Goal: Task Accomplishment & Management: Use online tool/utility

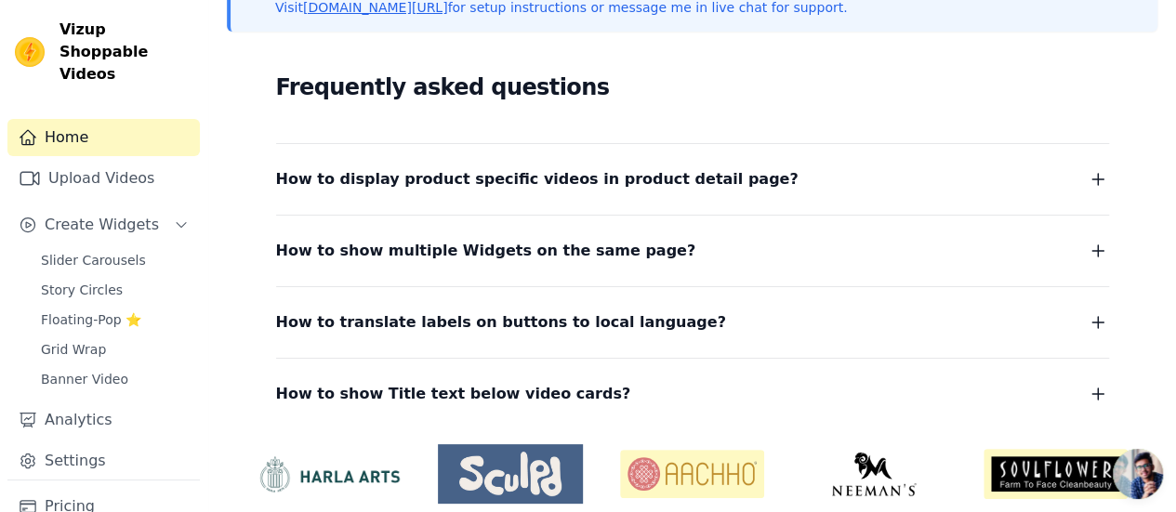
scroll to position [371, 0]
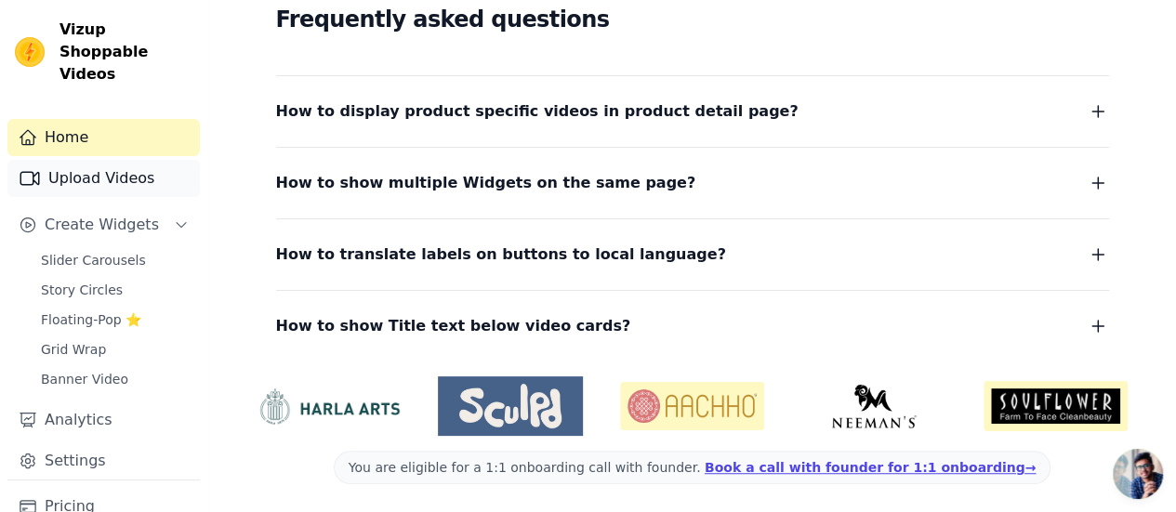
click at [85, 160] on link "Upload Videos" at bounding box center [103, 178] width 192 height 37
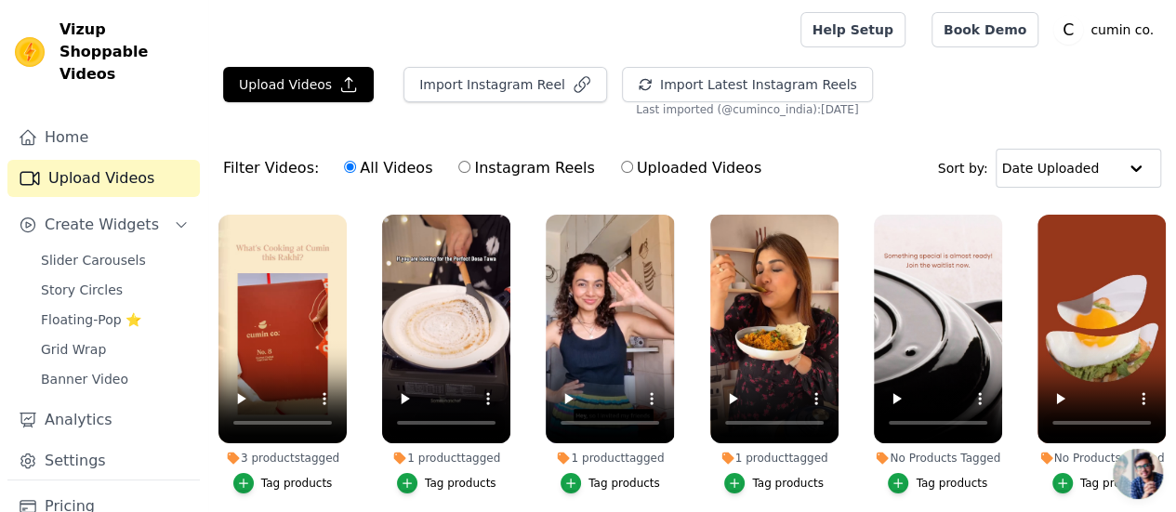
click at [657, 162] on label "Uploaded Videos" at bounding box center [691, 168] width 142 height 24
click at [633, 162] on input "Uploaded Videos" at bounding box center [627, 167] width 12 height 12
radio input "true"
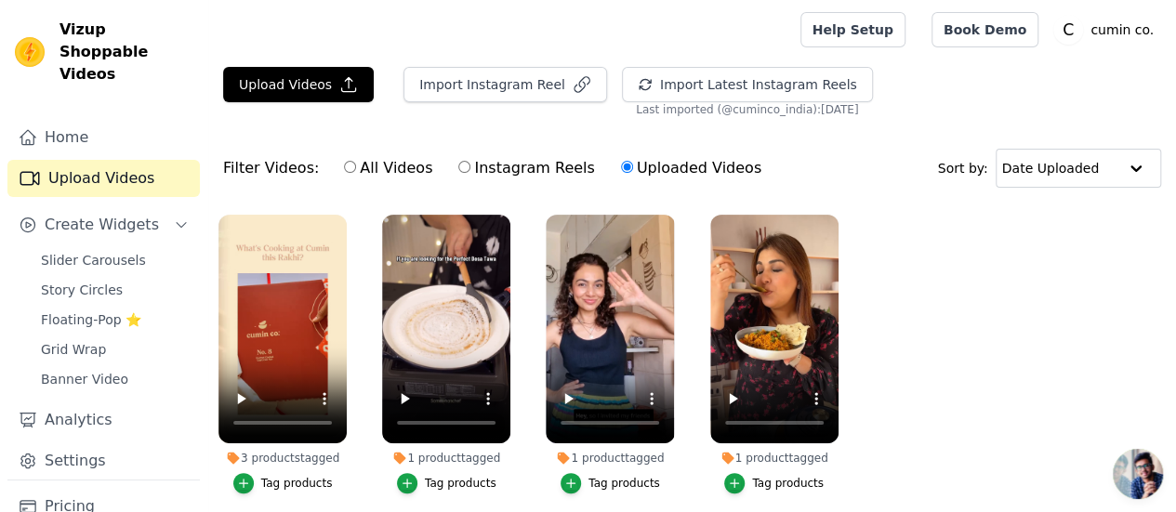
scroll to position [70, 0]
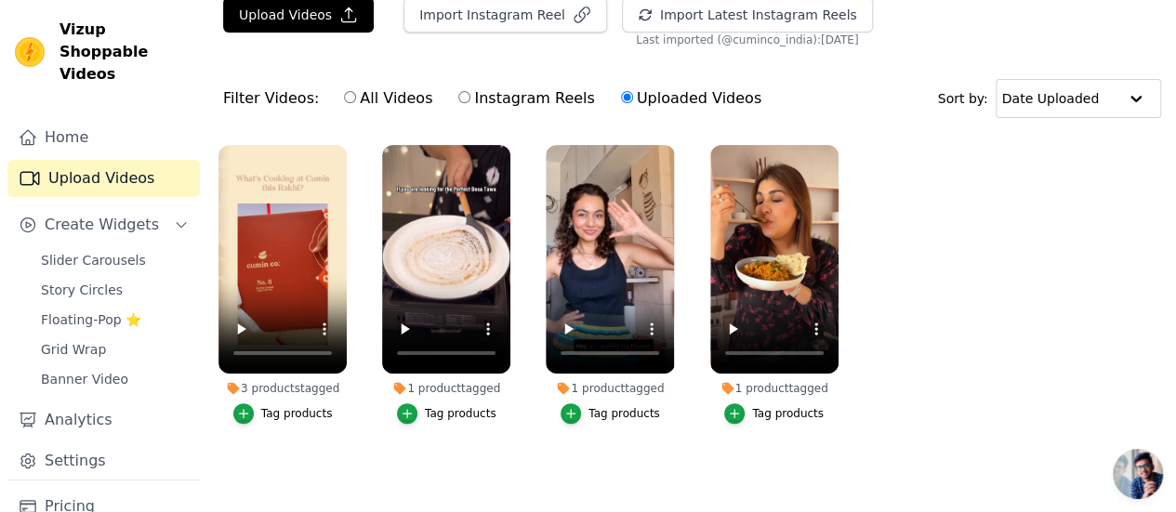
click at [344, 103] on label "All Videos" at bounding box center [388, 98] width 90 height 24
click at [344, 103] on input "All Videos" at bounding box center [350, 97] width 12 height 12
radio input "true"
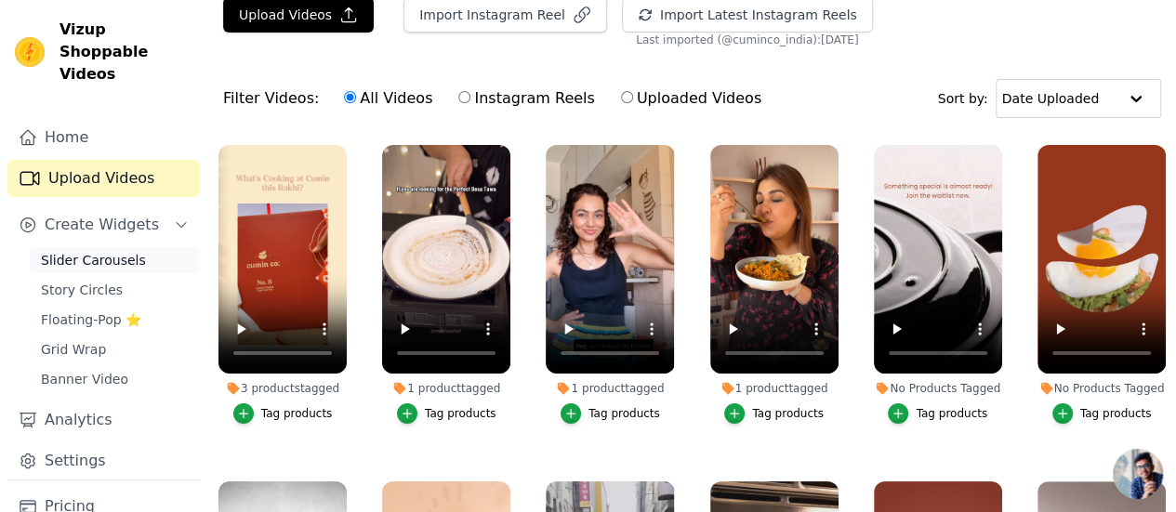
click at [76, 251] on span "Slider Carousels" at bounding box center [93, 260] width 105 height 19
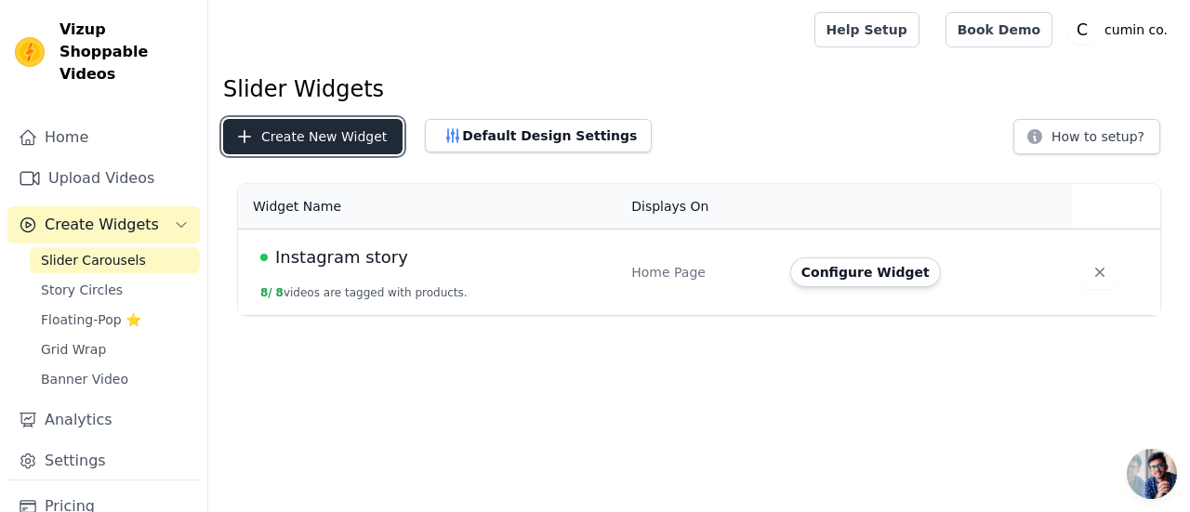
click at [303, 135] on button "Create New Widget" at bounding box center [312, 136] width 179 height 35
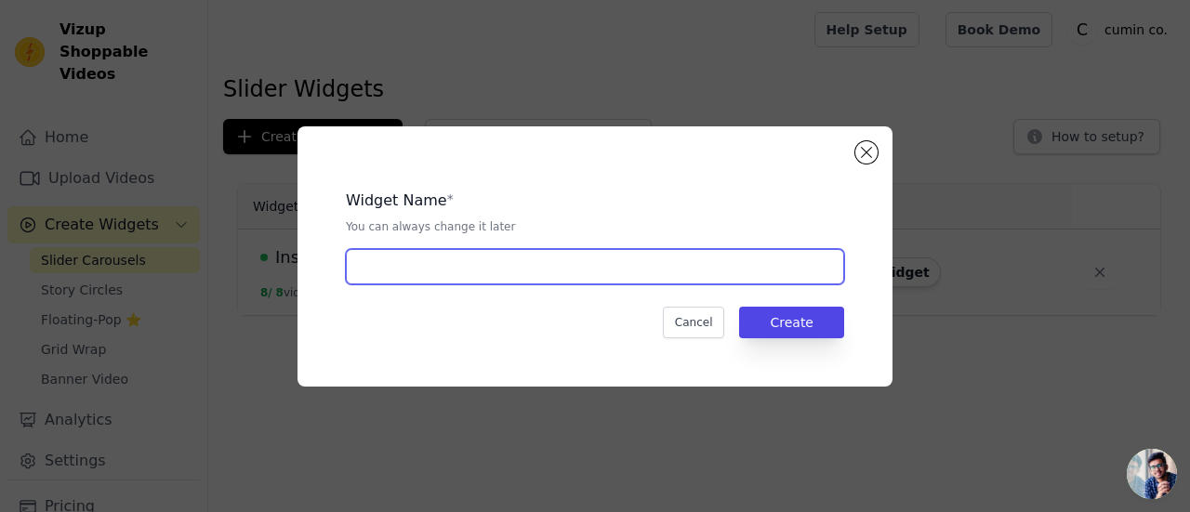
click at [414, 254] on input "text" at bounding box center [595, 266] width 498 height 35
type input "new reels"
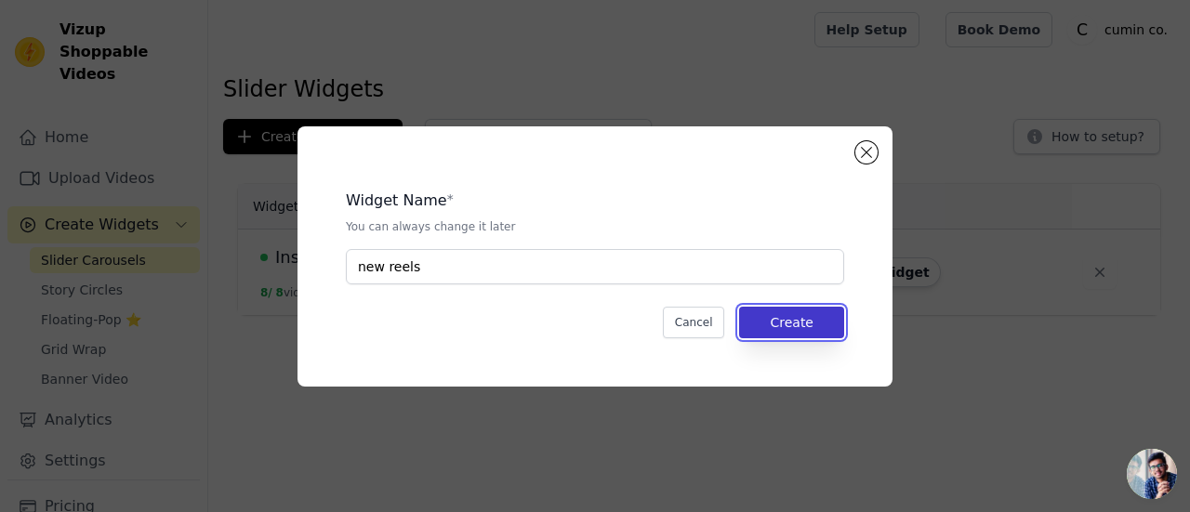
click at [755, 319] on button "Create" at bounding box center [791, 323] width 105 height 32
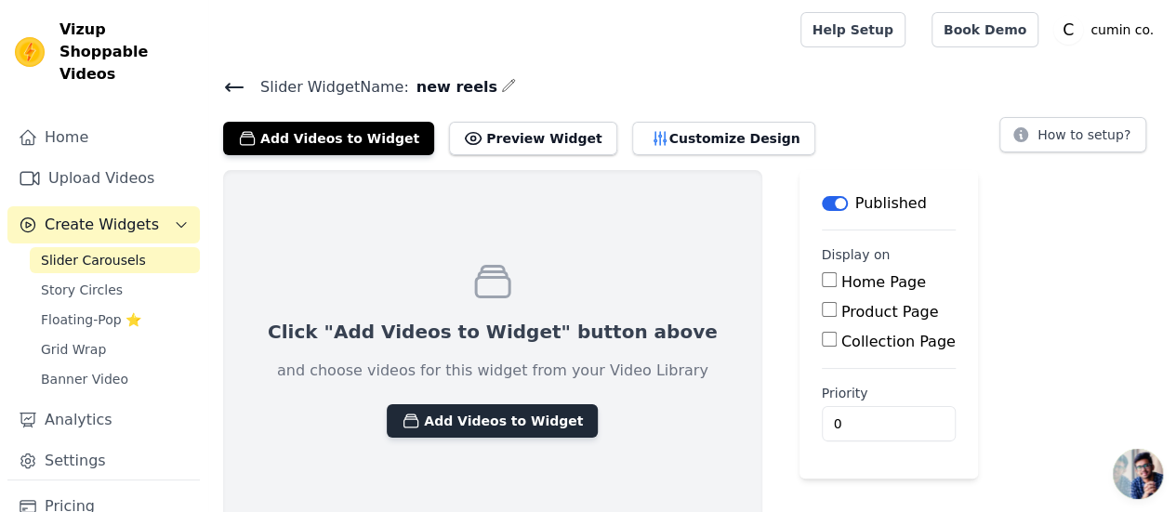
click at [448, 425] on button "Add Videos to Widget" at bounding box center [492, 420] width 211 height 33
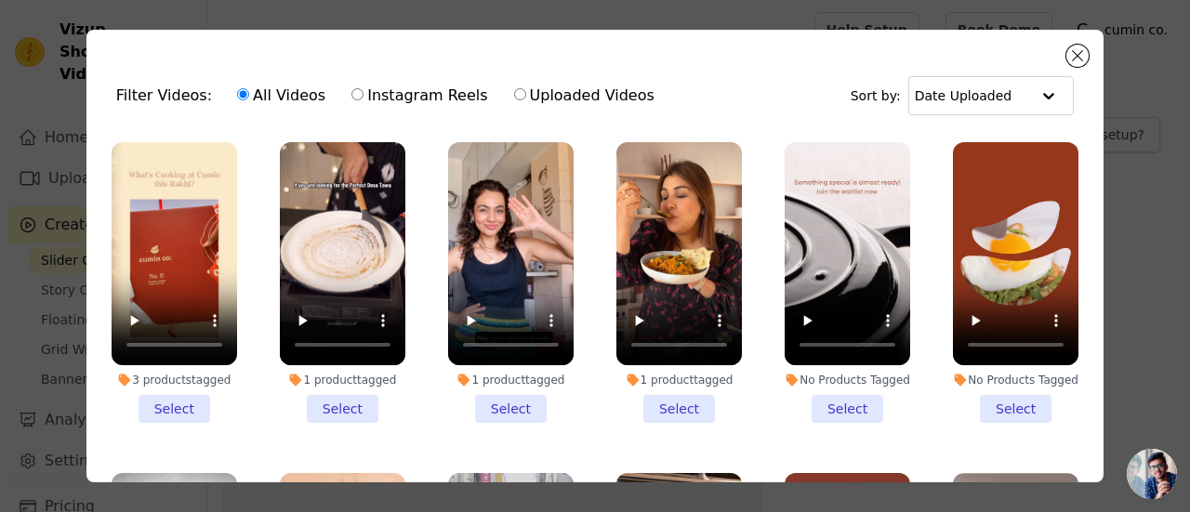
click at [519, 101] on label "Uploaded Videos" at bounding box center [584, 96] width 142 height 24
click at [519, 100] on input "Uploaded Videos" at bounding box center [520, 94] width 12 height 12
radio input "true"
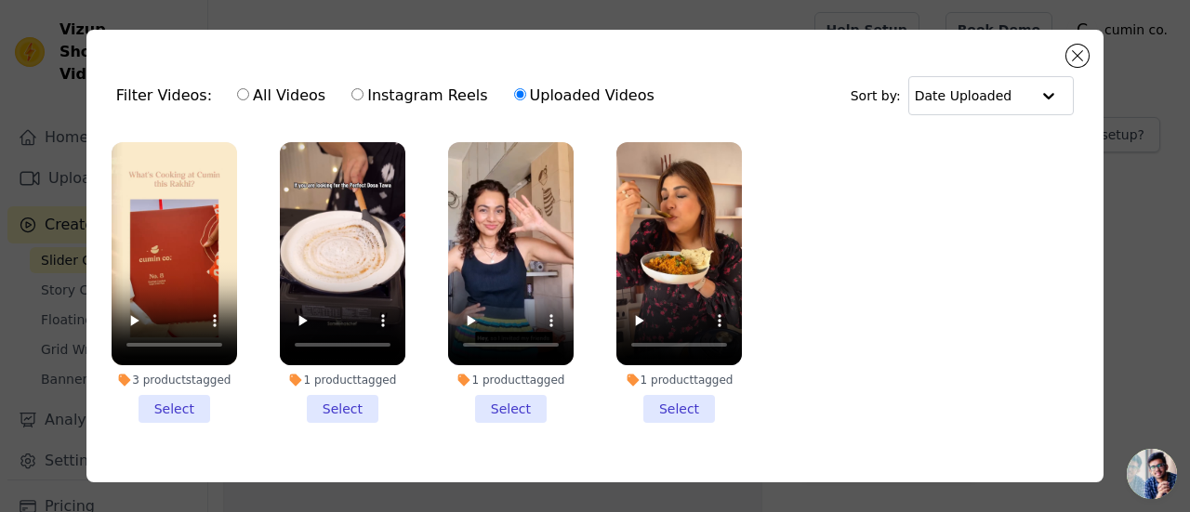
click at [260, 90] on label "All Videos" at bounding box center [281, 96] width 90 height 24
click at [249, 90] on input "All Videos" at bounding box center [243, 94] width 12 height 12
radio input "true"
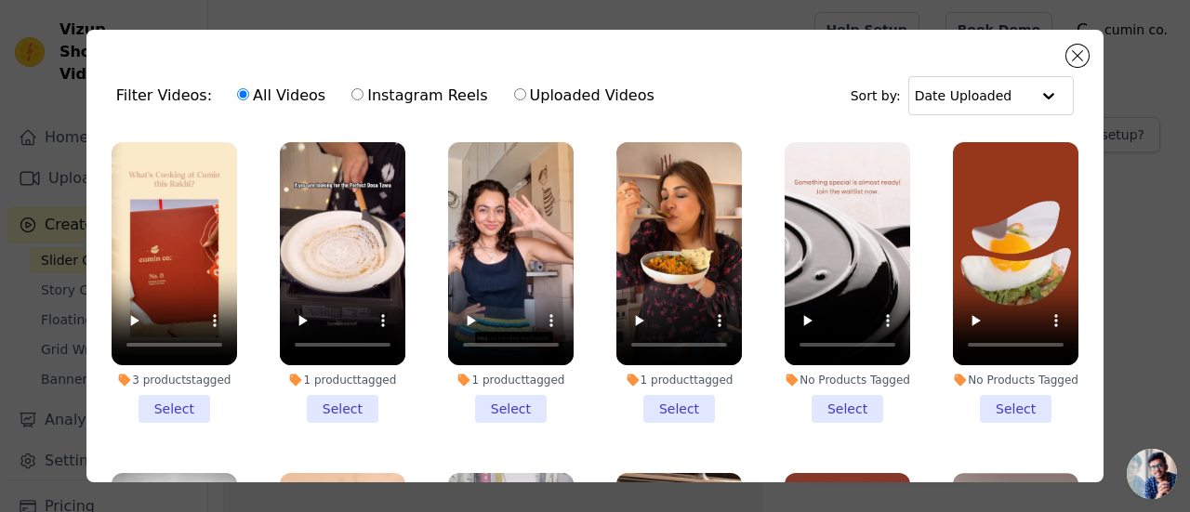
click at [351, 98] on label "Instagram Reels" at bounding box center [419, 96] width 138 height 24
click at [351, 98] on input "Instagram Reels" at bounding box center [357, 94] width 12 height 12
radio input "true"
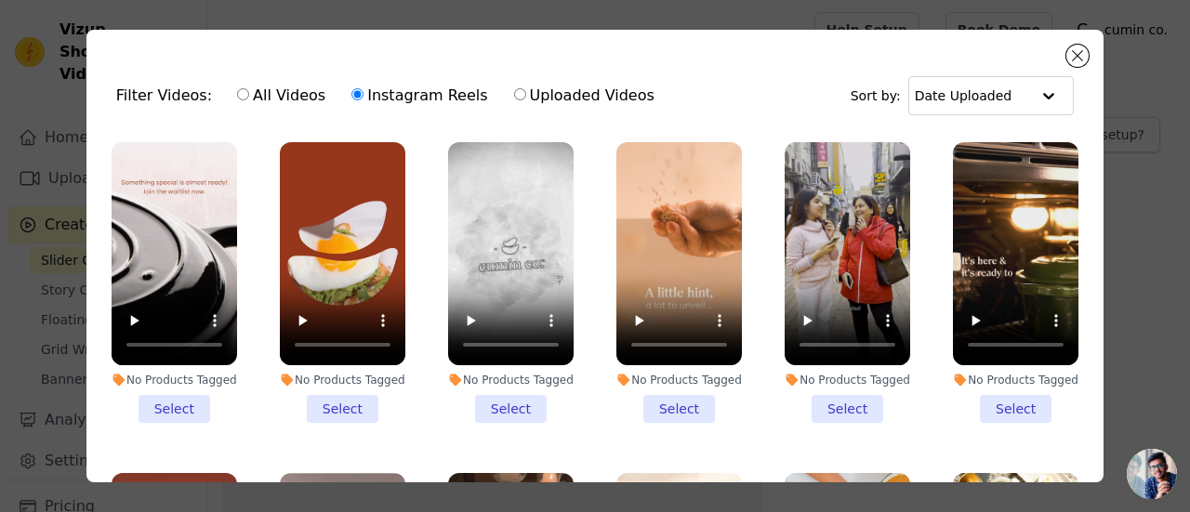
drag, startPoint x: 500, startPoint y: 75, endPoint x: 487, endPoint y: 102, distance: 29.9
click at [487, 102] on div "All Videos Instagram Reels Uploaded Videos" at bounding box center [446, 95] width 438 height 43
click at [513, 102] on label "Uploaded Videos" at bounding box center [584, 96] width 142 height 24
click at [514, 100] on input "Uploaded Videos" at bounding box center [520, 94] width 12 height 12
radio input "true"
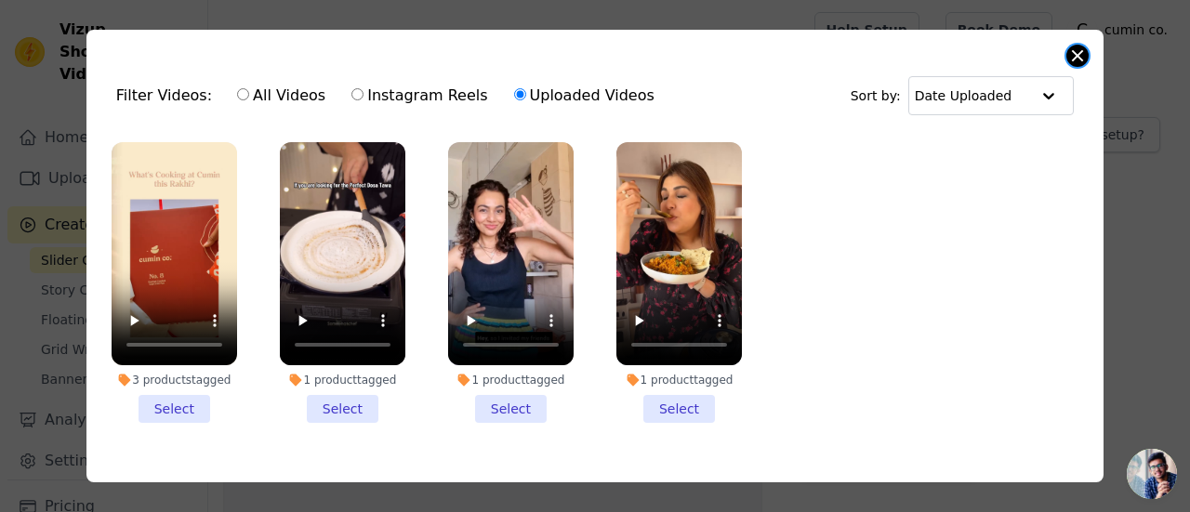
click at [1080, 47] on button "Close modal" at bounding box center [1077, 56] width 22 height 22
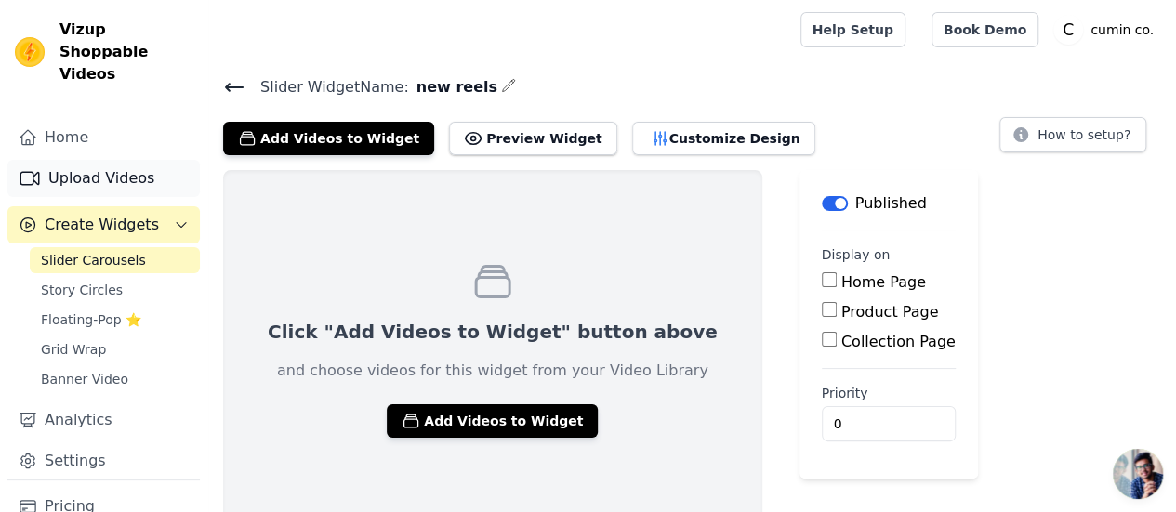
click at [56, 160] on link "Upload Videos" at bounding box center [103, 178] width 192 height 37
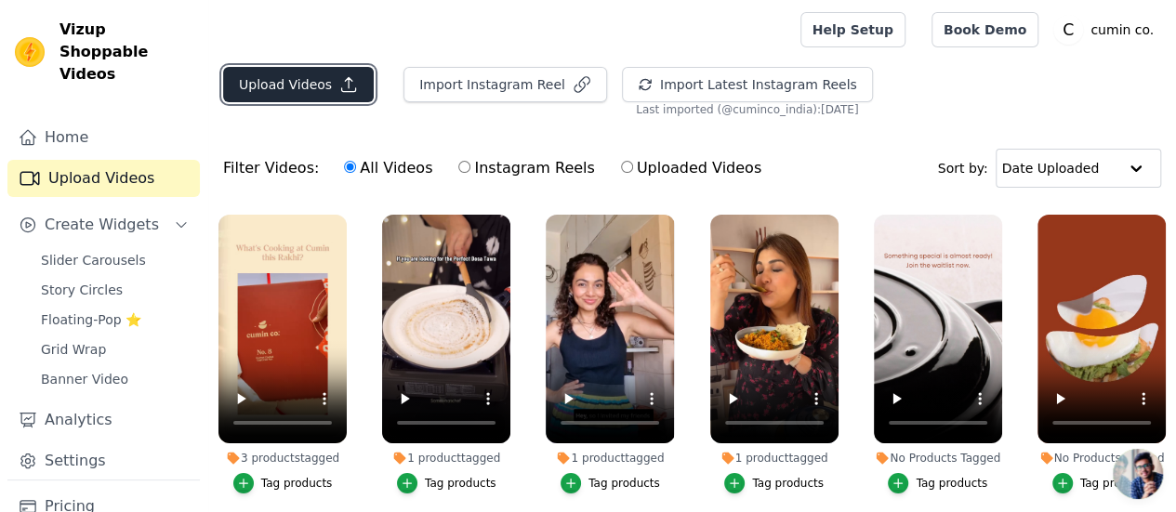
click at [283, 90] on button "Upload Videos" at bounding box center [298, 84] width 151 height 35
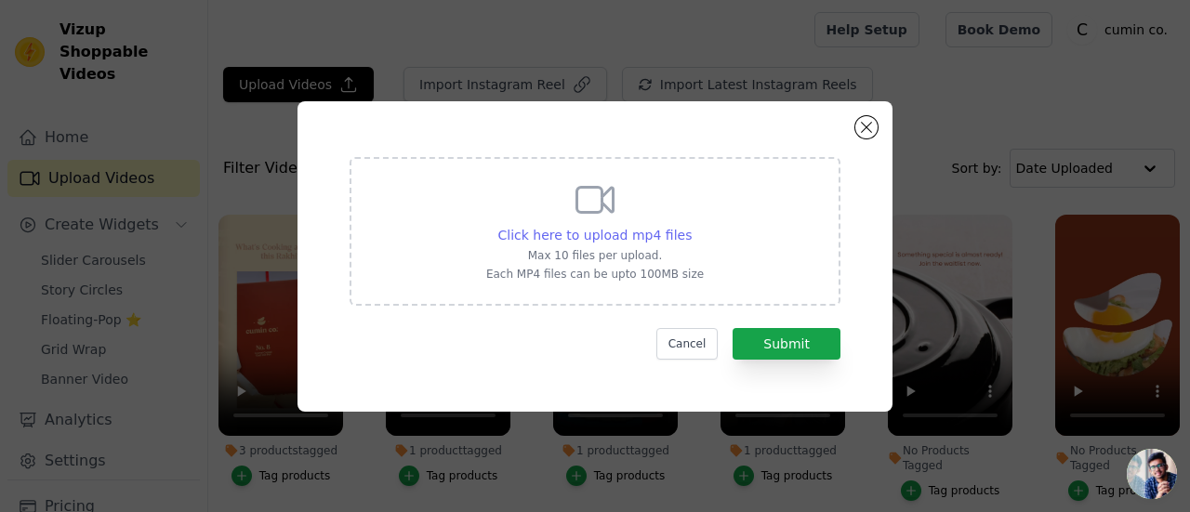
click at [667, 233] on span "Click here to upload mp4 files" at bounding box center [595, 235] width 194 height 15
click at [691, 226] on input "Click here to upload mp4 files Max 10 files per upload. Each MP4 files can be u…" at bounding box center [691, 225] width 1 height 1
click at [857, 126] on button "Close modal" at bounding box center [866, 127] width 22 height 22
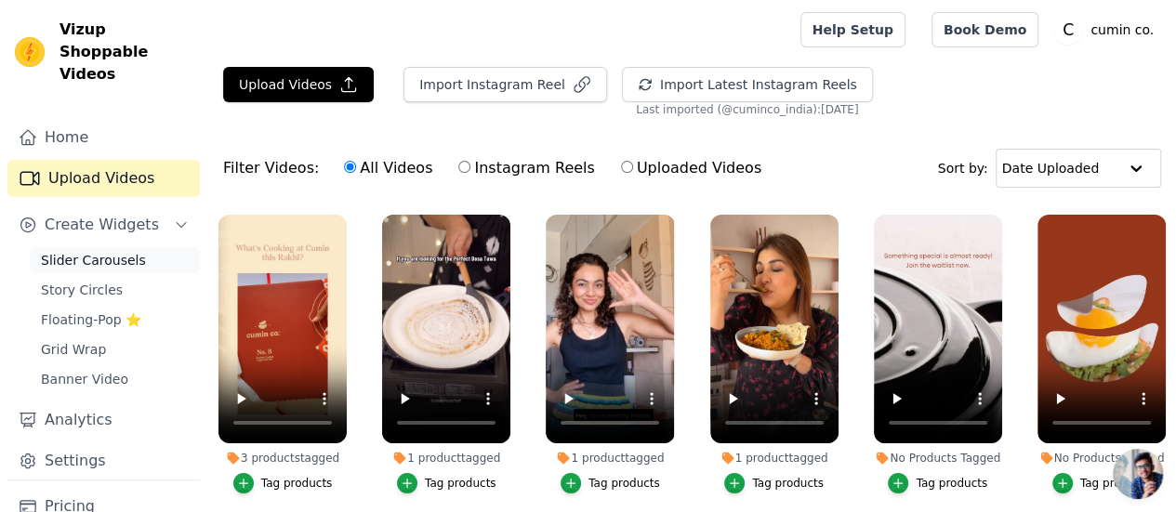
click at [74, 248] on link "Slider Carousels" at bounding box center [115, 260] width 170 height 26
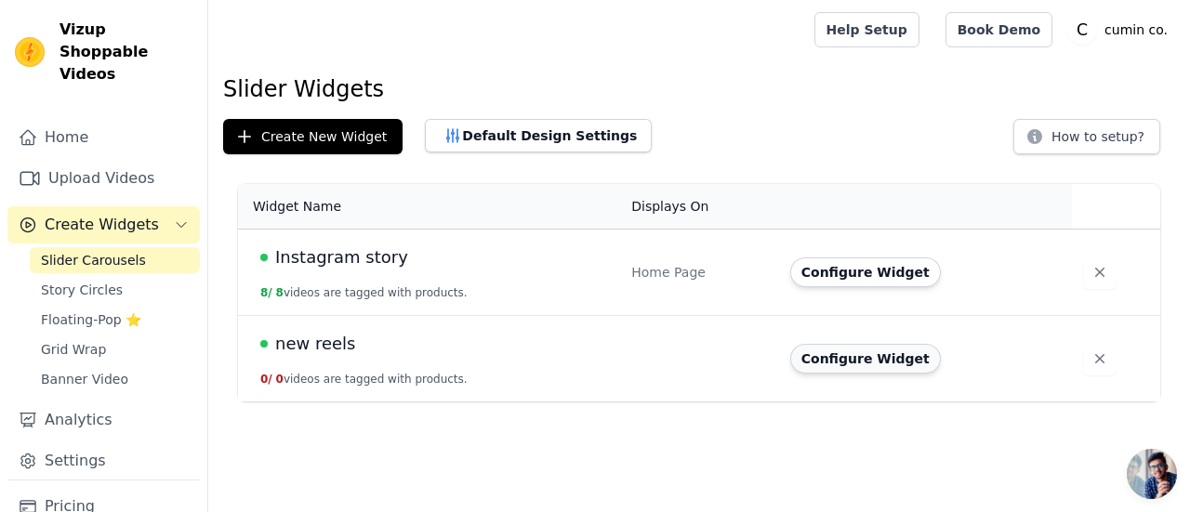
click at [835, 359] on button "Configure Widget" at bounding box center [865, 359] width 151 height 30
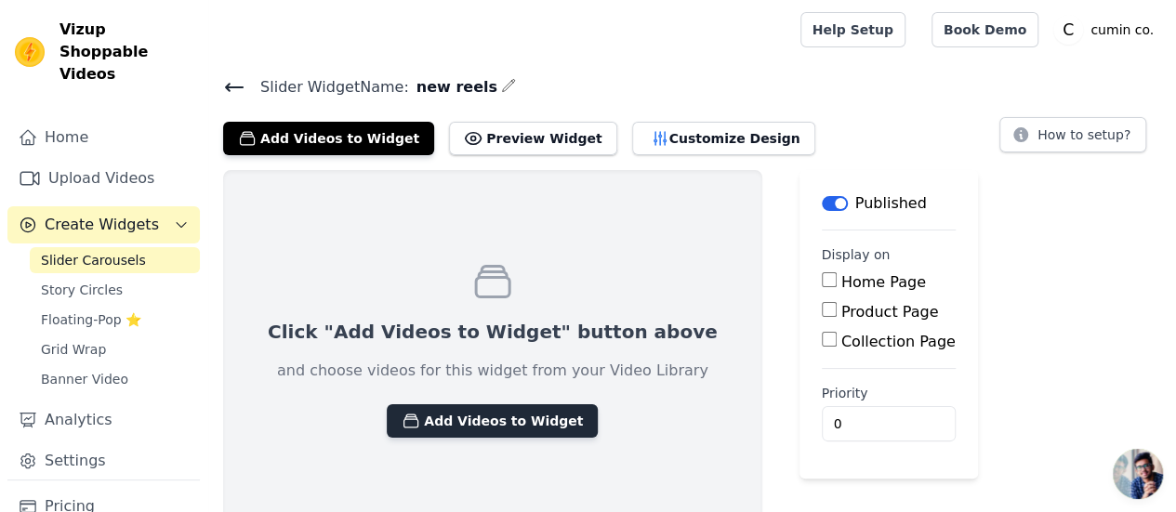
click at [485, 430] on button "Add Videos to Widget" at bounding box center [492, 420] width 211 height 33
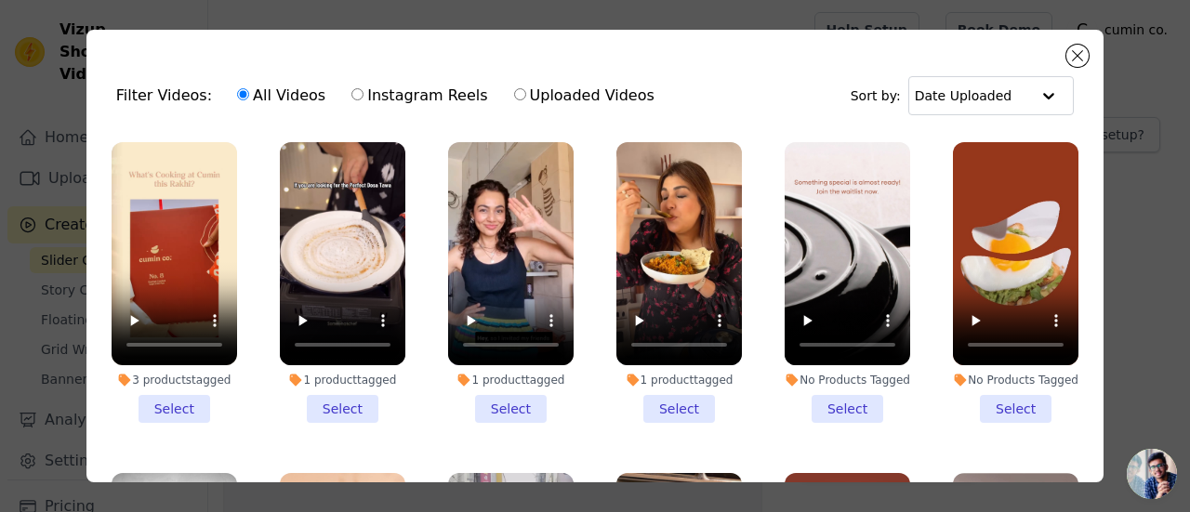
click at [373, 99] on label "Instagram Reels" at bounding box center [419, 96] width 138 height 24
click at [363, 99] on input "Instagram Reels" at bounding box center [357, 94] width 12 height 12
radio input "true"
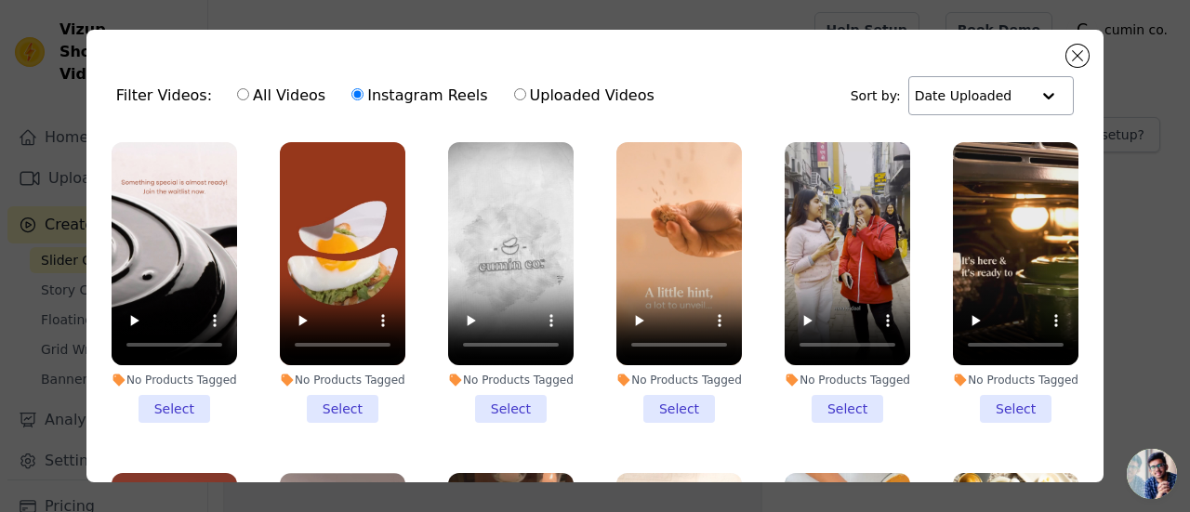
click at [961, 101] on input "text" at bounding box center [972, 95] width 115 height 37
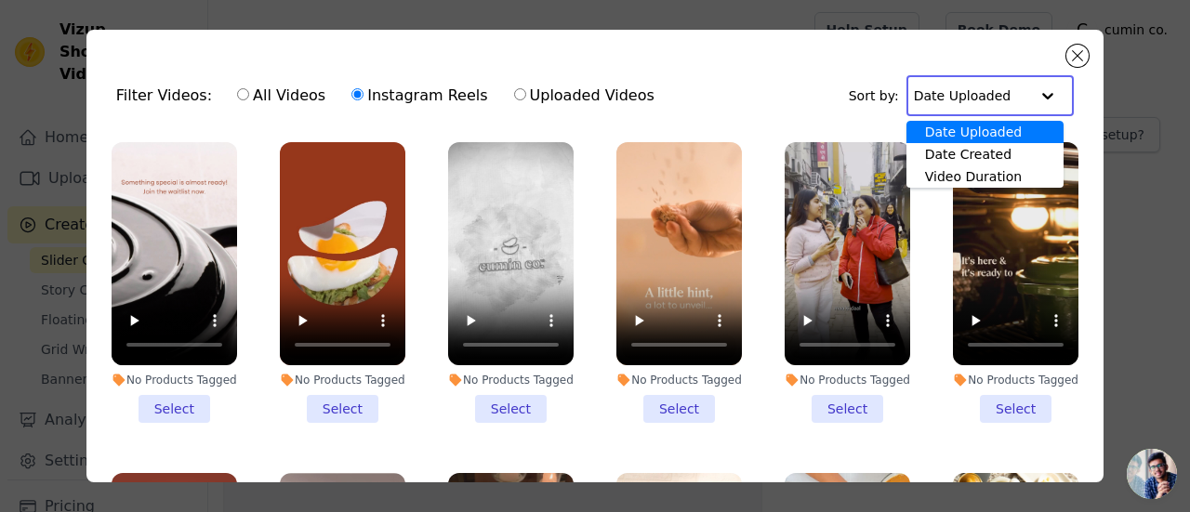
click at [963, 127] on div "Date Uploaded" at bounding box center [984, 132] width 157 height 22
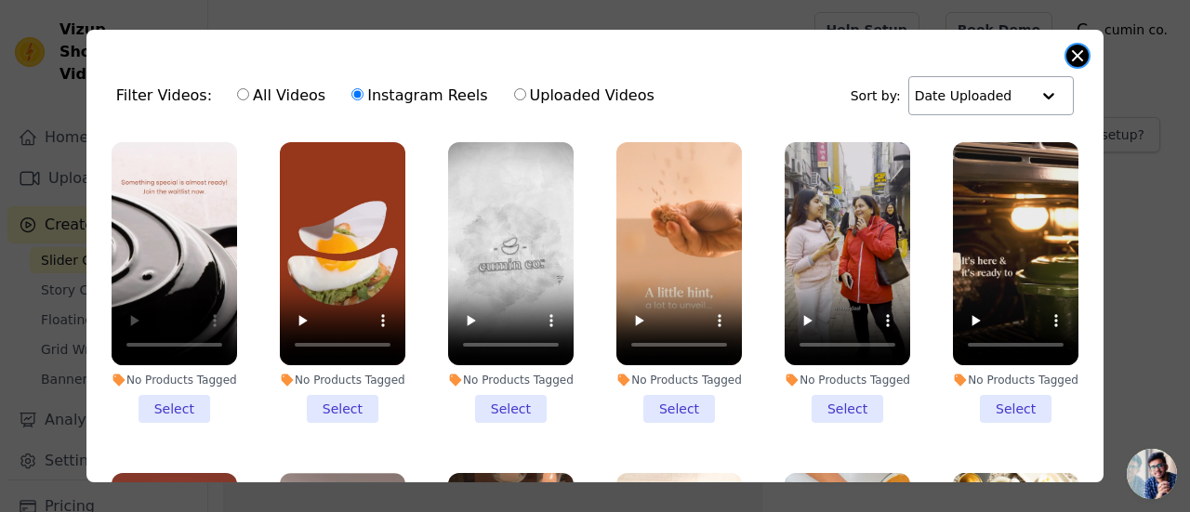
click at [1084, 55] on button "Close modal" at bounding box center [1077, 56] width 22 height 22
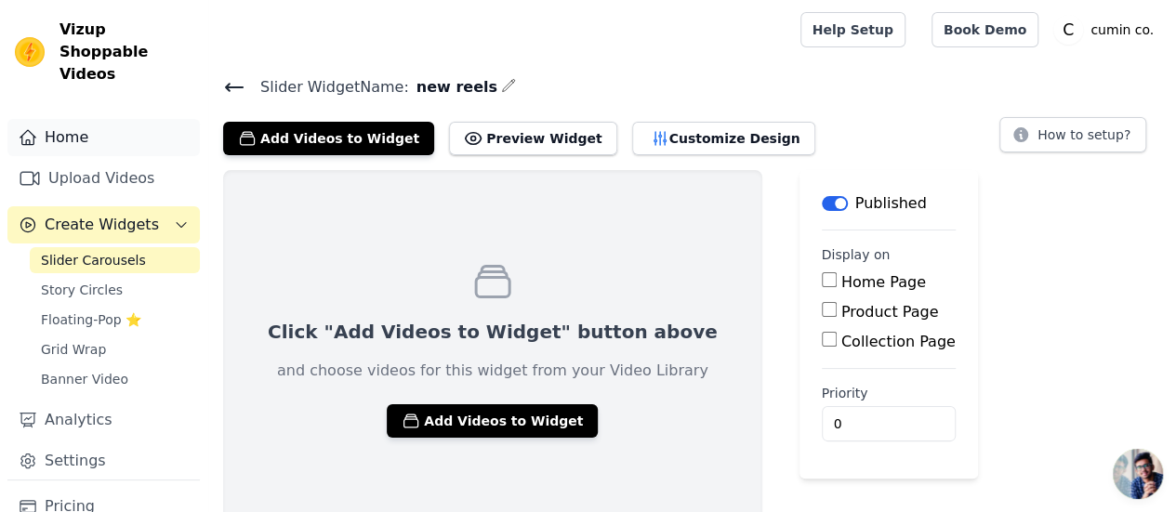
click at [84, 119] on link "Home" at bounding box center [103, 137] width 192 height 37
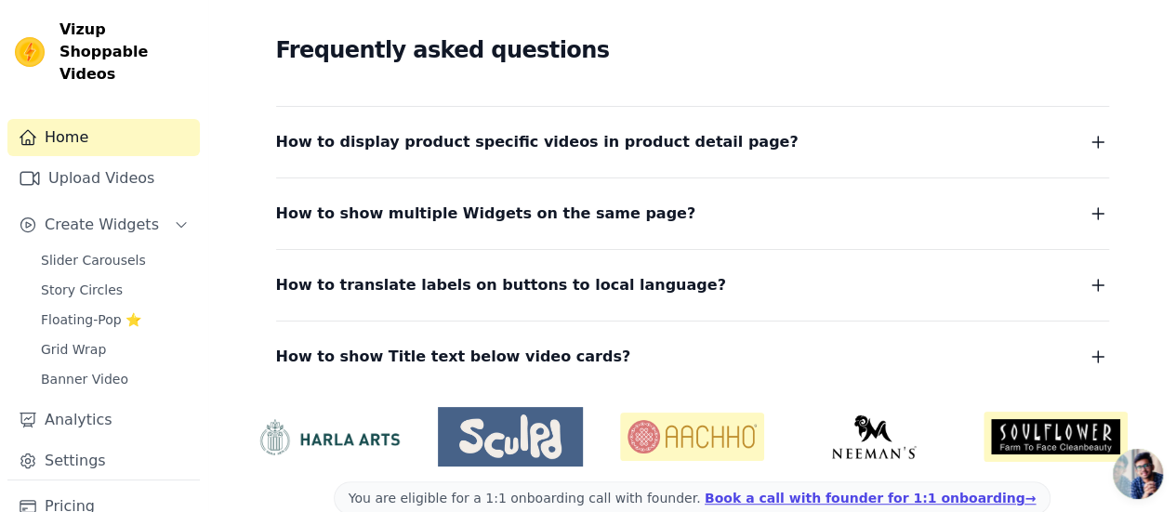
scroll to position [341, 0]
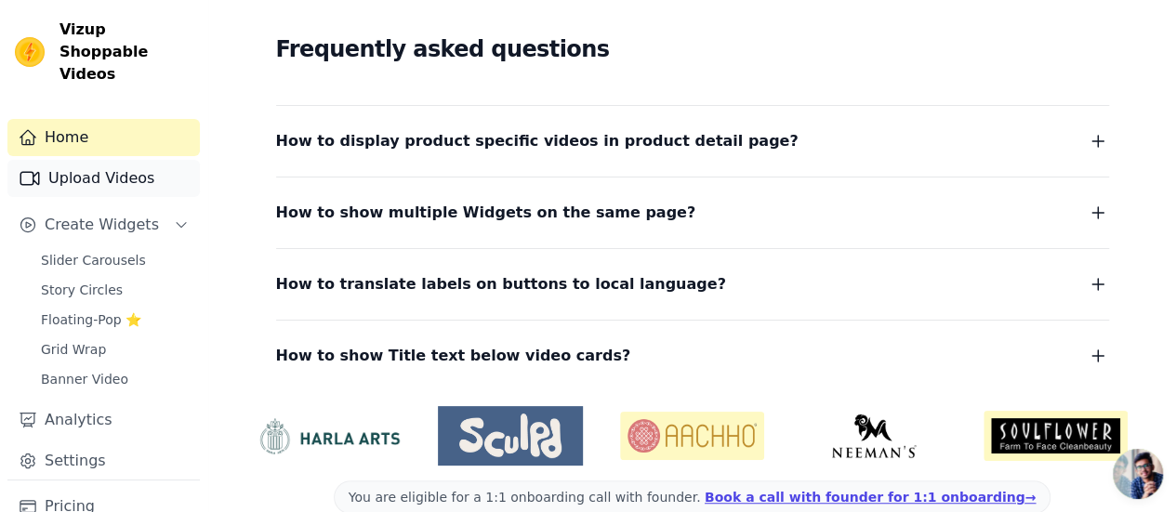
click at [106, 163] on link "Upload Videos" at bounding box center [103, 178] width 192 height 37
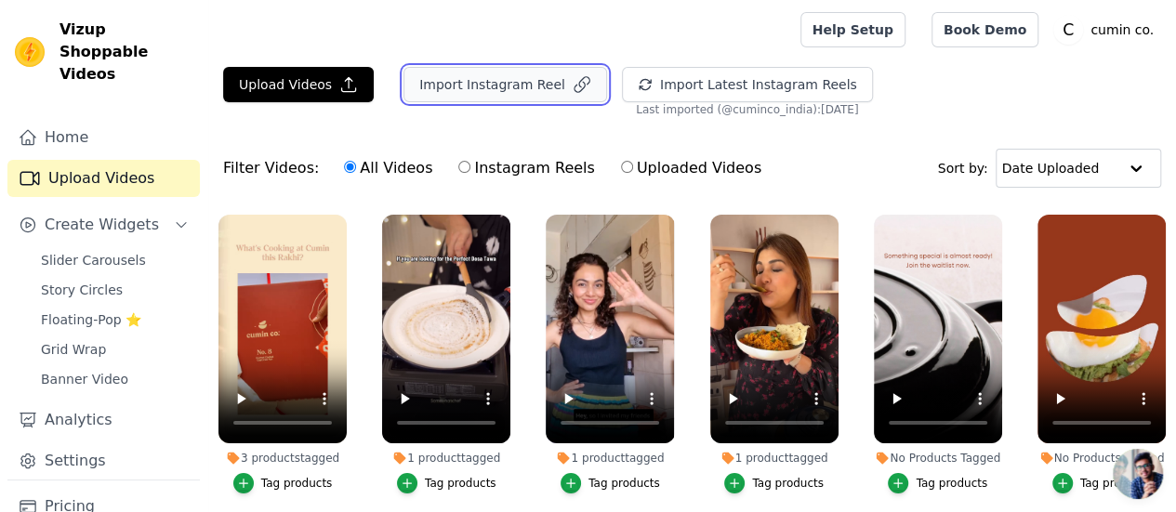
click at [537, 86] on button "Import Instagram Reel" at bounding box center [505, 84] width 204 height 35
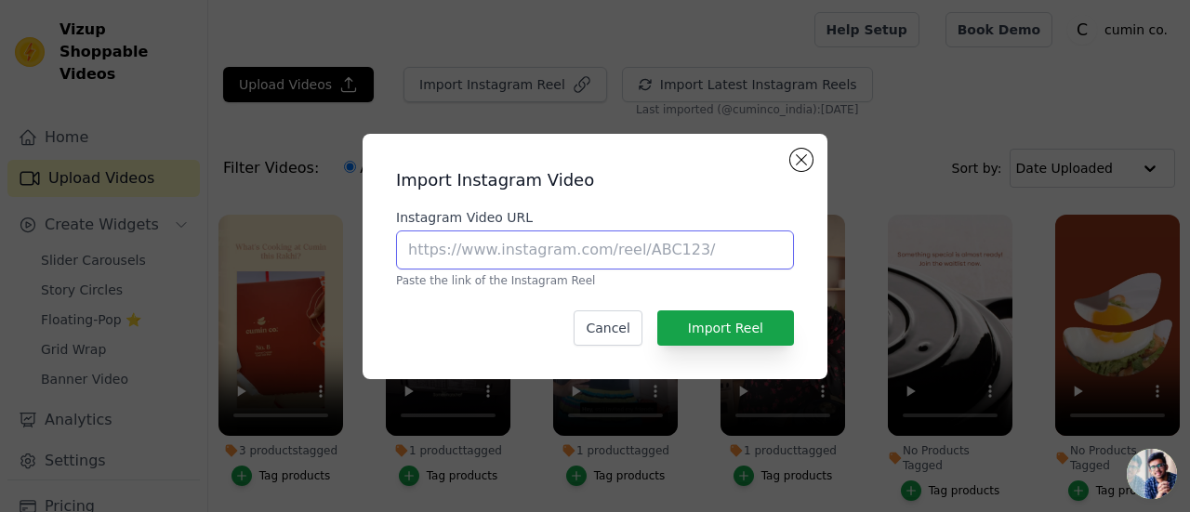
click at [515, 246] on input "Instagram Video URL" at bounding box center [595, 250] width 398 height 39
click at [482, 248] on input "Instagram Video URL" at bounding box center [595, 250] width 398 height 39
paste input "[URL][DOMAIN_NAME]"
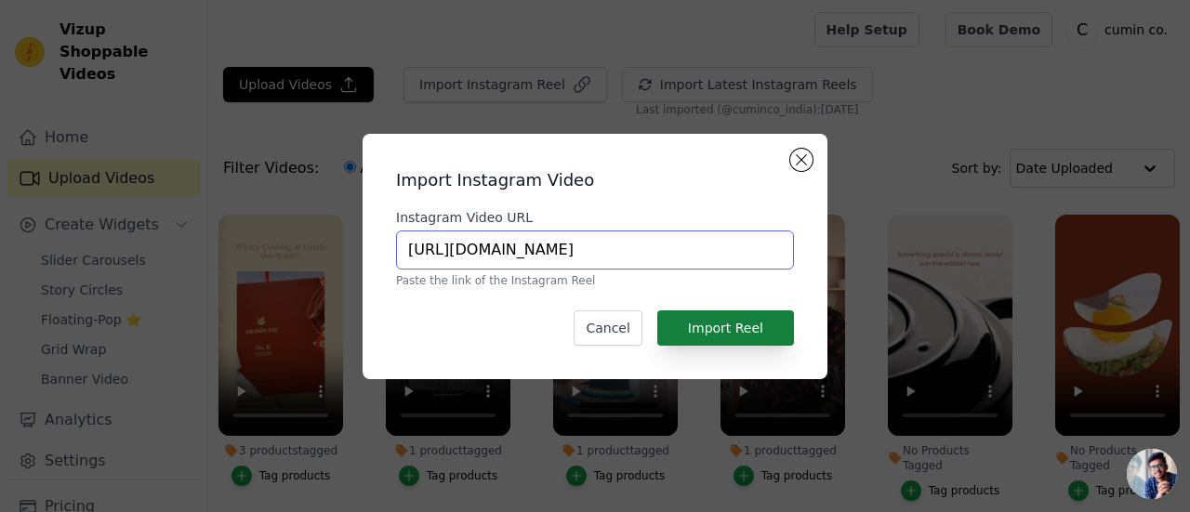
type input "[URL][DOMAIN_NAME]"
click at [738, 334] on button "Import Reel" at bounding box center [725, 327] width 137 height 35
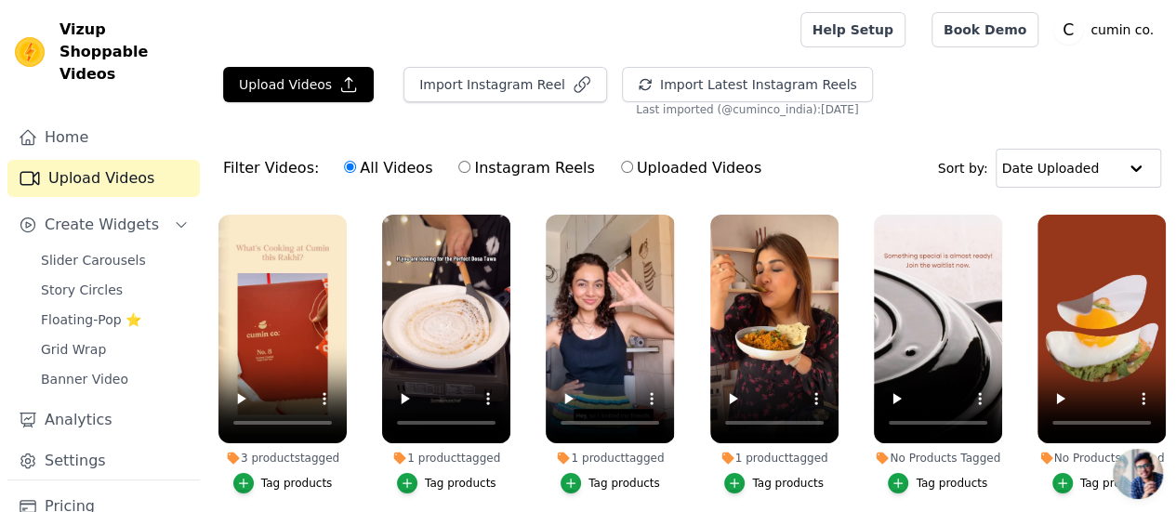
click at [484, 177] on label "Instagram Reels" at bounding box center [526, 168] width 138 height 24
click at [470, 173] on input "Instagram Reels" at bounding box center [464, 167] width 12 height 12
radio input "true"
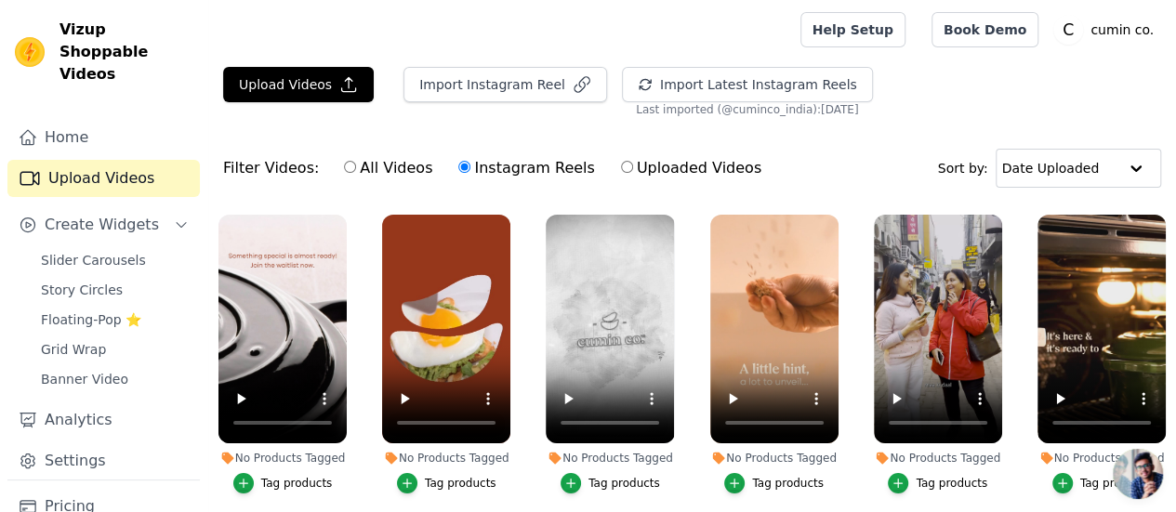
click at [481, 168] on label "Instagram Reels" at bounding box center [526, 168] width 138 height 24
click at [470, 168] on input "Instagram Reels" at bounding box center [464, 167] width 12 height 12
click at [728, 91] on button "Import Latest Instagram Reels" at bounding box center [747, 84] width 251 height 35
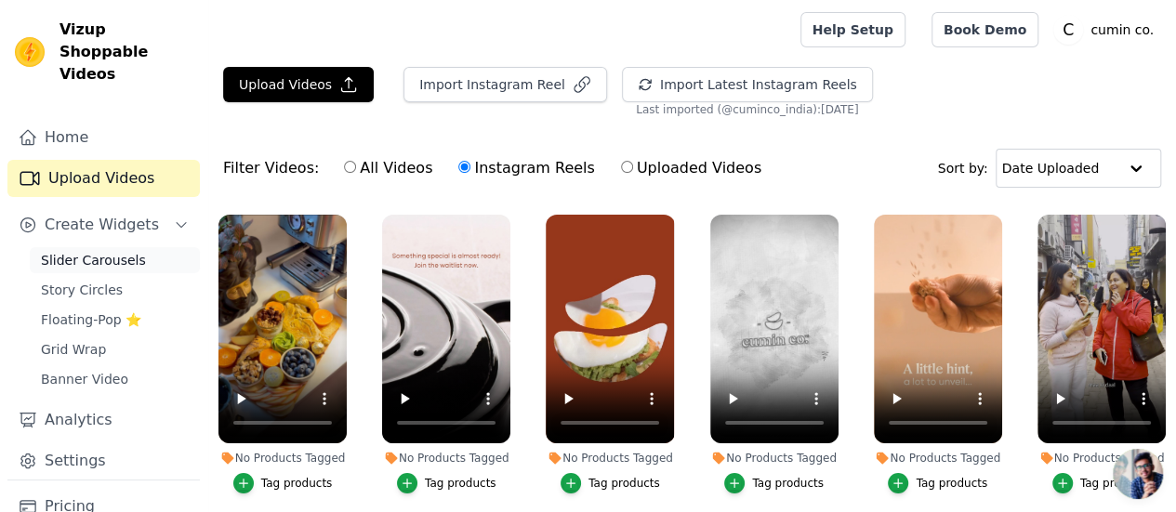
click at [99, 251] on span "Slider Carousels" at bounding box center [93, 260] width 105 height 19
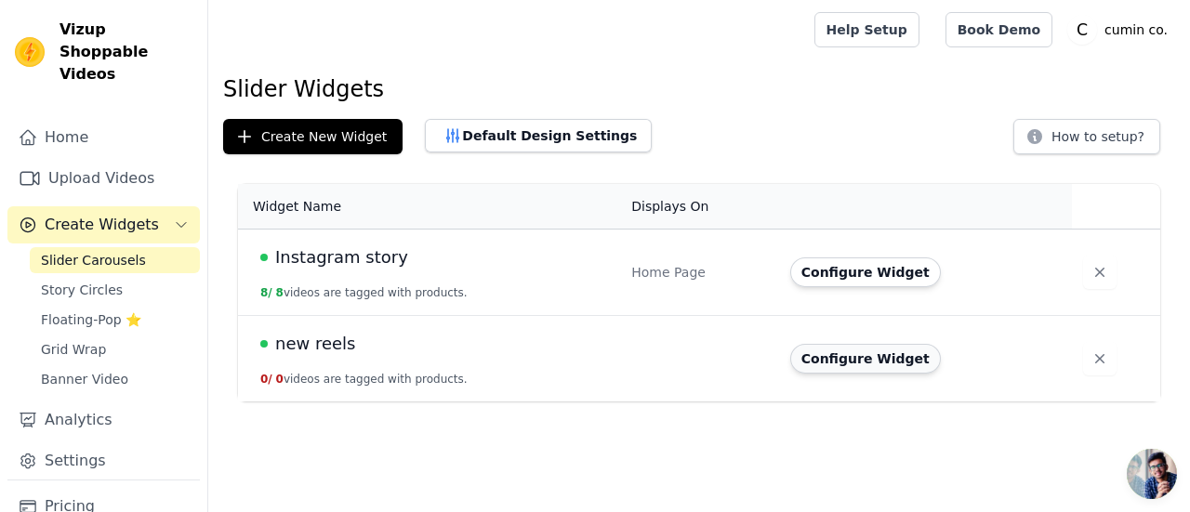
click at [820, 362] on button "Configure Widget" at bounding box center [865, 359] width 151 height 30
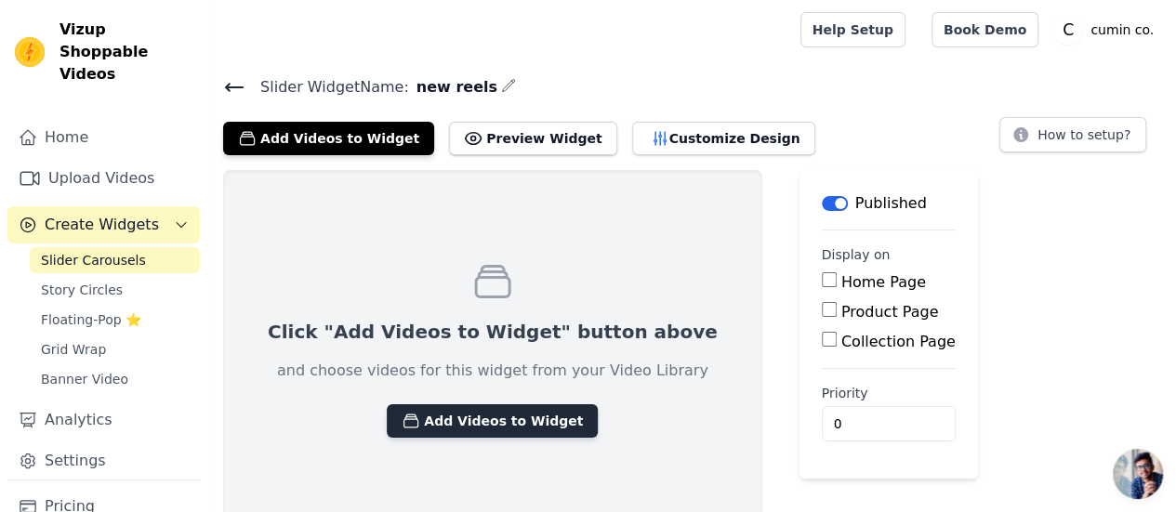
click at [424, 424] on button "Add Videos to Widget" at bounding box center [492, 420] width 211 height 33
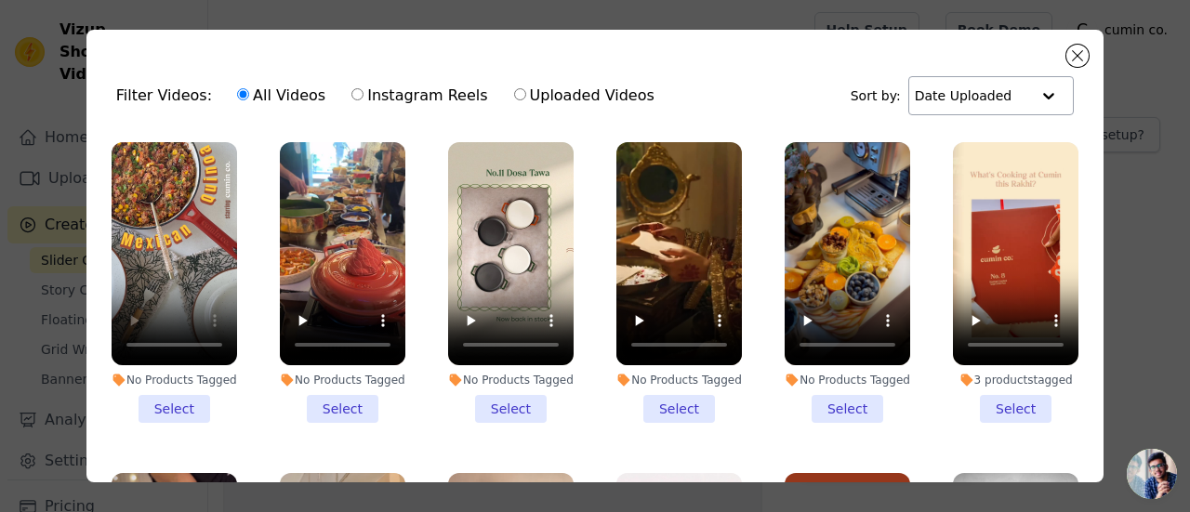
click at [994, 96] on input "text" at bounding box center [972, 95] width 115 height 37
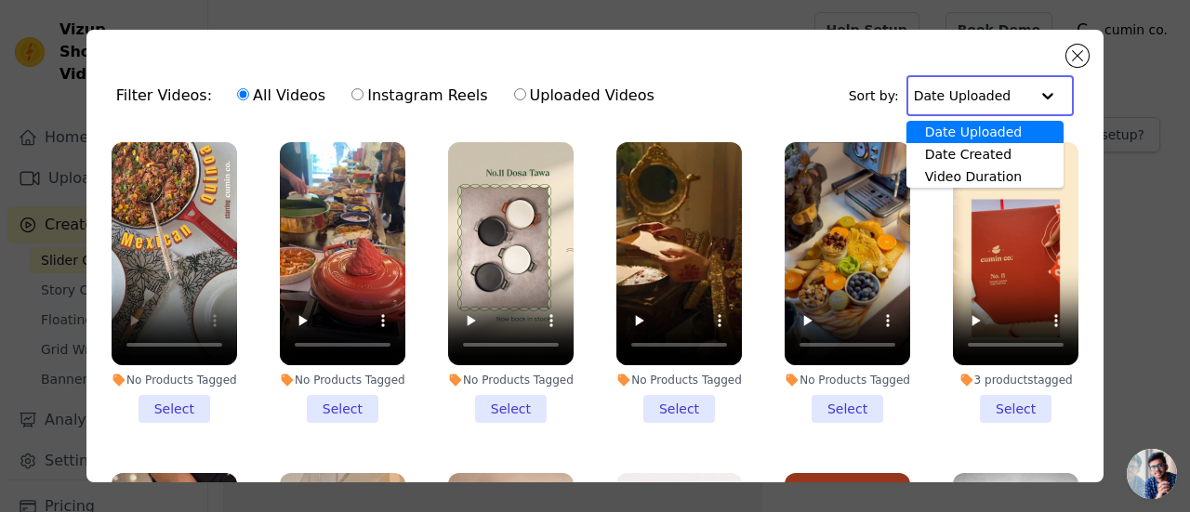
click at [953, 131] on div "Date Uploaded" at bounding box center [984, 132] width 157 height 22
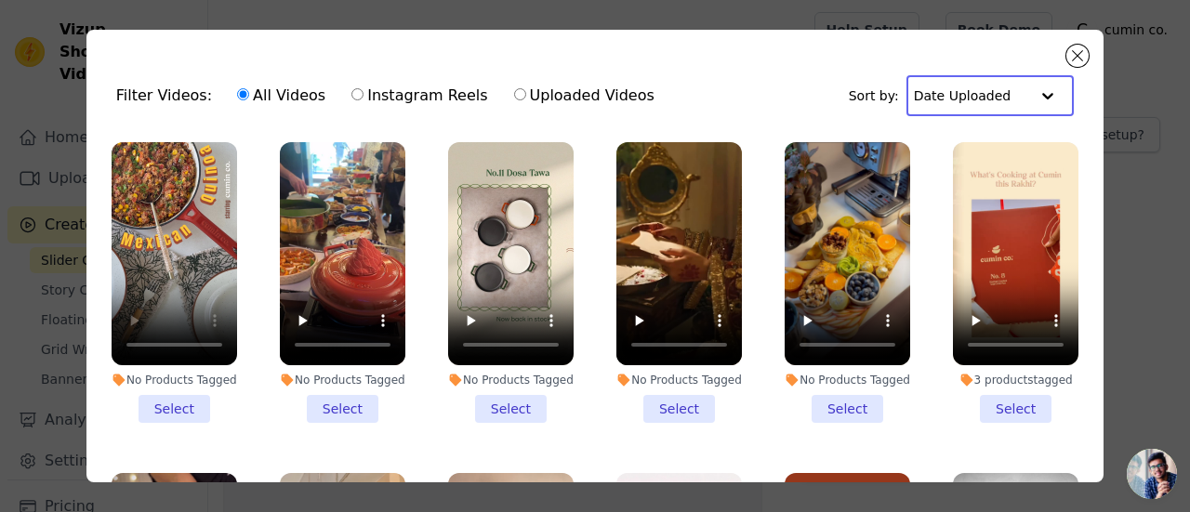
click at [833, 399] on li "No Products Tagged Select" at bounding box center [847, 282] width 125 height 281
click at [0, 0] on input "No Products Tagged Select" at bounding box center [0, 0] width 0 height 0
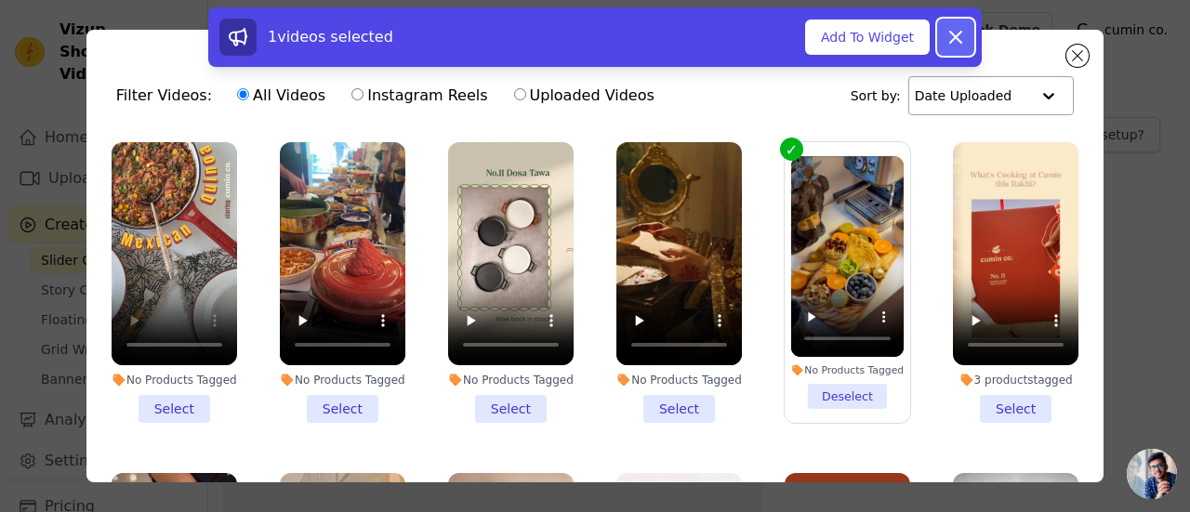
click at [957, 34] on icon at bounding box center [955, 37] width 11 height 11
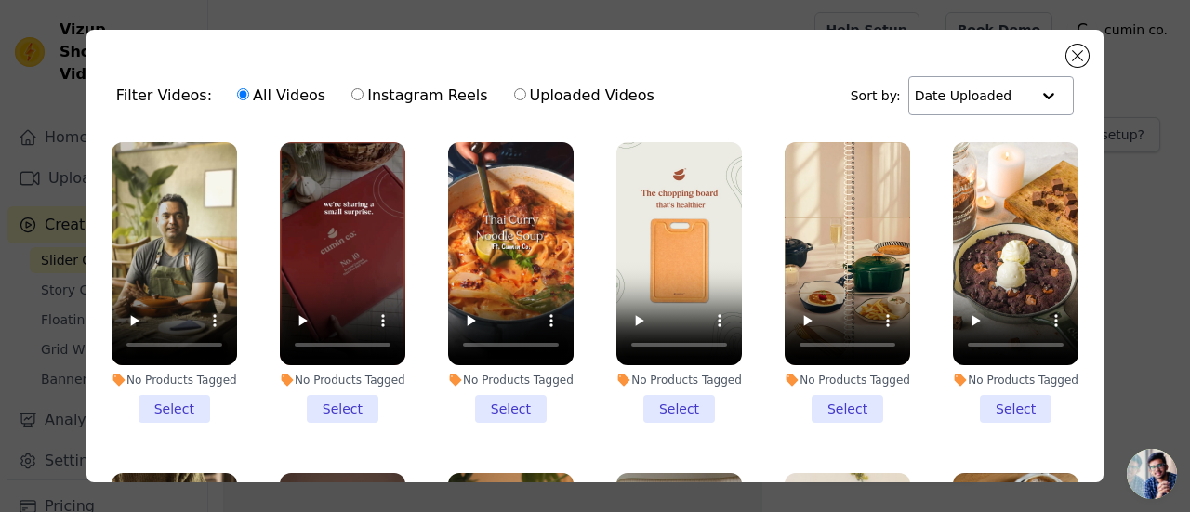
click at [932, 90] on input "text" at bounding box center [972, 95] width 115 height 37
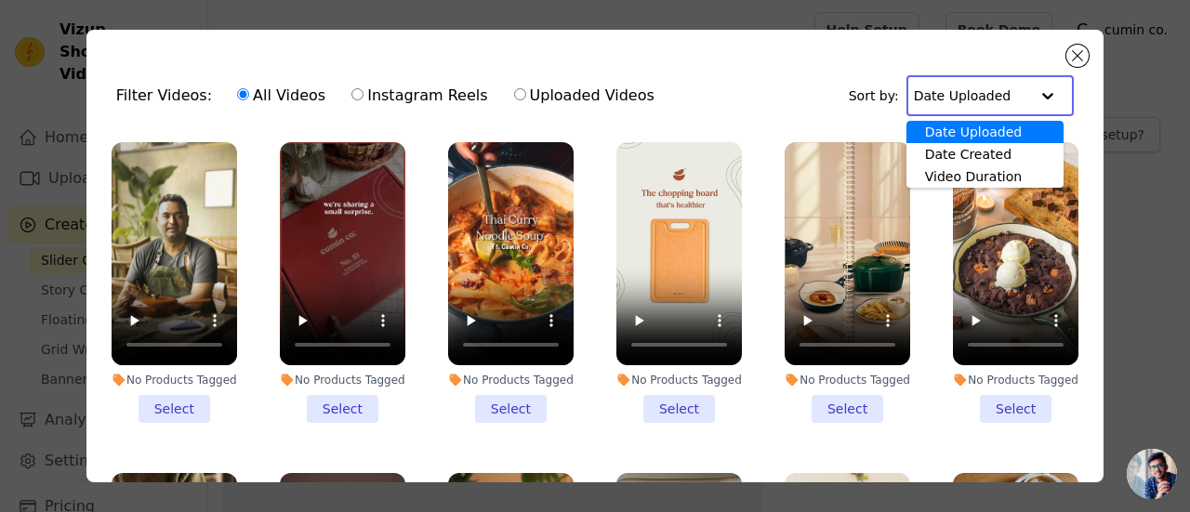
click at [944, 129] on div "Date Uploaded" at bounding box center [984, 132] width 157 height 22
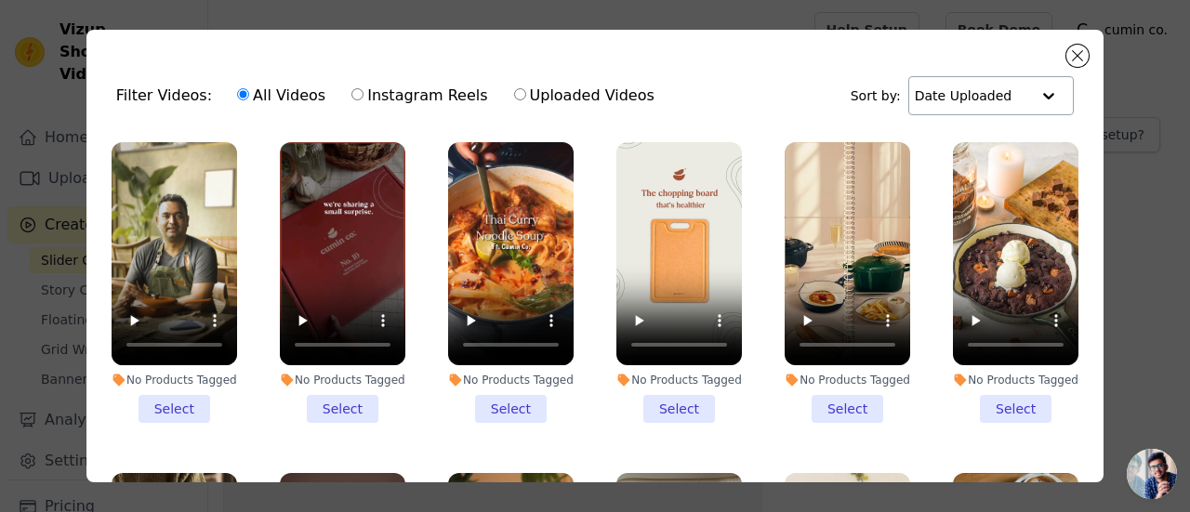
click at [424, 90] on label "Instagram Reels" at bounding box center [419, 96] width 138 height 24
click at [363, 90] on input "Instagram Reels" at bounding box center [357, 94] width 12 height 12
radio input "true"
click at [568, 92] on label "Uploaded Videos" at bounding box center [584, 96] width 142 height 24
click at [526, 92] on input "Uploaded Videos" at bounding box center [520, 94] width 12 height 12
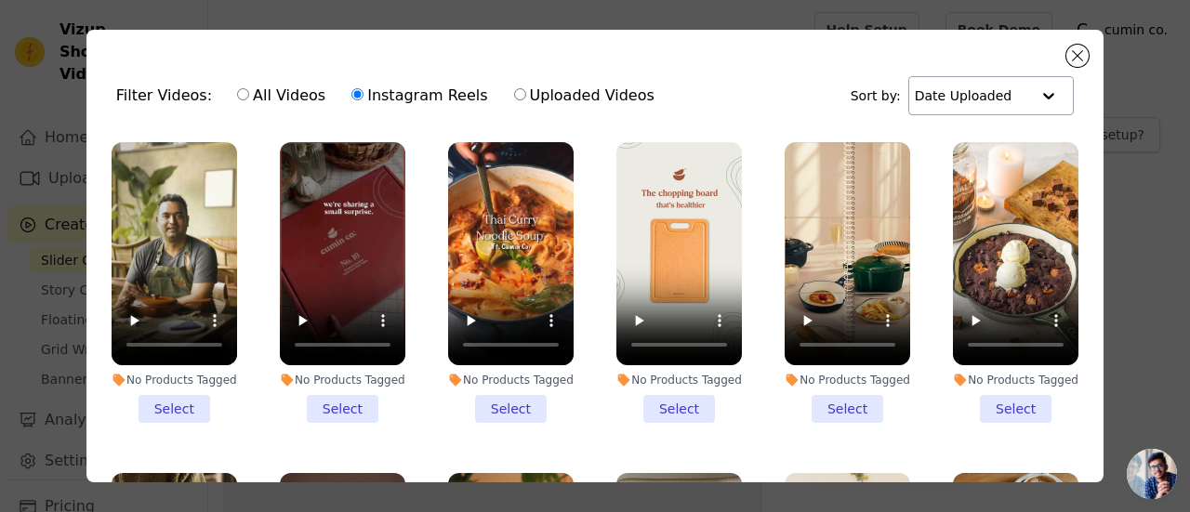
radio input "true"
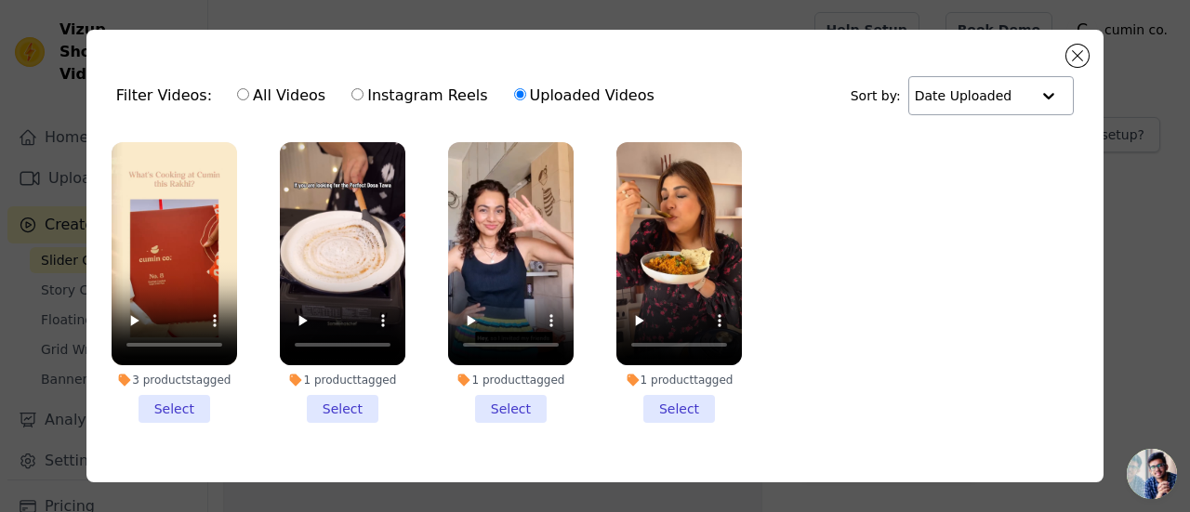
click at [418, 94] on label "Instagram Reels" at bounding box center [419, 96] width 138 height 24
click at [363, 94] on input "Instagram Reels" at bounding box center [357, 94] width 12 height 12
radio input "true"
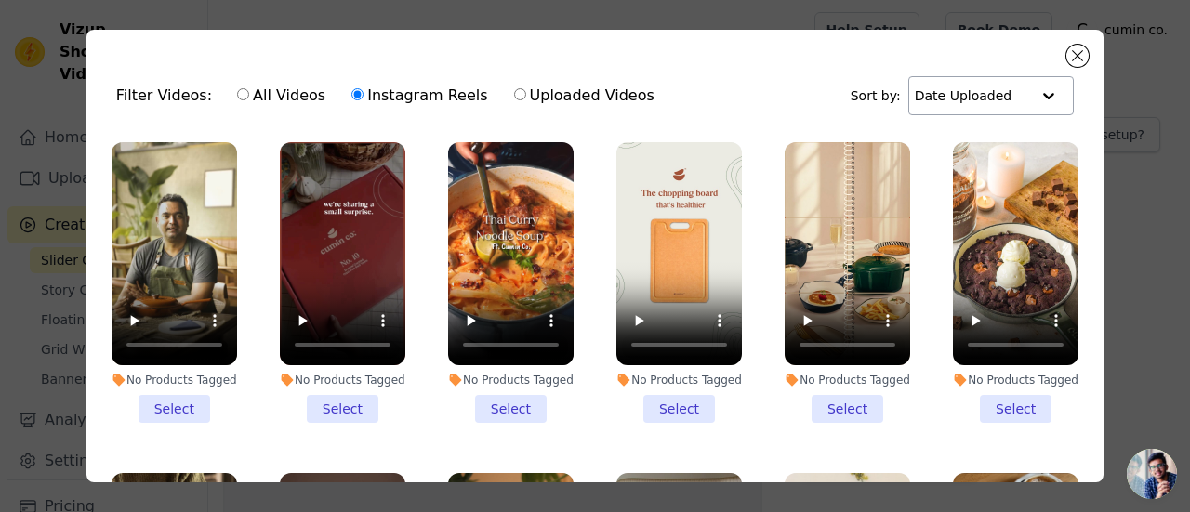
click at [567, 96] on label "Uploaded Videos" at bounding box center [584, 96] width 142 height 24
click at [526, 96] on input "Uploaded Videos" at bounding box center [520, 94] width 12 height 12
radio input "true"
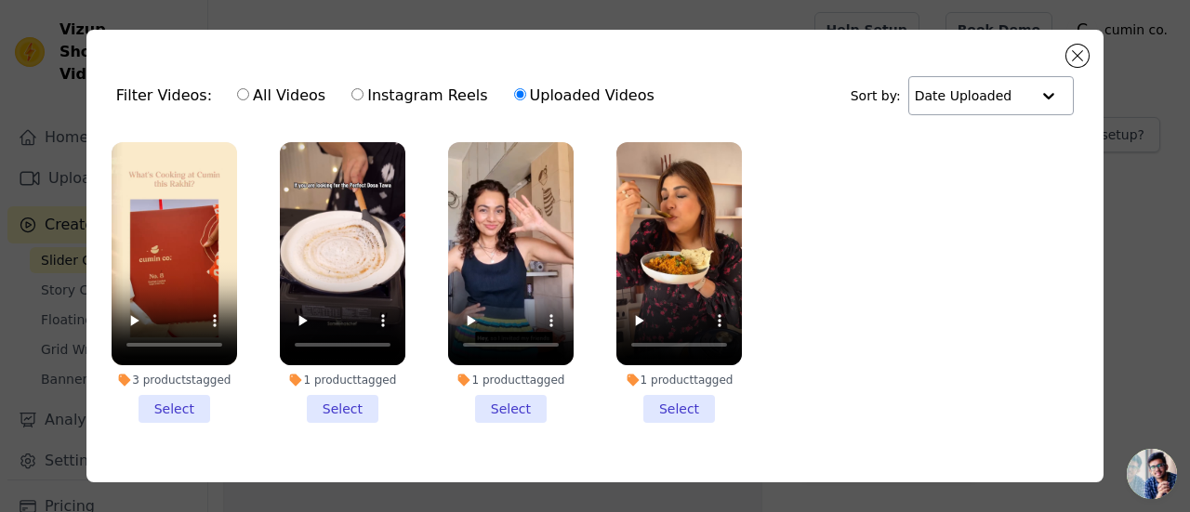
click at [407, 94] on label "Instagram Reels" at bounding box center [419, 96] width 138 height 24
click at [363, 94] on input "Instagram Reels" at bounding box center [357, 94] width 12 height 12
radio input "true"
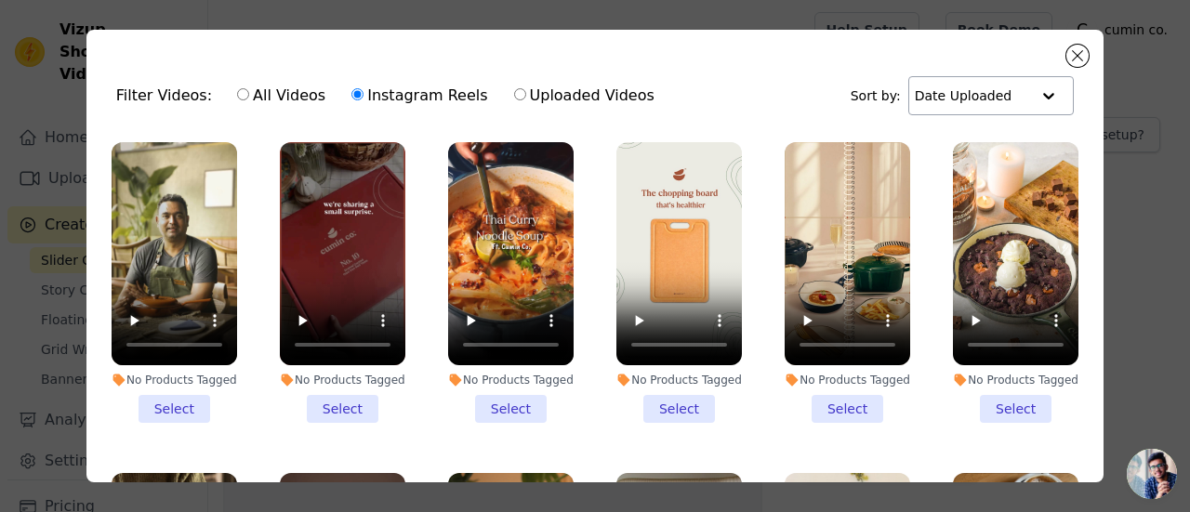
click at [264, 99] on label "All Videos" at bounding box center [281, 96] width 90 height 24
click at [249, 99] on input "All Videos" at bounding box center [243, 94] width 12 height 12
radio input "true"
click at [1075, 58] on button "Close modal" at bounding box center [1077, 56] width 22 height 22
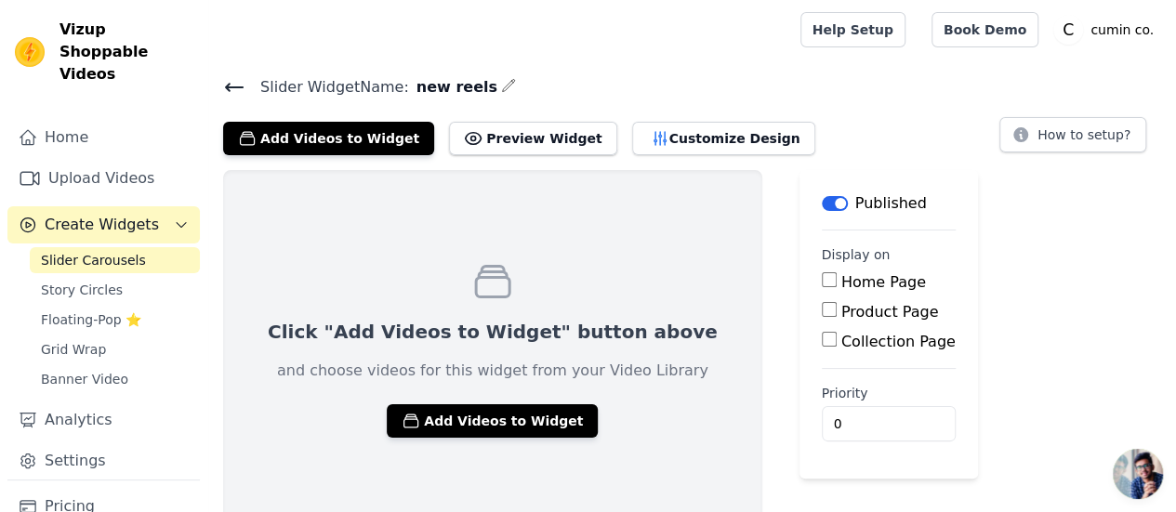
click at [108, 251] on span "Slider Carousels" at bounding box center [93, 260] width 105 height 19
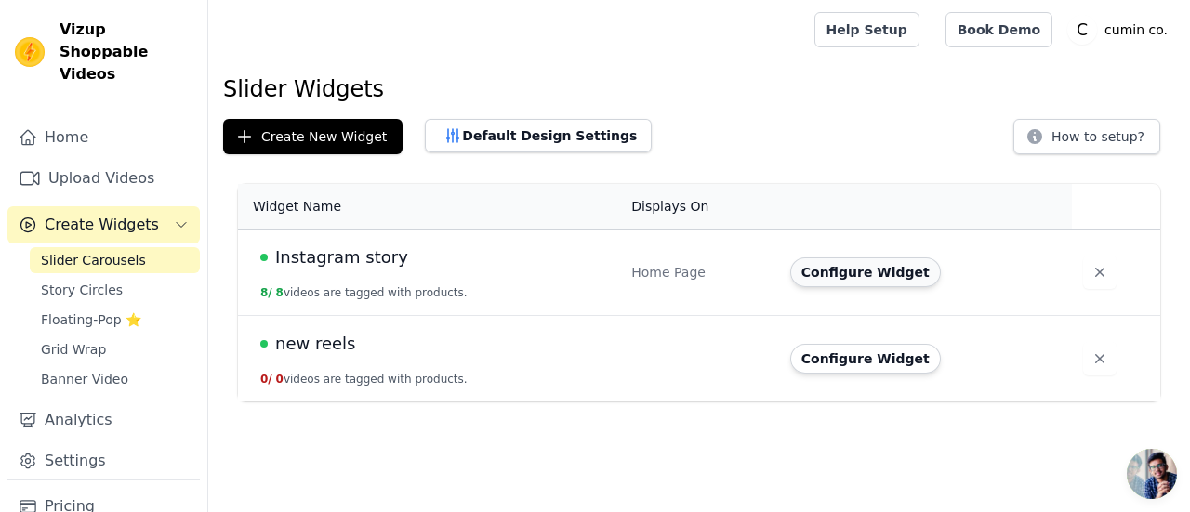
click at [864, 266] on button "Configure Widget" at bounding box center [865, 272] width 151 height 30
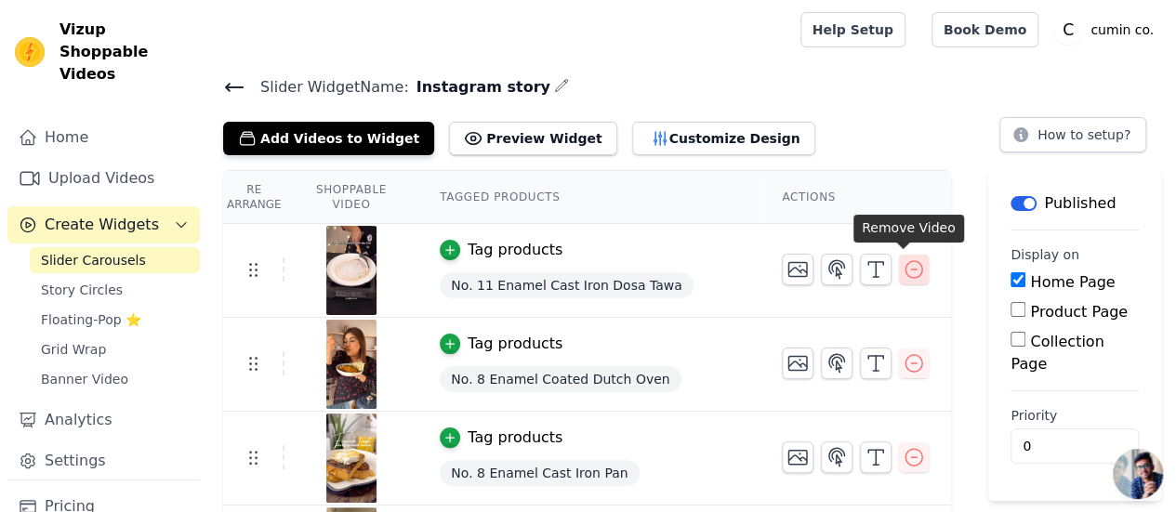
click at [911, 265] on icon "button" at bounding box center [913, 269] width 17 height 17
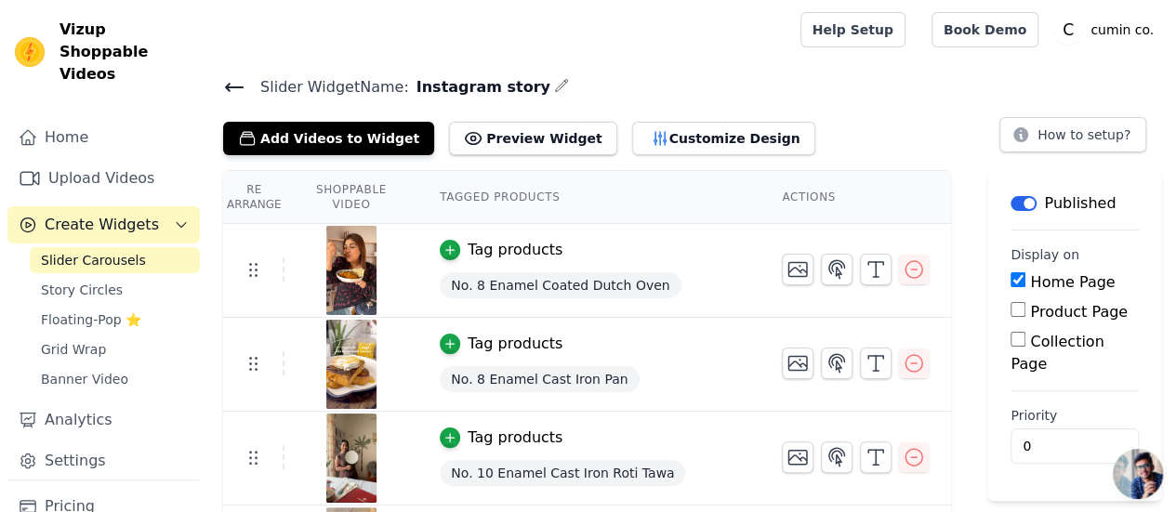
click at [228, 84] on icon at bounding box center [234, 87] width 17 height 7
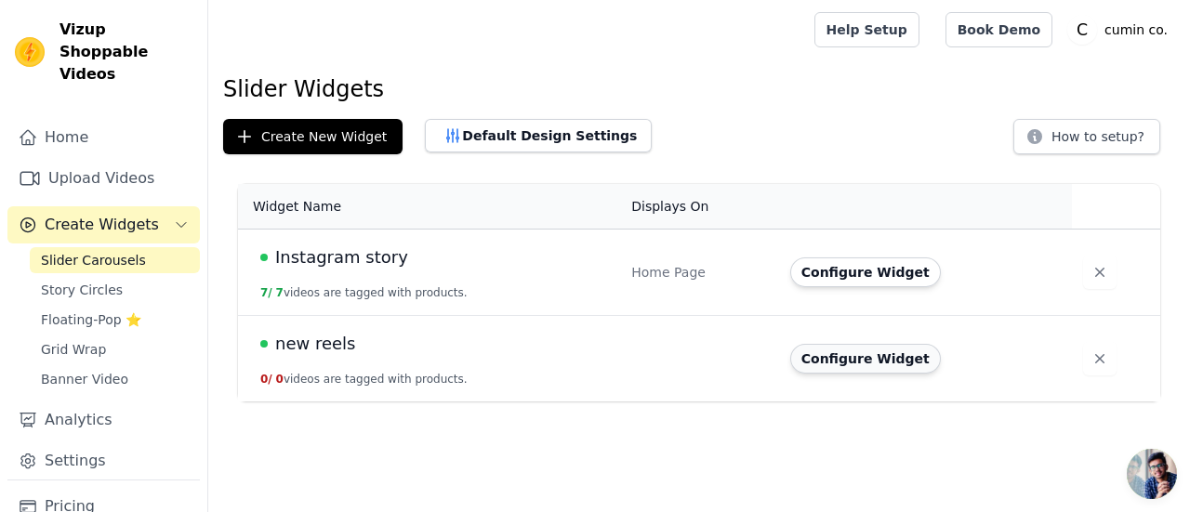
click at [903, 363] on button "Configure Widget" at bounding box center [865, 359] width 151 height 30
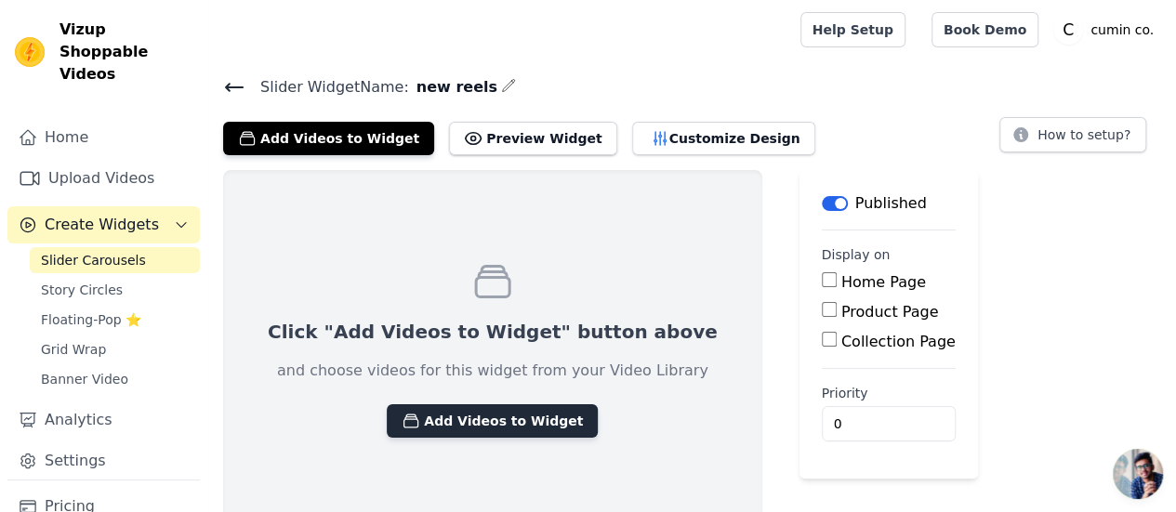
click at [478, 410] on button "Add Videos to Widget" at bounding box center [492, 420] width 211 height 33
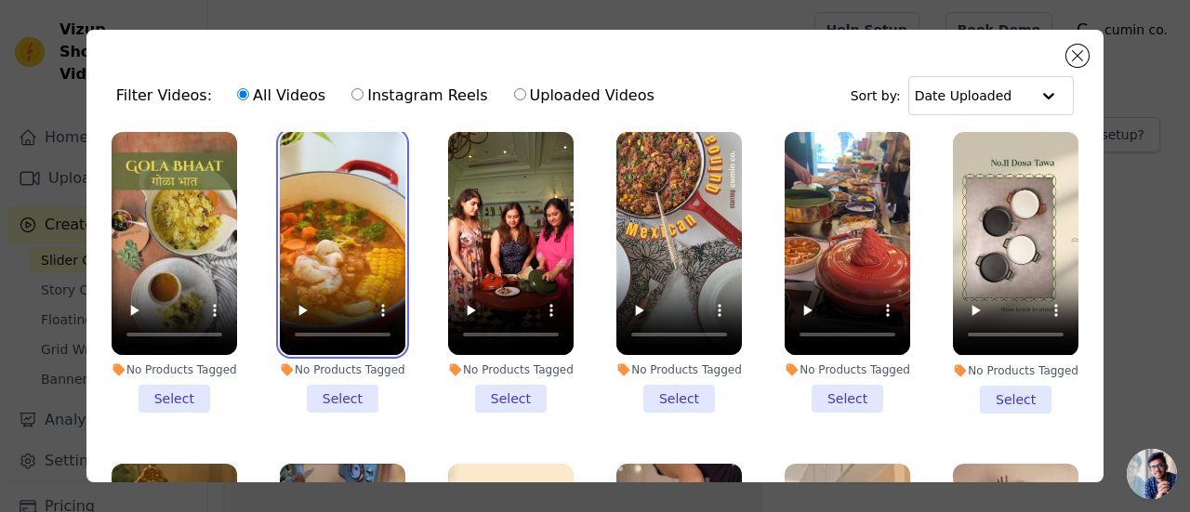
scroll to position [950, 0]
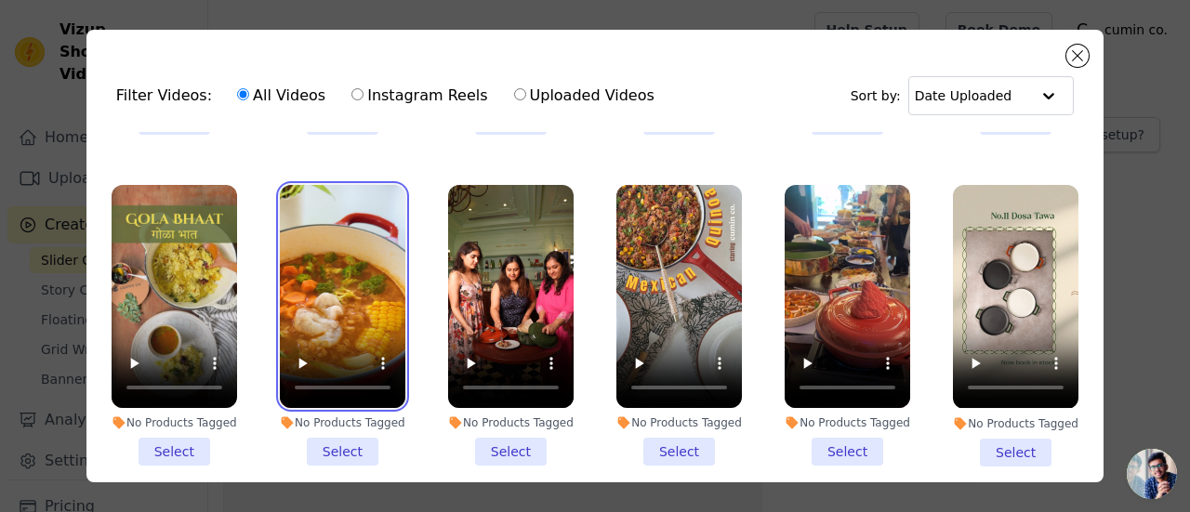
click at [338, 226] on video at bounding box center [342, 296] width 125 height 223
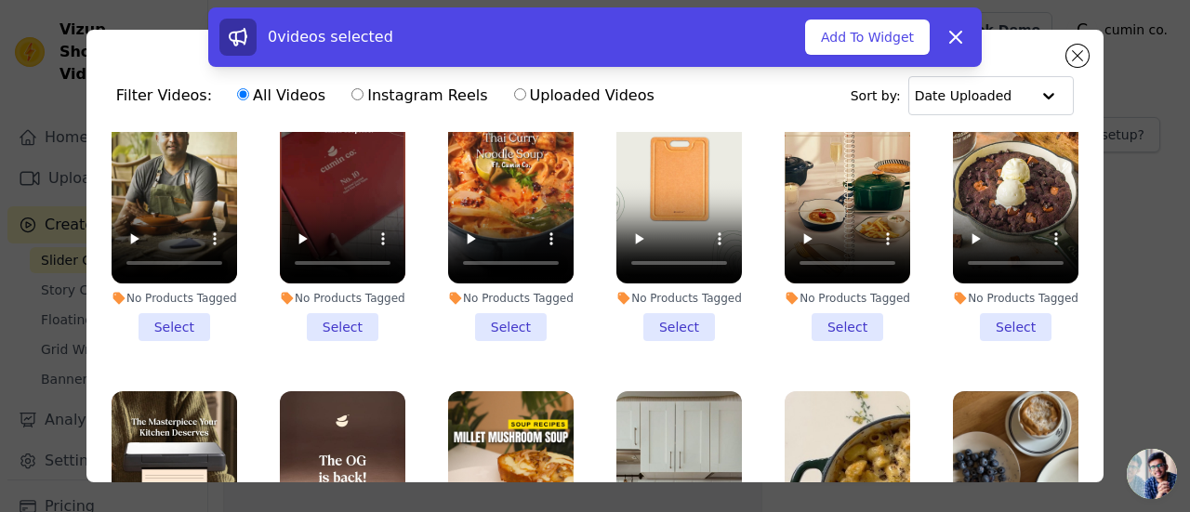
scroll to position [0, 0]
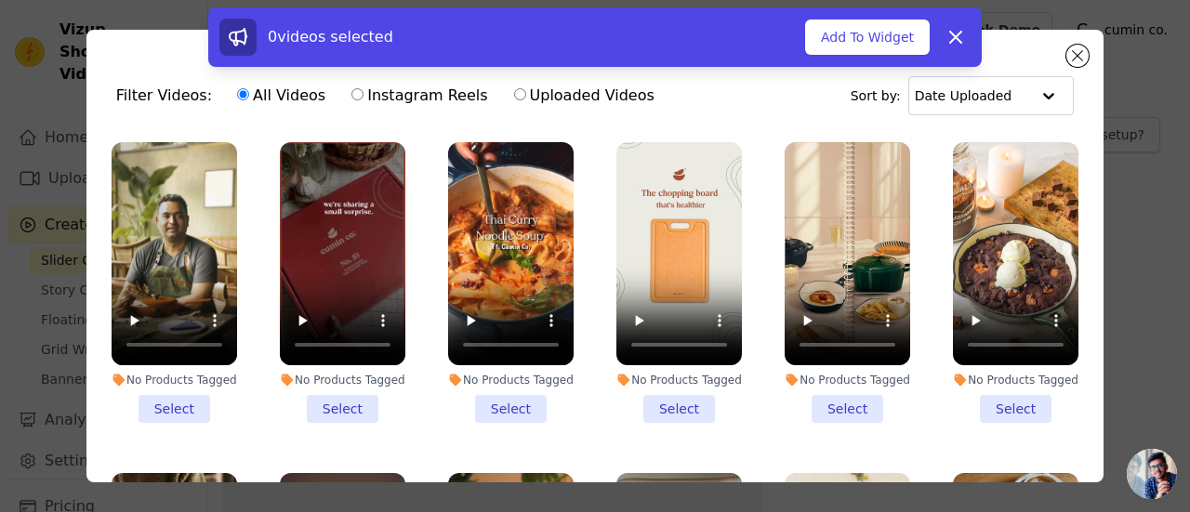
click at [1069, 56] on div "0 videos selected Add To Widget Dismiss" at bounding box center [595, 40] width 1190 height 67
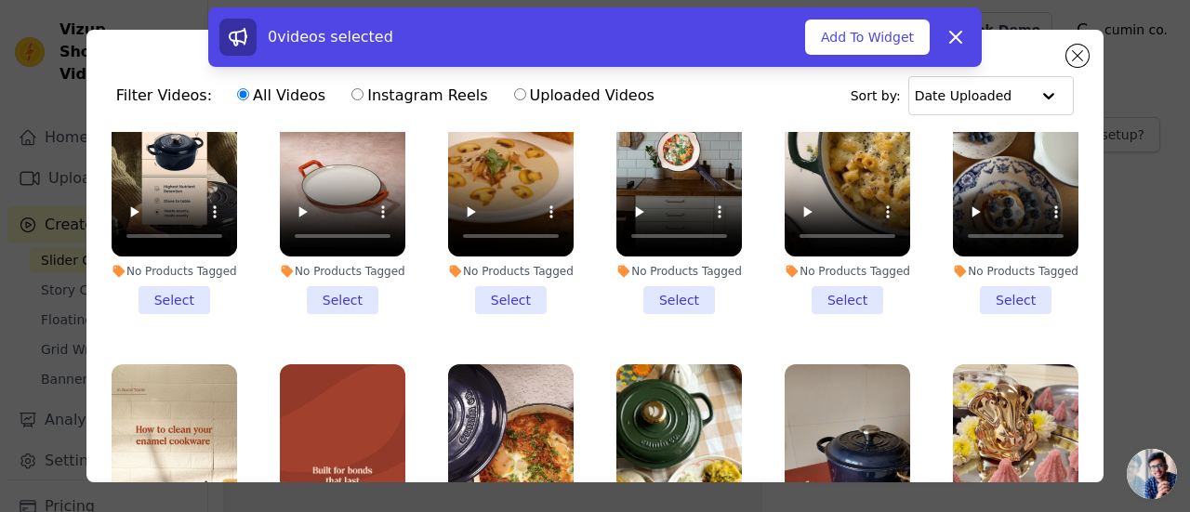
scroll to position [442, 0]
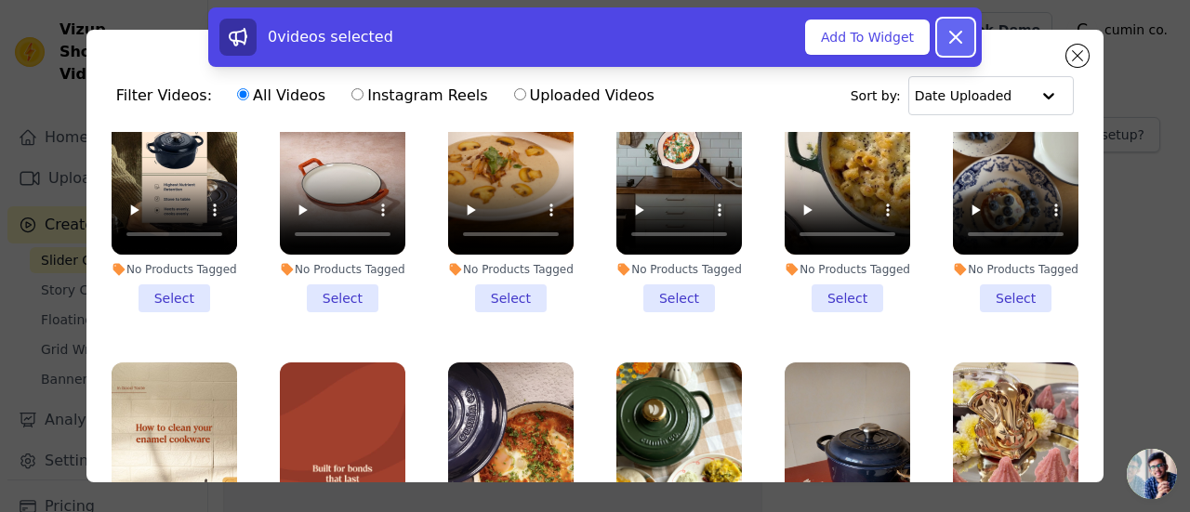
click at [964, 47] on icon at bounding box center [955, 37] width 22 height 22
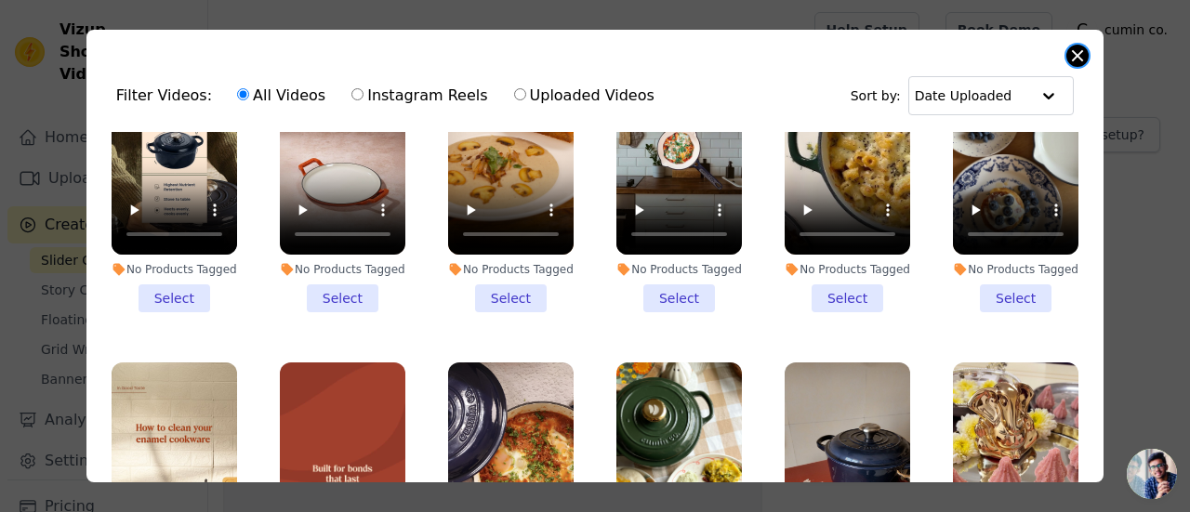
click at [1084, 59] on button "Close modal" at bounding box center [1077, 56] width 22 height 22
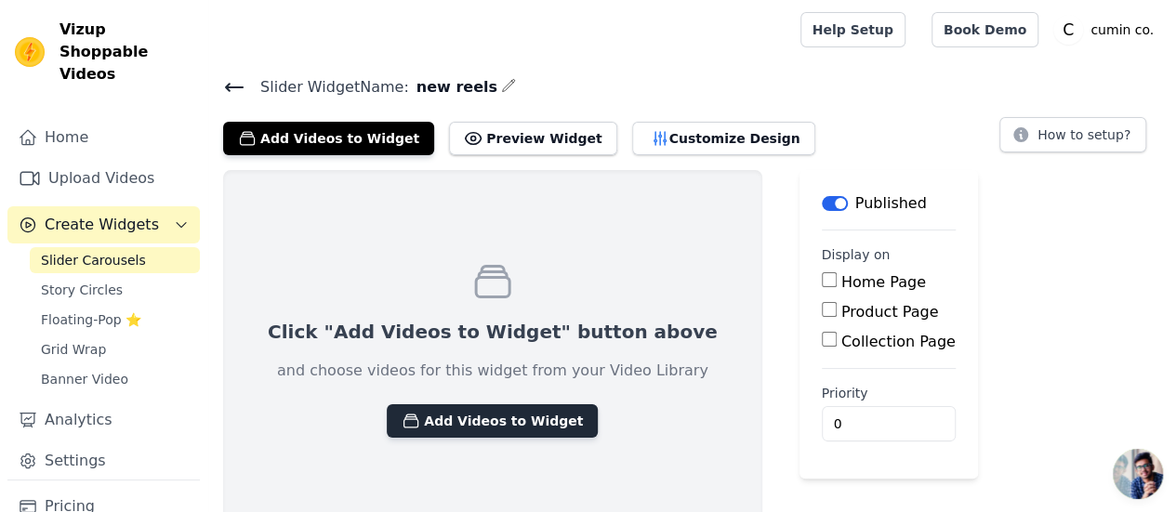
click at [439, 434] on button "Add Videos to Widget" at bounding box center [492, 420] width 211 height 33
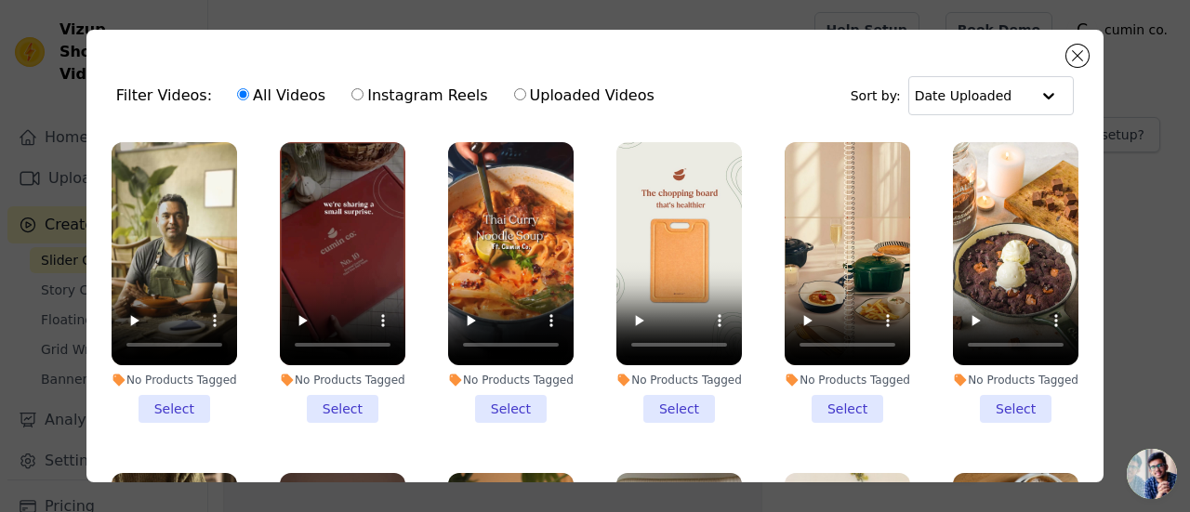
click at [398, 95] on label "Instagram Reels" at bounding box center [419, 96] width 138 height 24
click at [363, 95] on input "Instagram Reels" at bounding box center [357, 94] width 12 height 12
radio input "true"
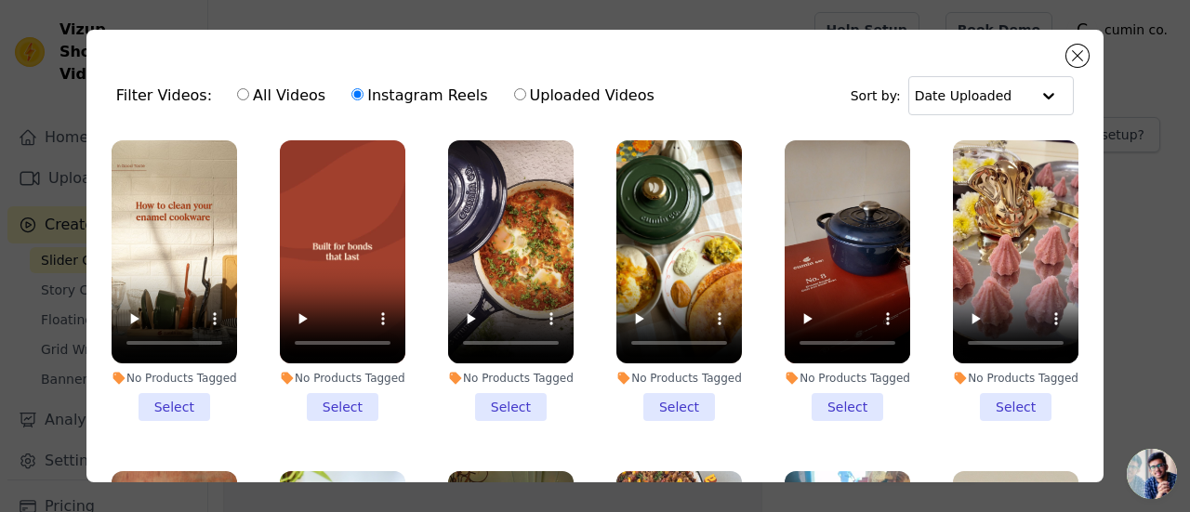
scroll to position [663, 0]
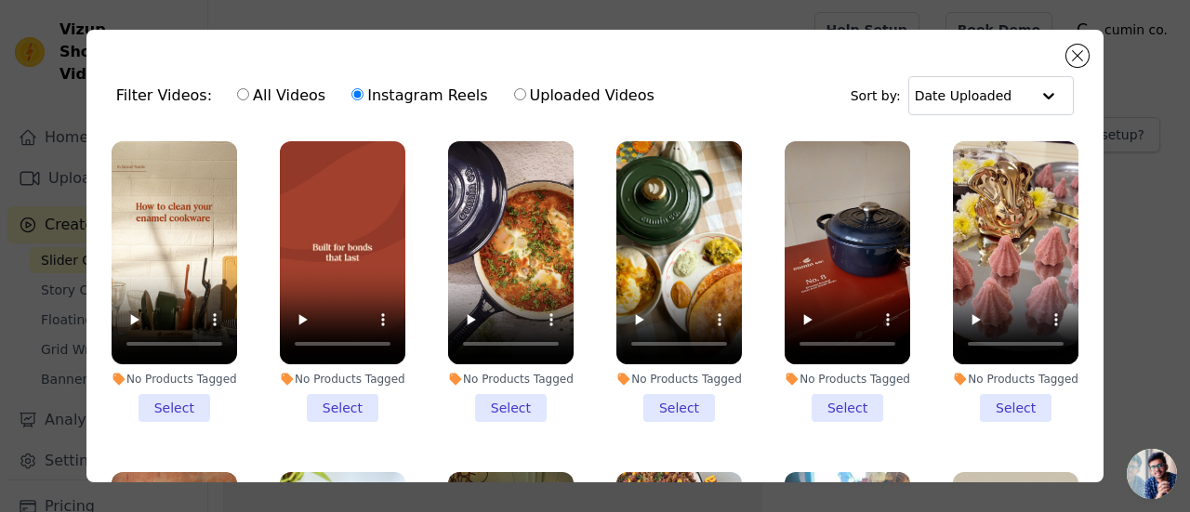
click at [993, 399] on li "No Products Tagged Select" at bounding box center [1015, 281] width 125 height 281
click at [0, 0] on input "No Products Tagged Select" at bounding box center [0, 0] width 0 height 0
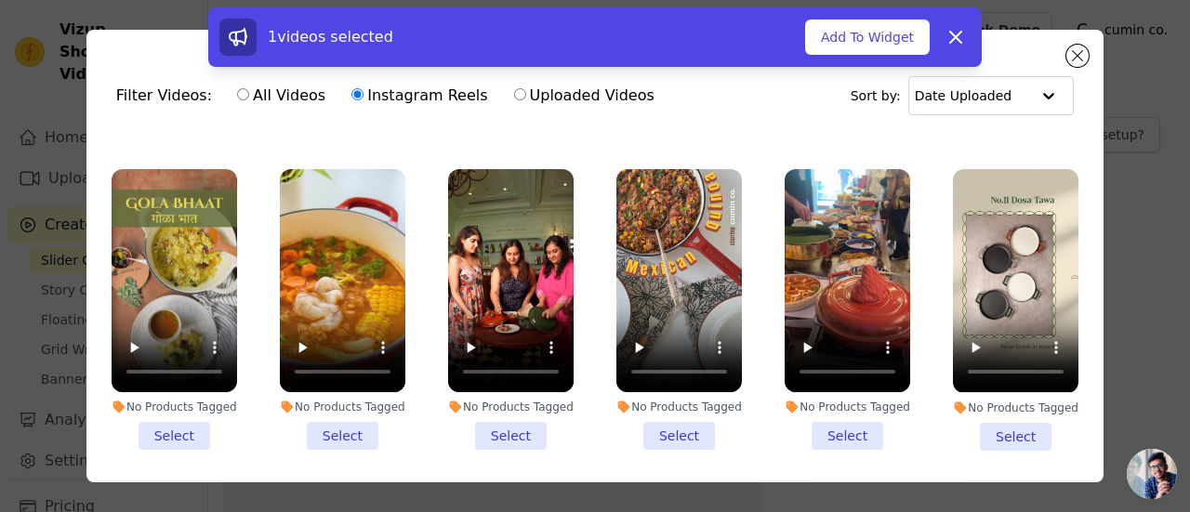
scroll to position [968, 0]
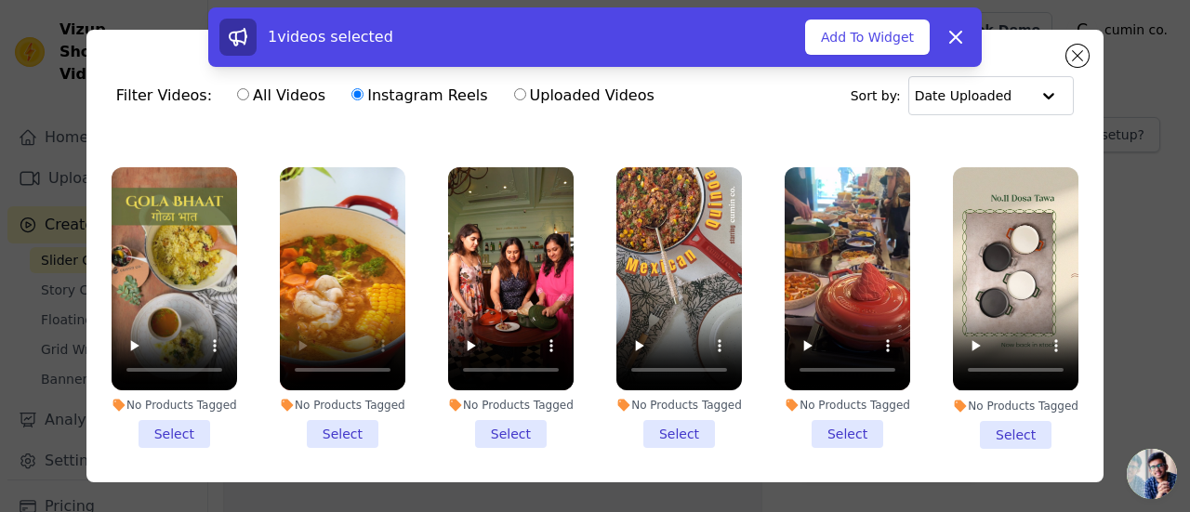
click at [333, 405] on li "No Products Tagged Select" at bounding box center [342, 307] width 125 height 281
click at [0, 0] on input "No Products Tagged Select" at bounding box center [0, 0] width 0 height 0
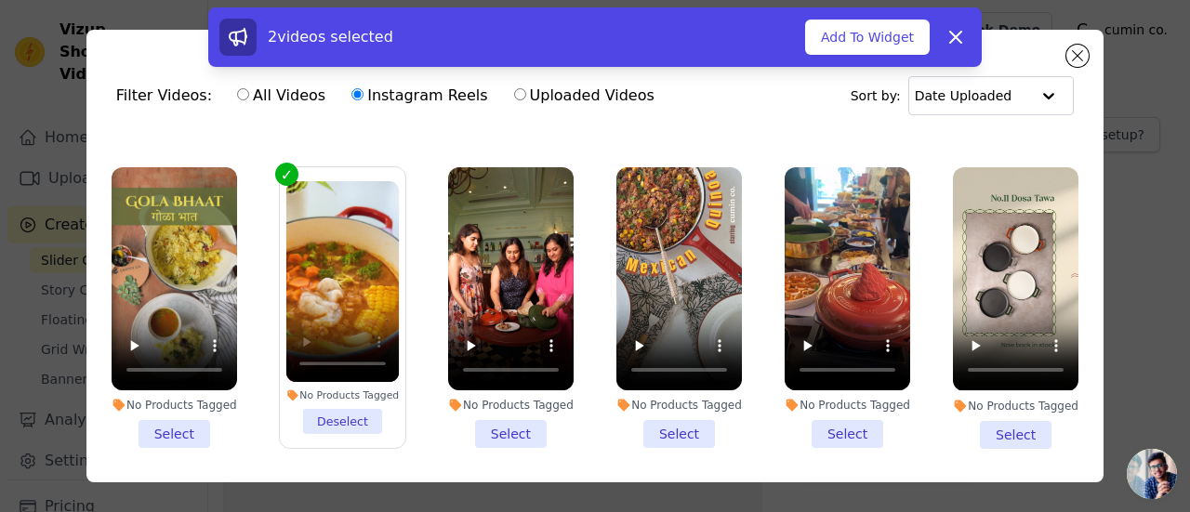
click at [173, 418] on li "No Products Tagged Select" at bounding box center [174, 307] width 125 height 281
click at [0, 0] on input "No Products Tagged Select" at bounding box center [0, 0] width 0 height 0
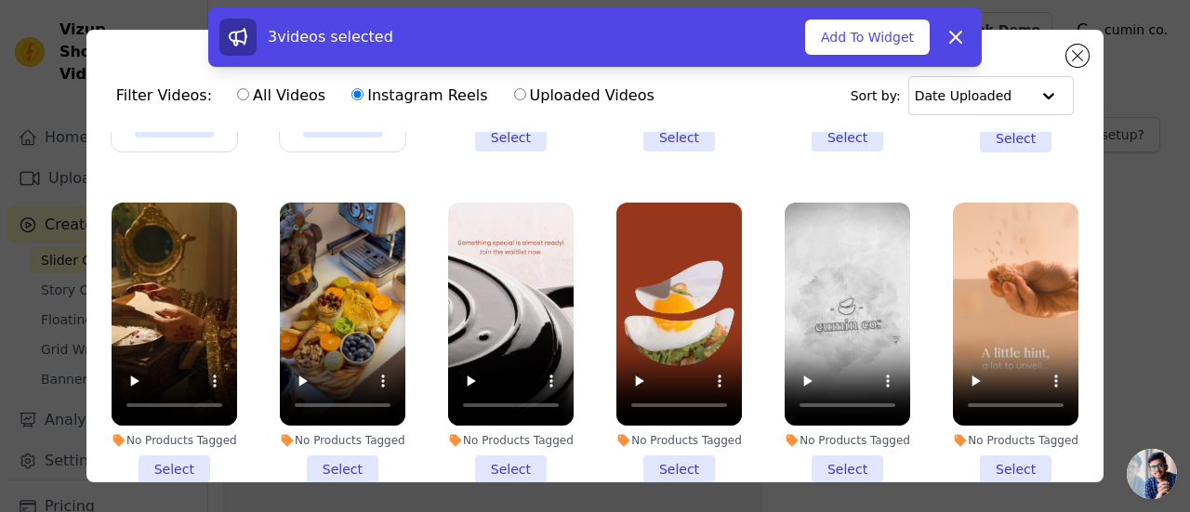
scroll to position [1270, 0]
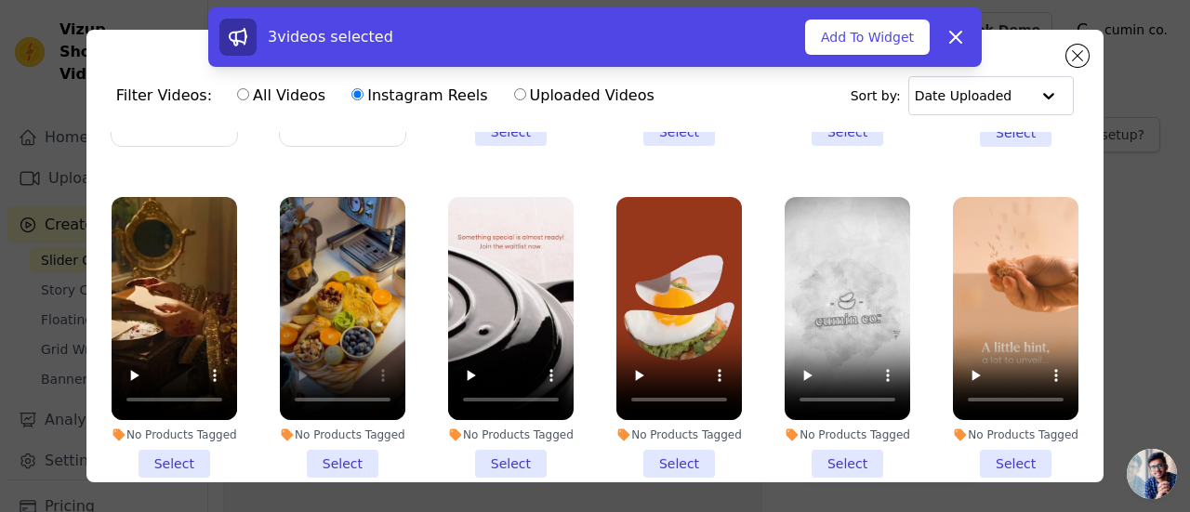
click at [341, 422] on li "No Products Tagged Select" at bounding box center [342, 337] width 125 height 281
click at [0, 0] on input "No Products Tagged Select" at bounding box center [0, 0] width 0 height 0
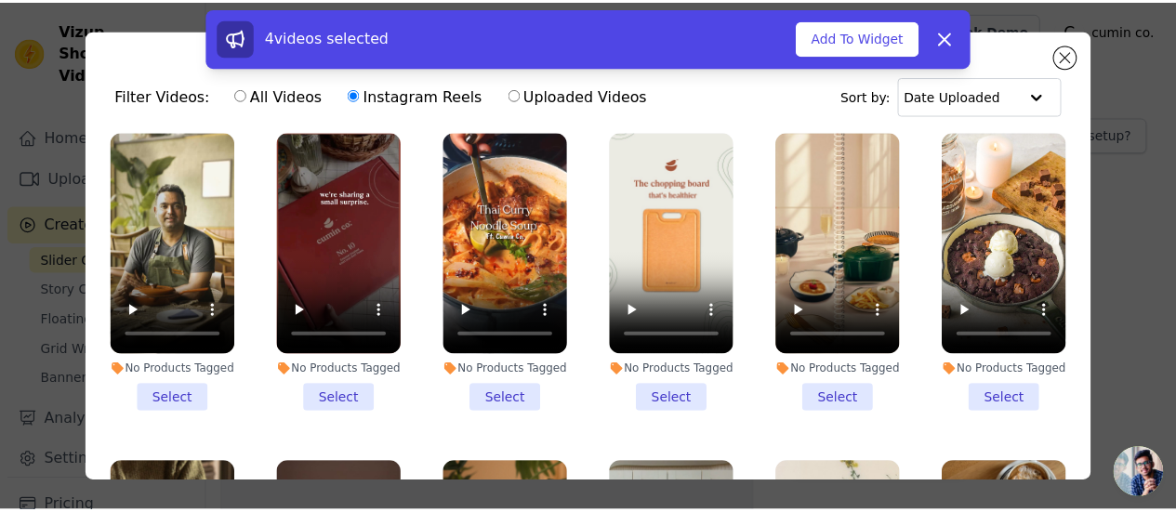
scroll to position [0, 0]
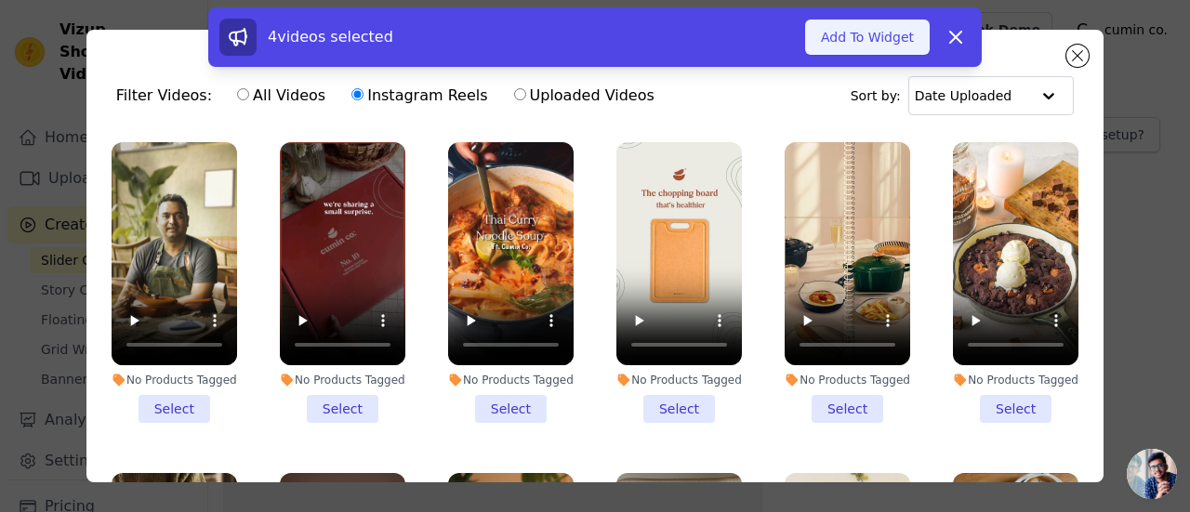
click at [838, 34] on button "Add To Widget" at bounding box center [867, 37] width 125 height 35
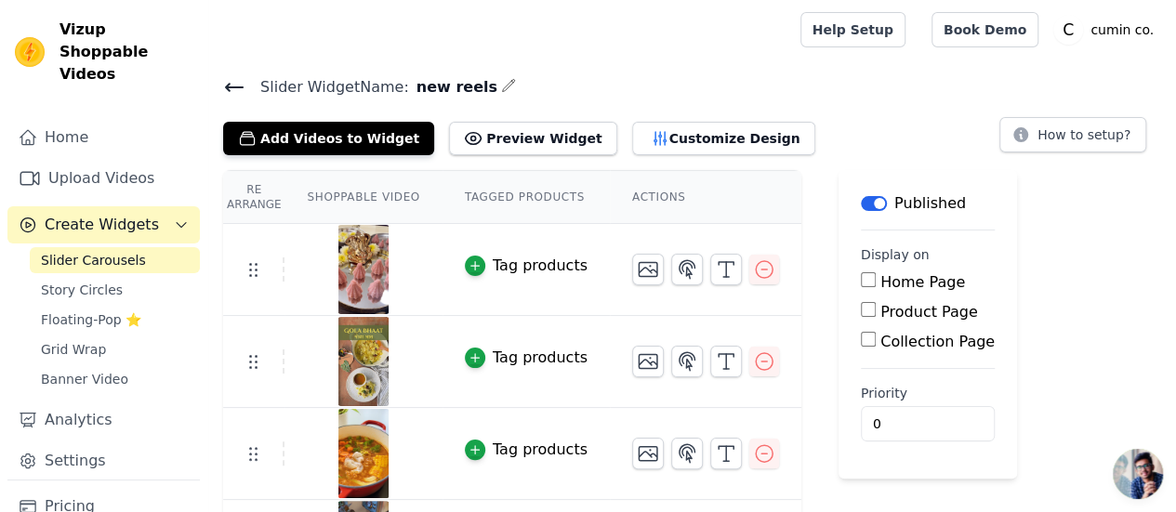
scroll to position [76, 0]
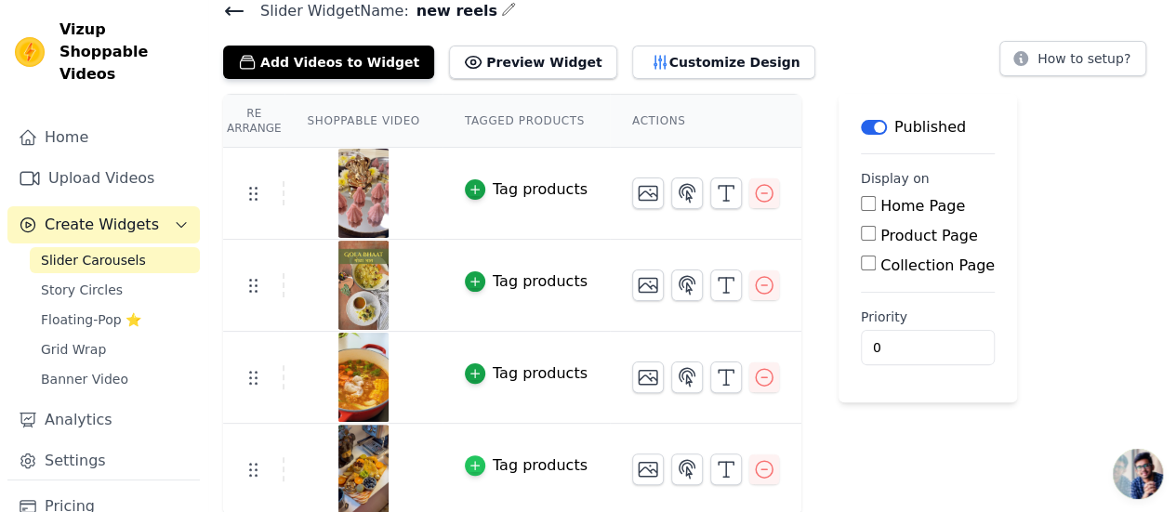
click at [468, 459] on icon "button" at bounding box center [474, 465] width 13 height 13
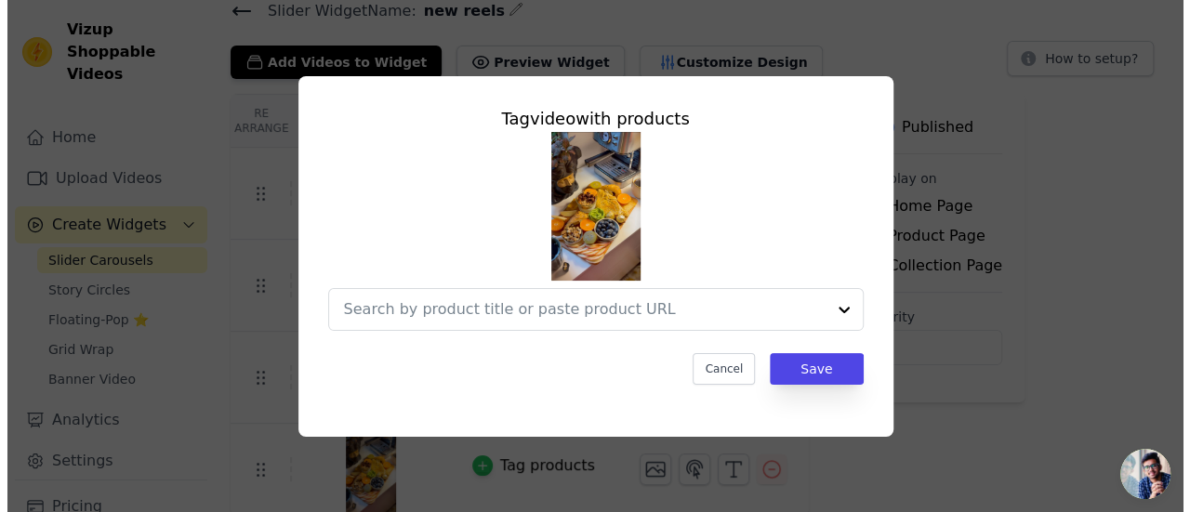
scroll to position [0, 0]
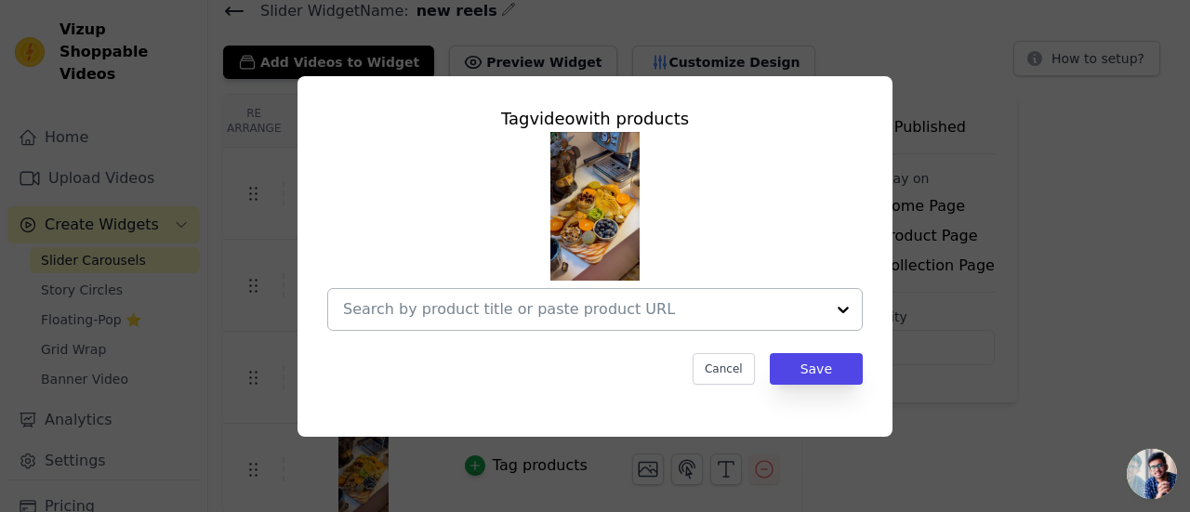
click at [517, 302] on input "text" at bounding box center [584, 309] width 482 height 22
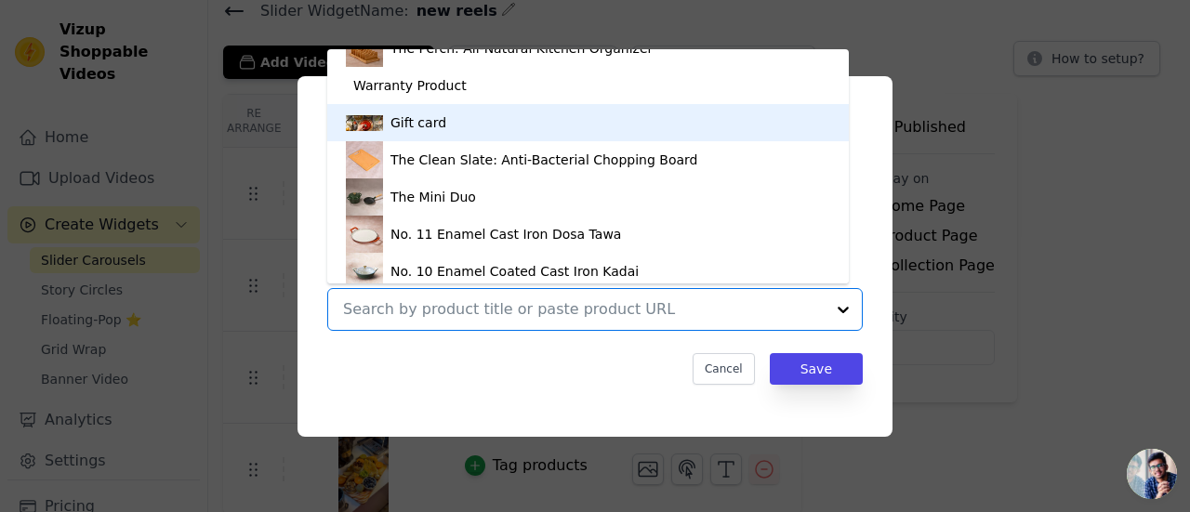
scroll to position [95, 0]
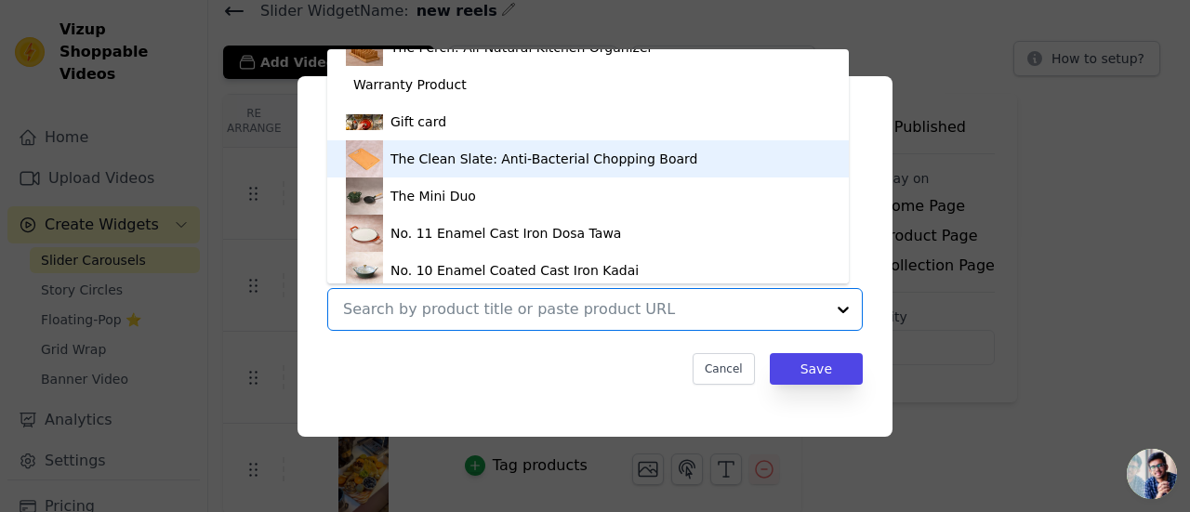
click at [519, 162] on div "The Clean Slate: Anti-Bacterial Chopping Board" at bounding box center [543, 159] width 307 height 19
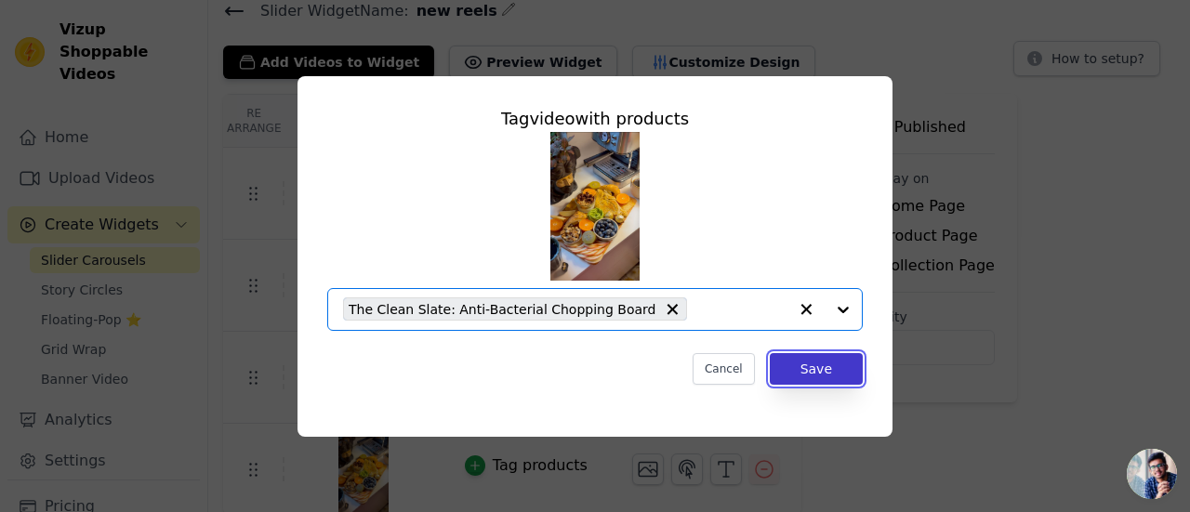
click at [802, 358] on button "Save" at bounding box center [816, 369] width 93 height 32
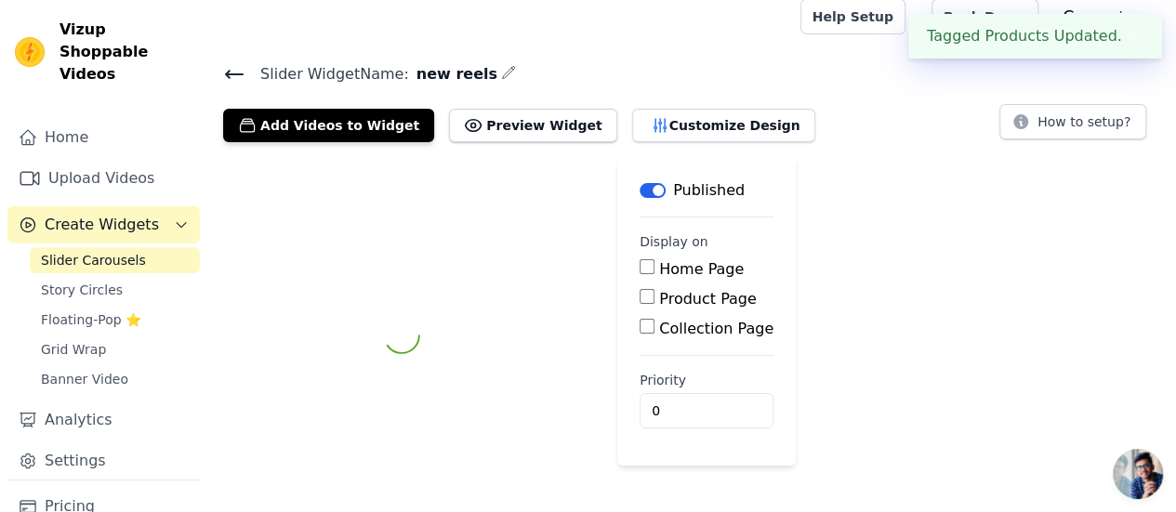
scroll to position [76, 0]
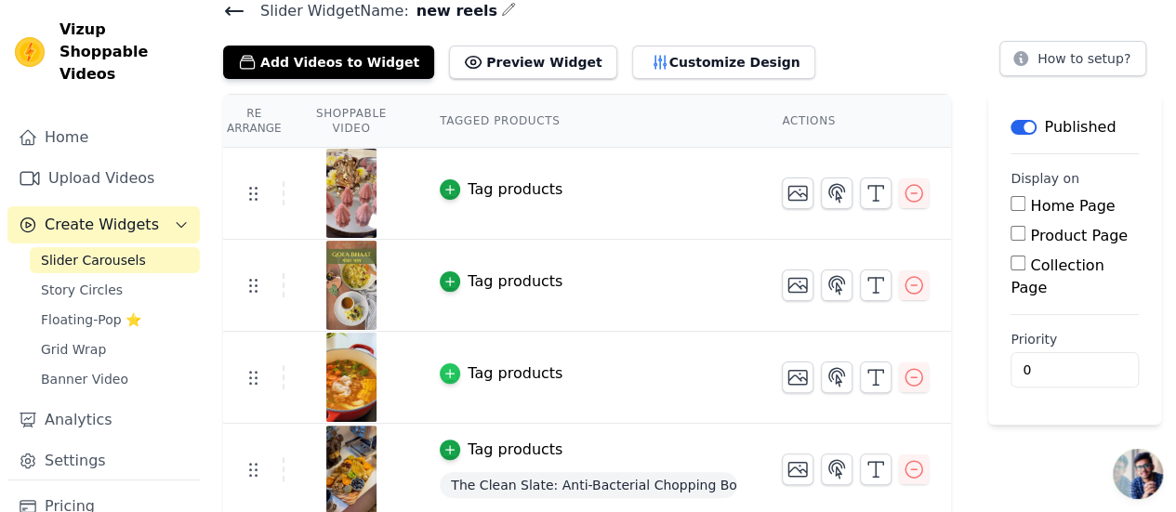
click at [455, 367] on icon "button" at bounding box center [449, 373] width 13 height 13
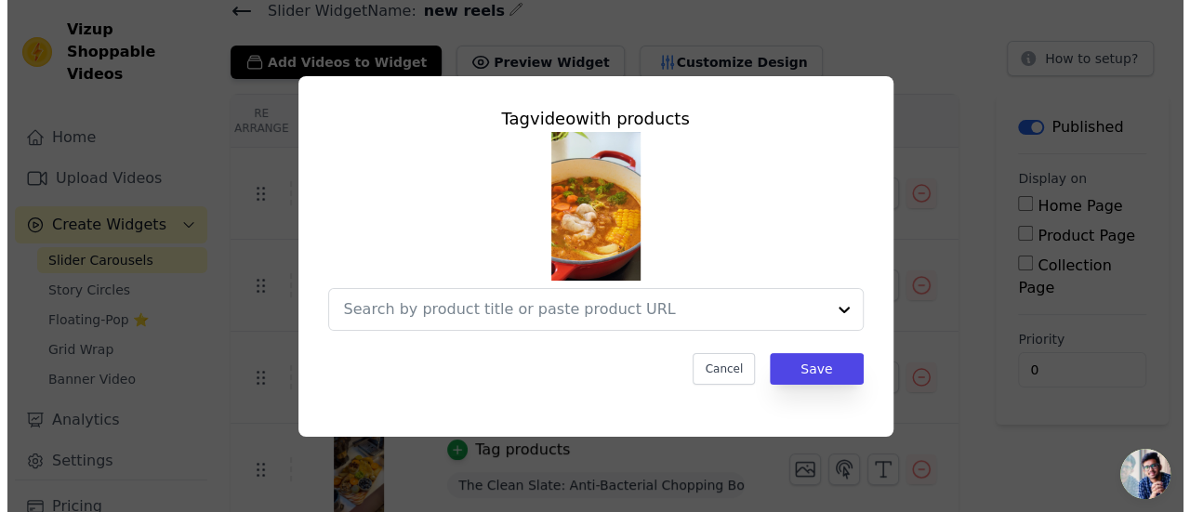
scroll to position [0, 0]
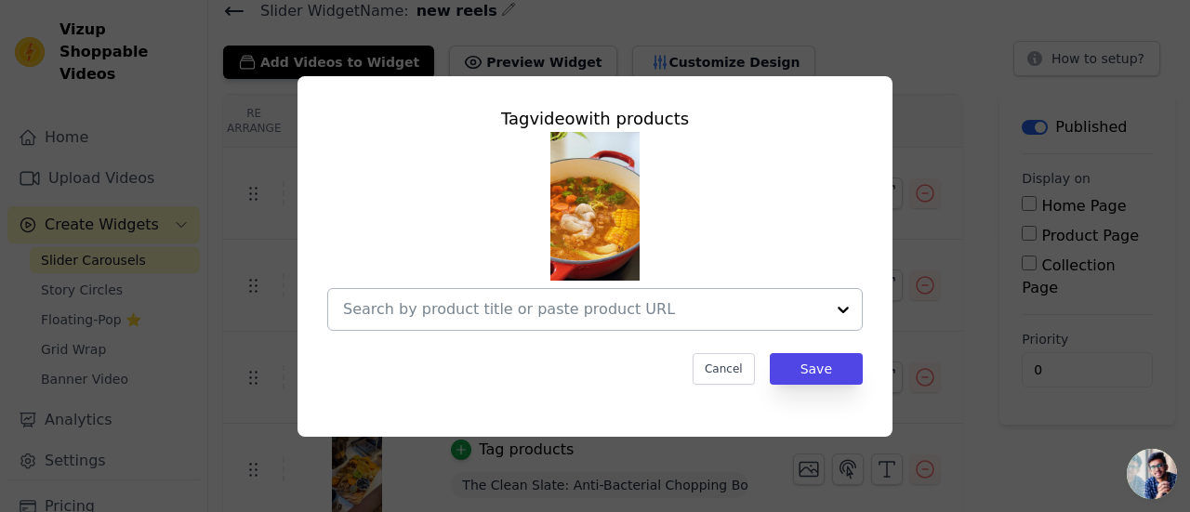
click at [486, 320] on input "text" at bounding box center [584, 309] width 482 height 22
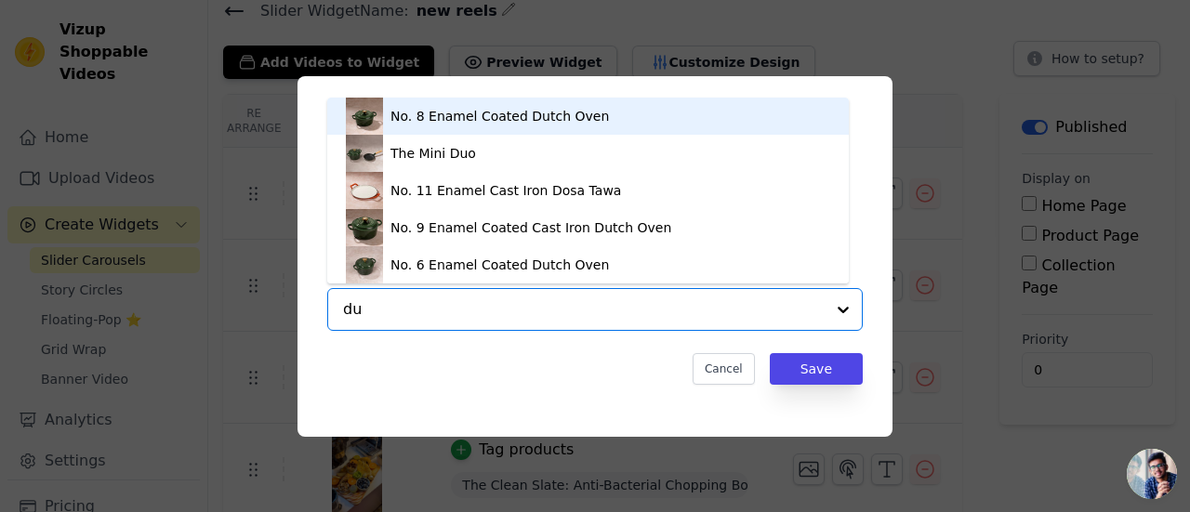
type input "dut"
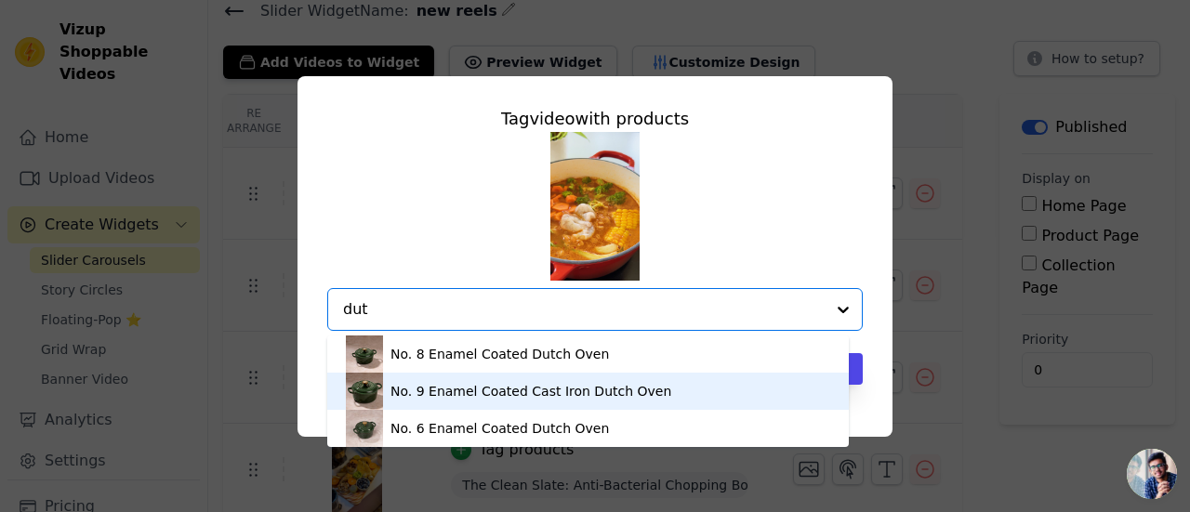
click at [495, 399] on div "No. 9 Enamel Coated Cast Iron Dutch Oven" at bounding box center [530, 391] width 281 height 19
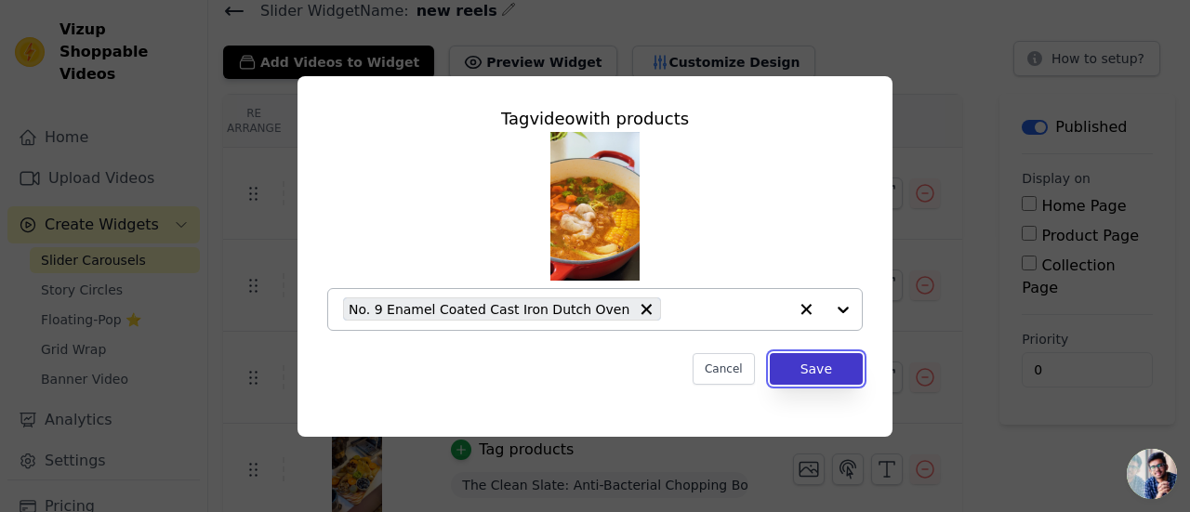
click at [812, 367] on button "Save" at bounding box center [816, 369] width 93 height 32
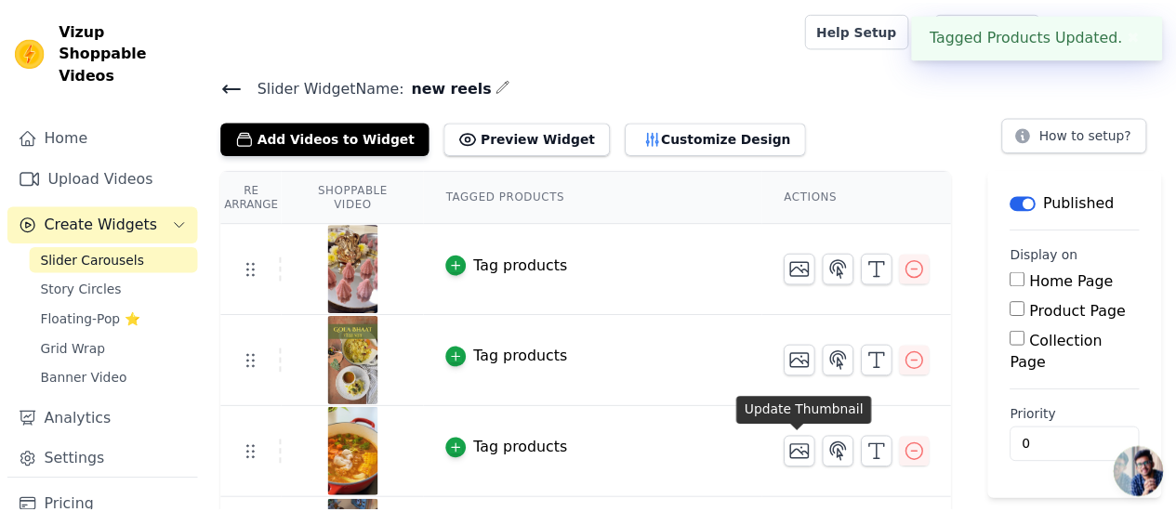
scroll to position [76, 0]
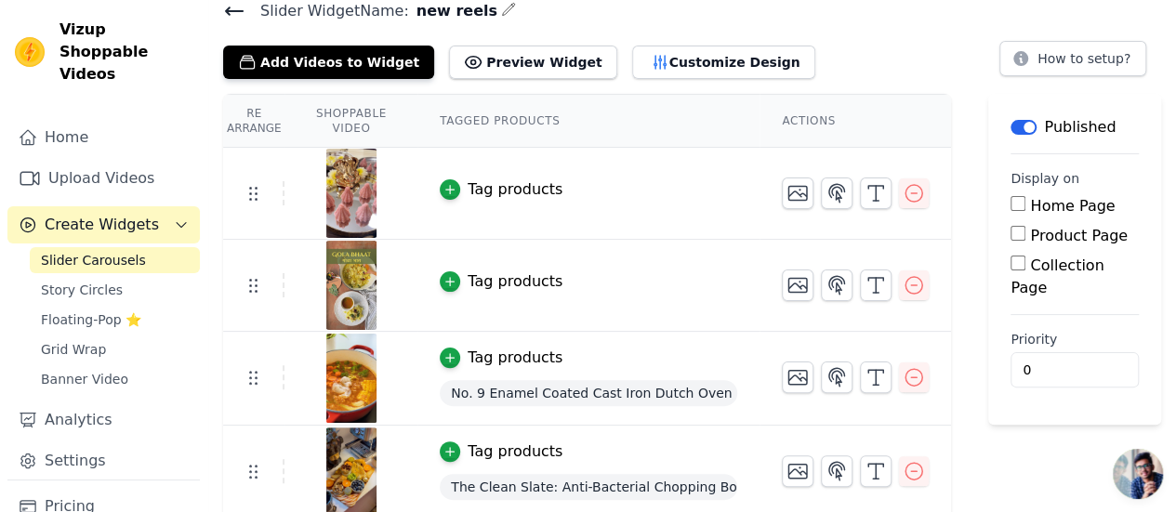
click at [467, 176] on td "Tag products" at bounding box center [588, 194] width 342 height 92
click at [451, 185] on div "button" at bounding box center [450, 189] width 20 height 20
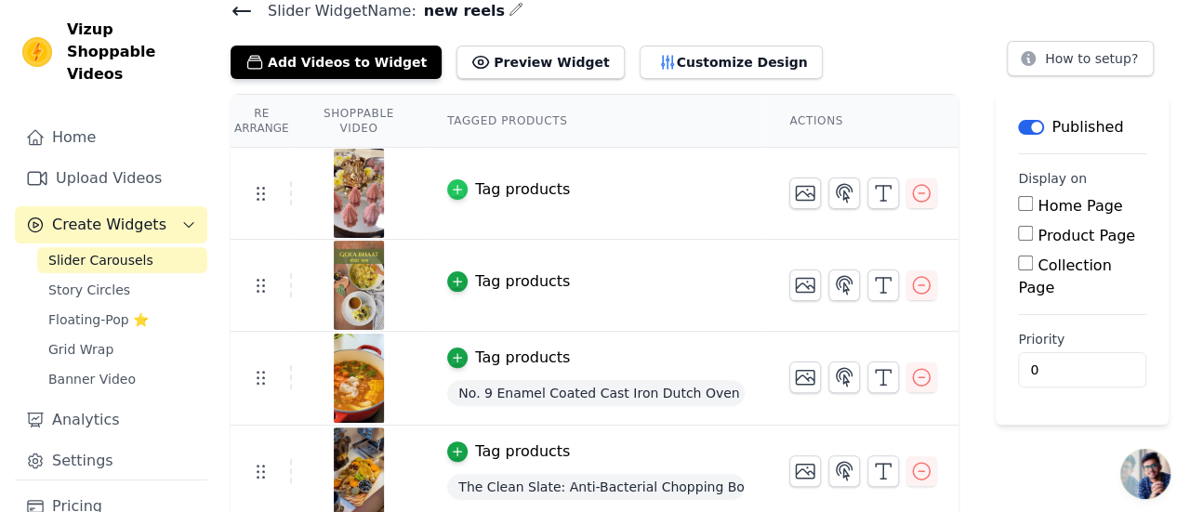
scroll to position [0, 0]
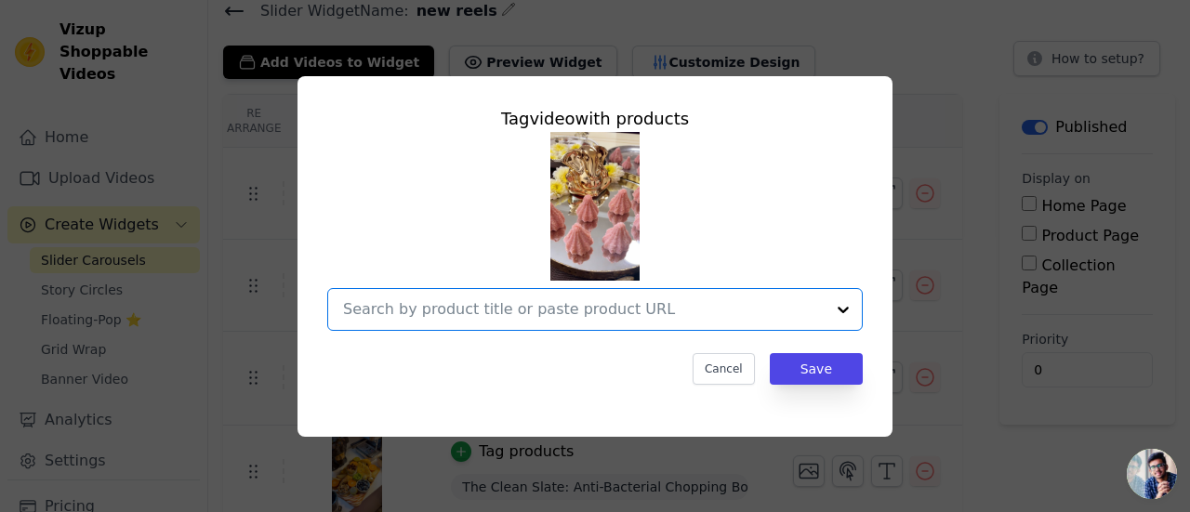
click at [559, 313] on input "text" at bounding box center [584, 309] width 482 height 22
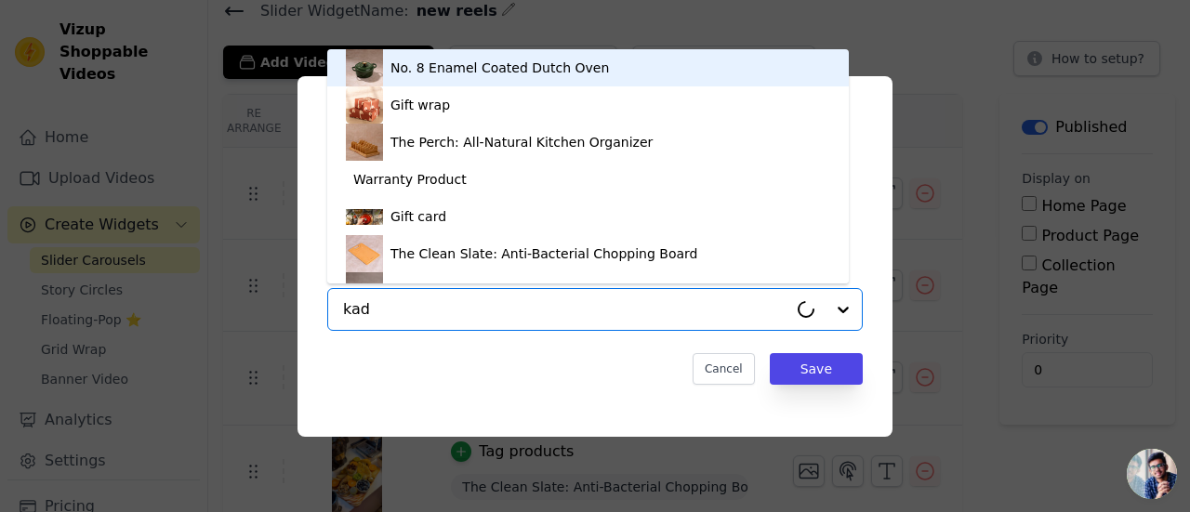
type input "kada"
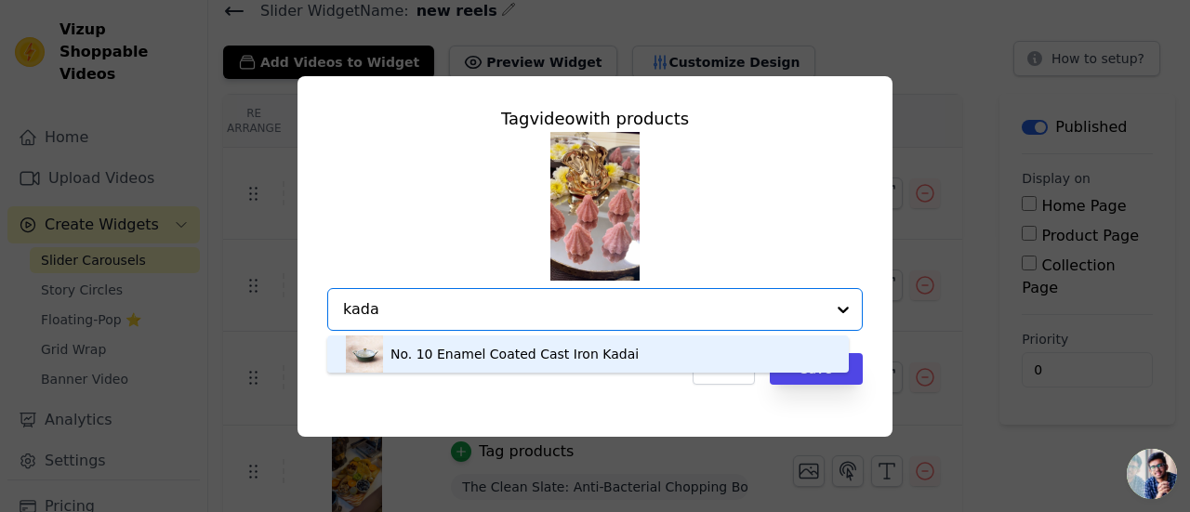
click at [557, 359] on div "No. 10 Enamel Coated Cast Iron Kadai" at bounding box center [514, 354] width 248 height 19
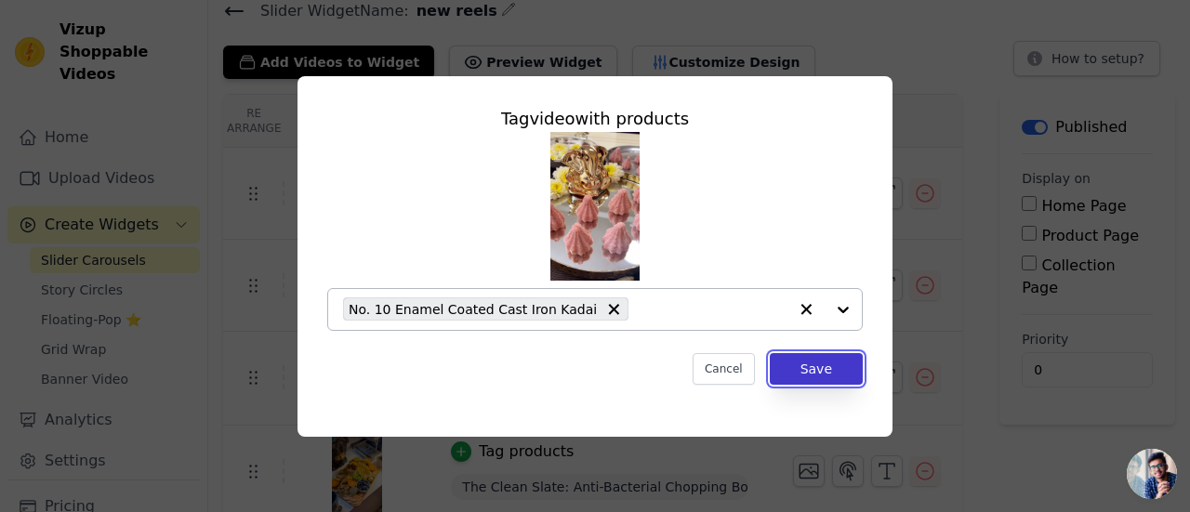
click at [800, 368] on button "Save" at bounding box center [816, 369] width 93 height 32
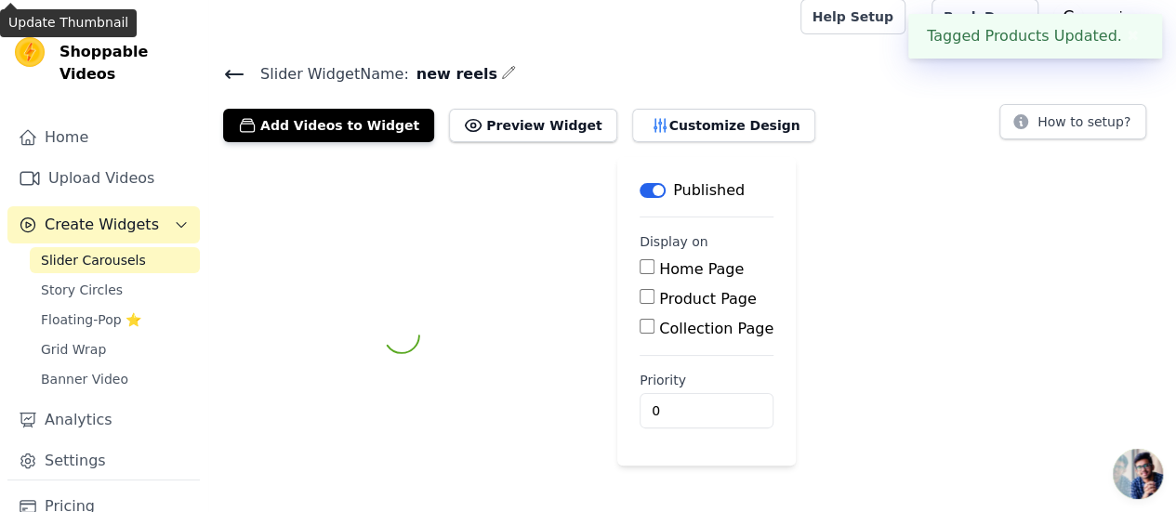
scroll to position [76, 0]
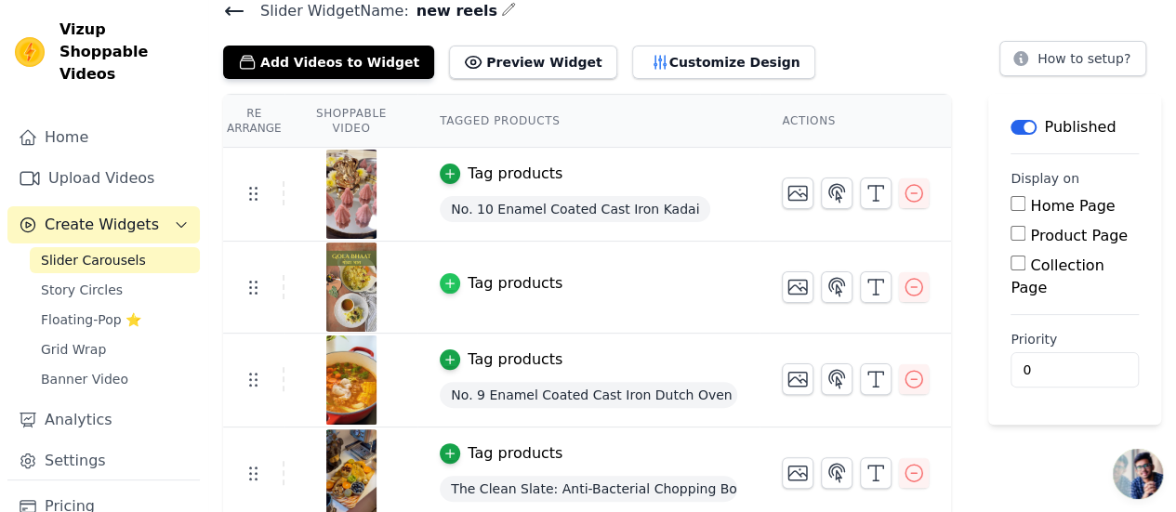
click at [456, 278] on icon "button" at bounding box center [449, 283] width 13 height 13
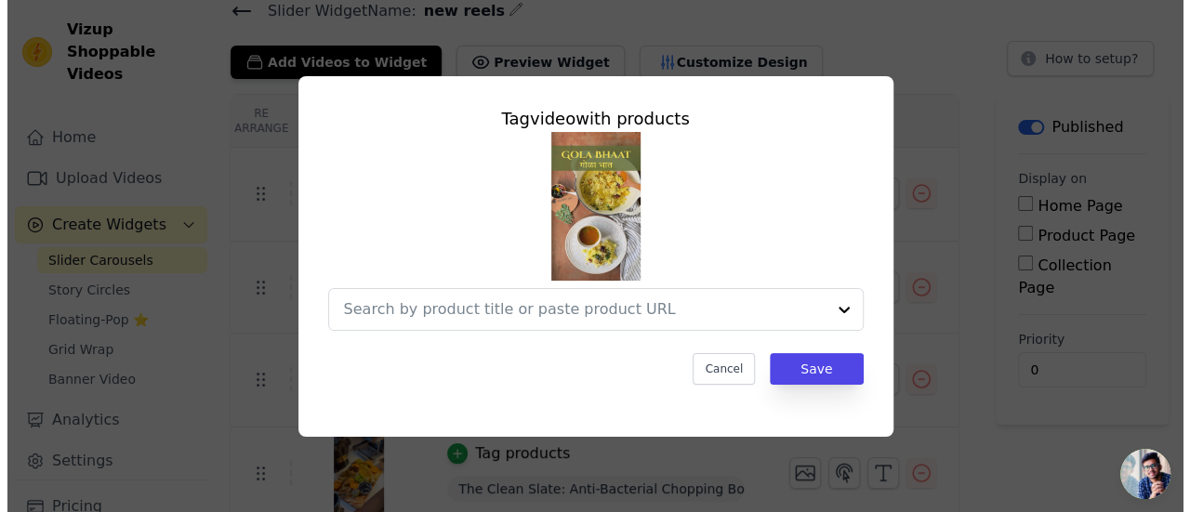
scroll to position [0, 0]
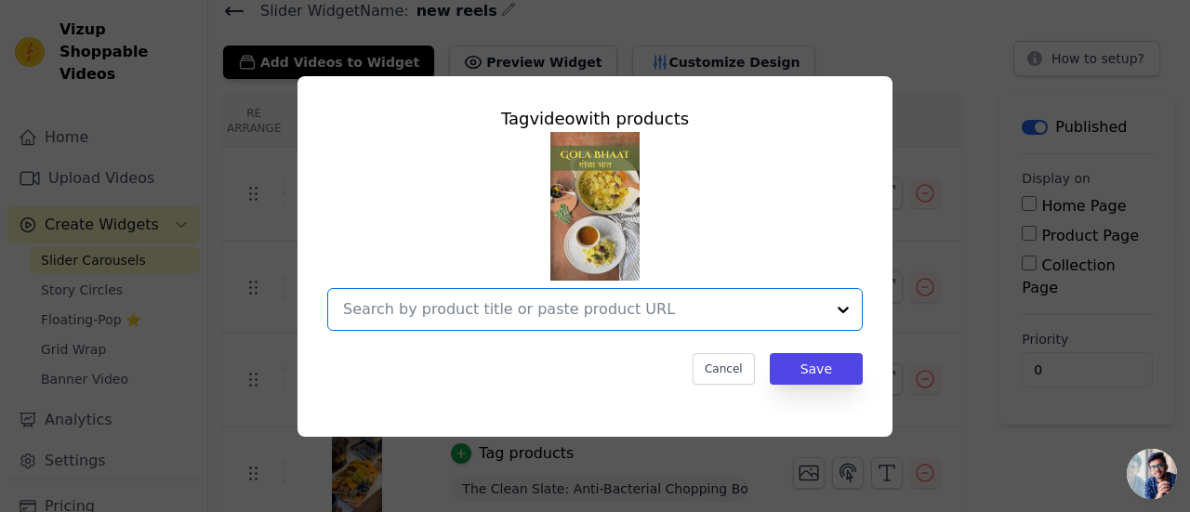
click at [497, 300] on input "text" at bounding box center [584, 309] width 482 height 22
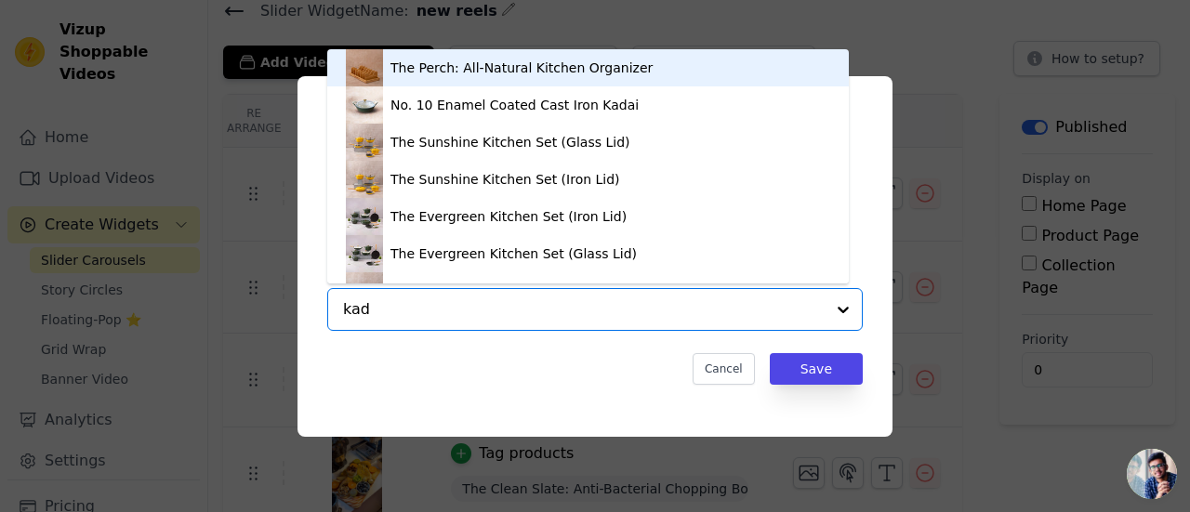
type input "kada"
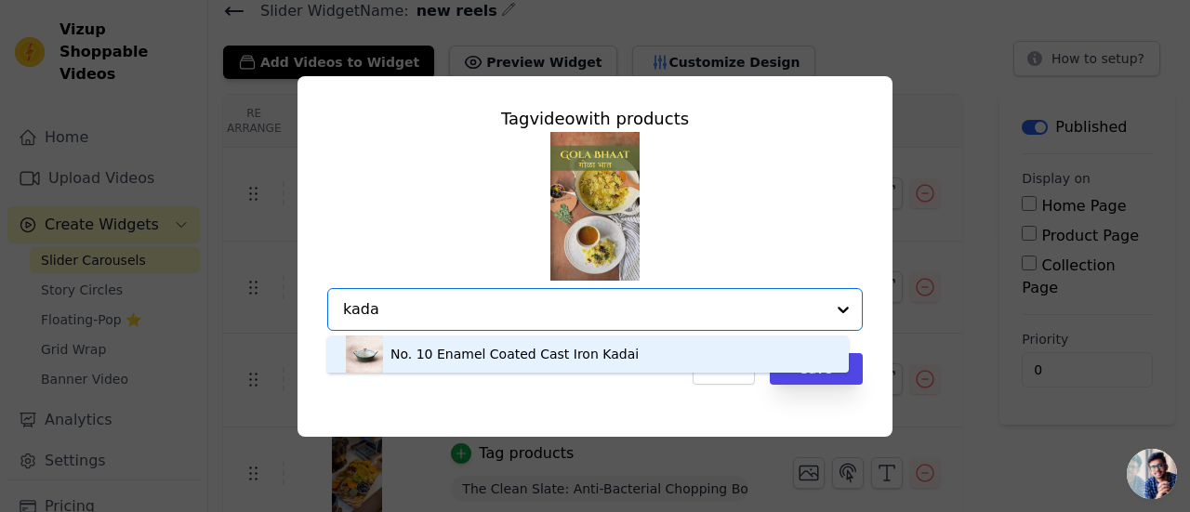
click at [476, 341] on div "No. 10 Enamel Coated Cast Iron Kadai" at bounding box center [588, 354] width 484 height 37
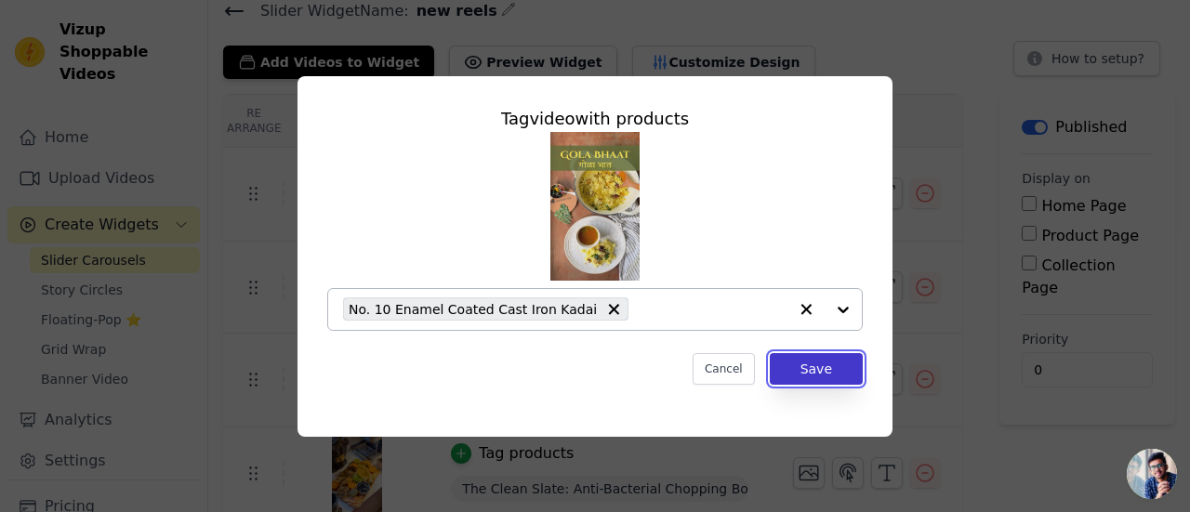
click at [807, 365] on button "Save" at bounding box center [816, 369] width 93 height 32
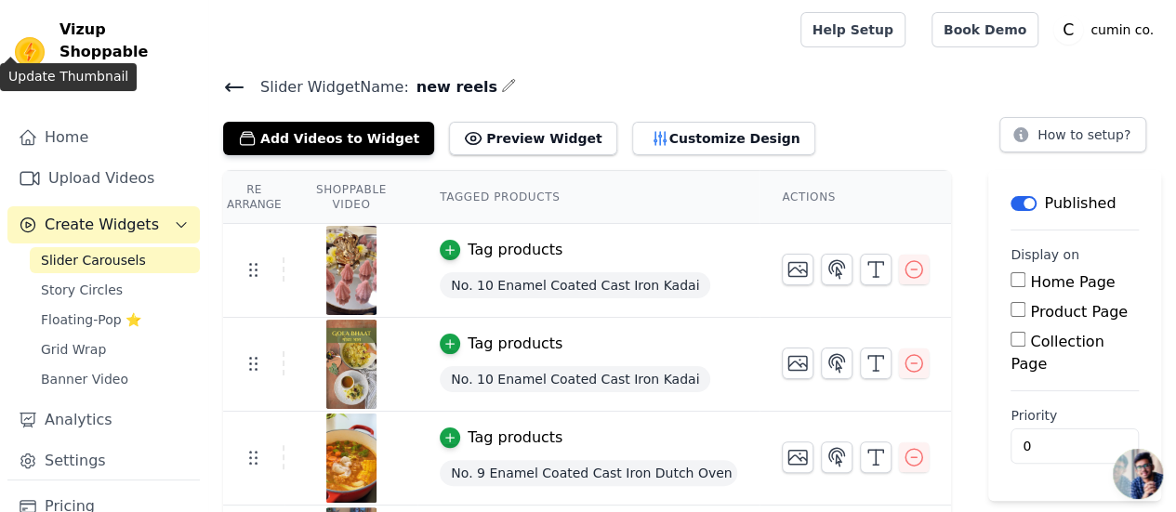
scroll to position [56, 0]
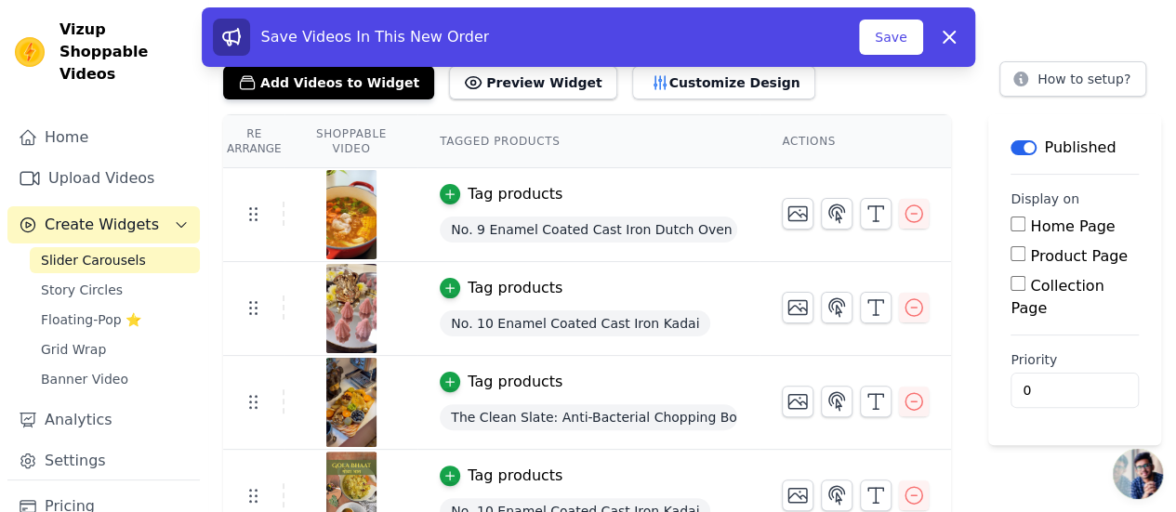
click at [902, 55] on div "Save Videos In This New Order Save Dismiss" at bounding box center [588, 37] width 751 height 37
click at [892, 45] on button "Save" at bounding box center [890, 37] width 63 height 35
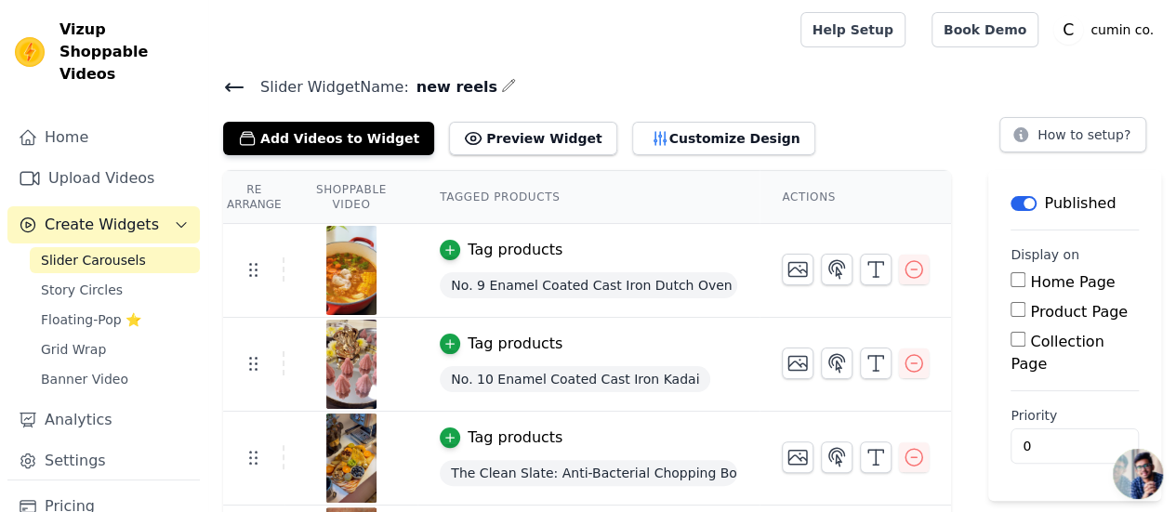
scroll to position [84, 0]
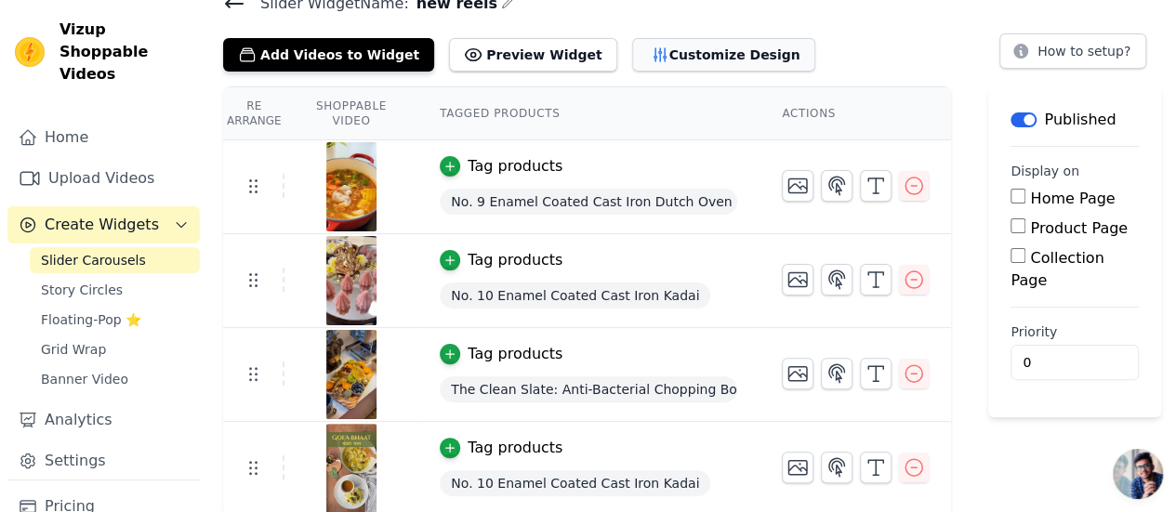
click at [681, 57] on button "Customize Design" at bounding box center [723, 54] width 183 height 33
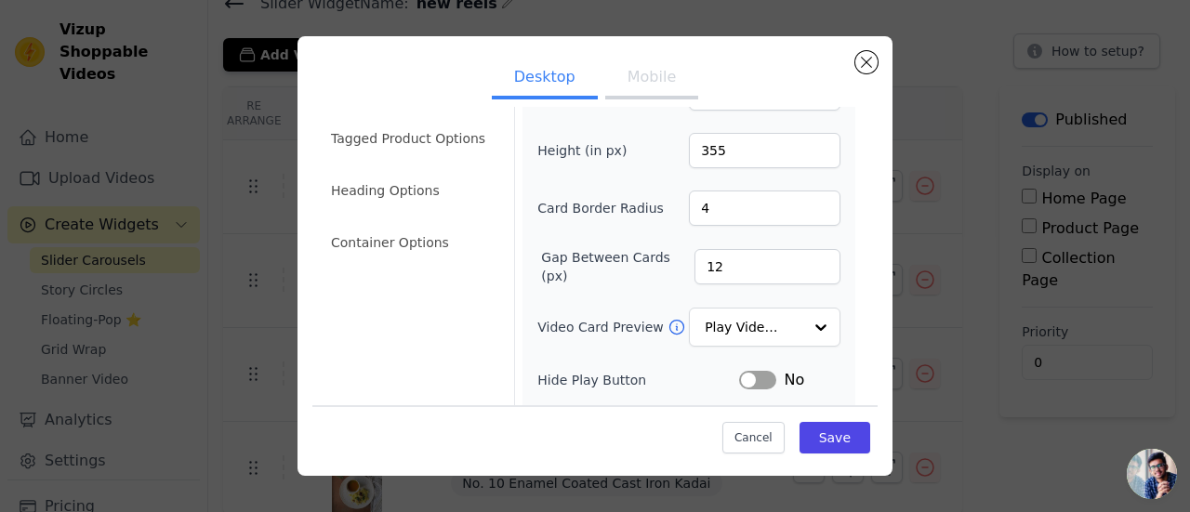
scroll to position [59, 0]
click at [697, 217] on input "4" at bounding box center [765, 207] width 152 height 35
type input "10"
click at [817, 434] on button "Save" at bounding box center [834, 438] width 71 height 32
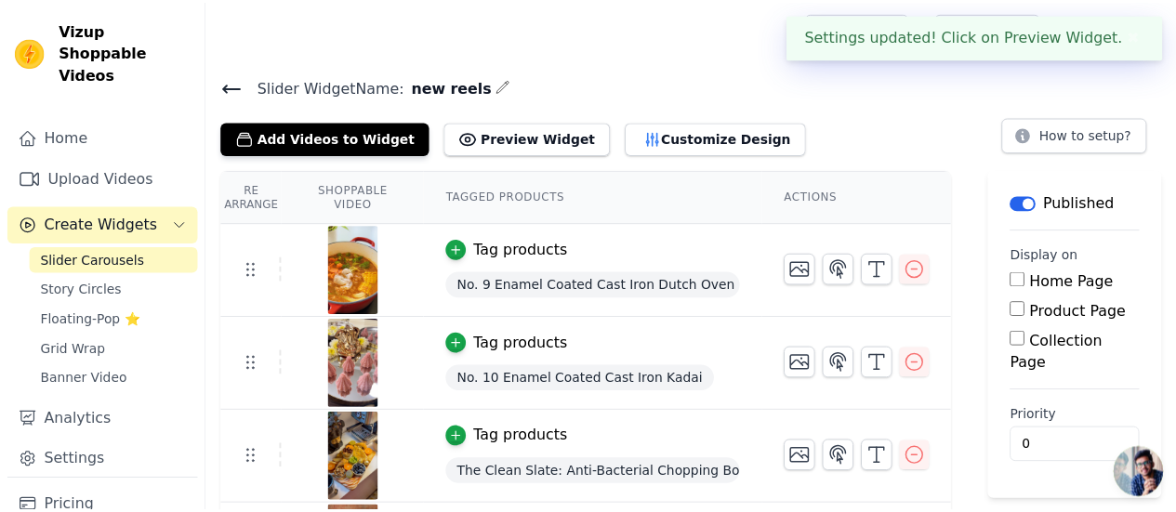
scroll to position [84, 0]
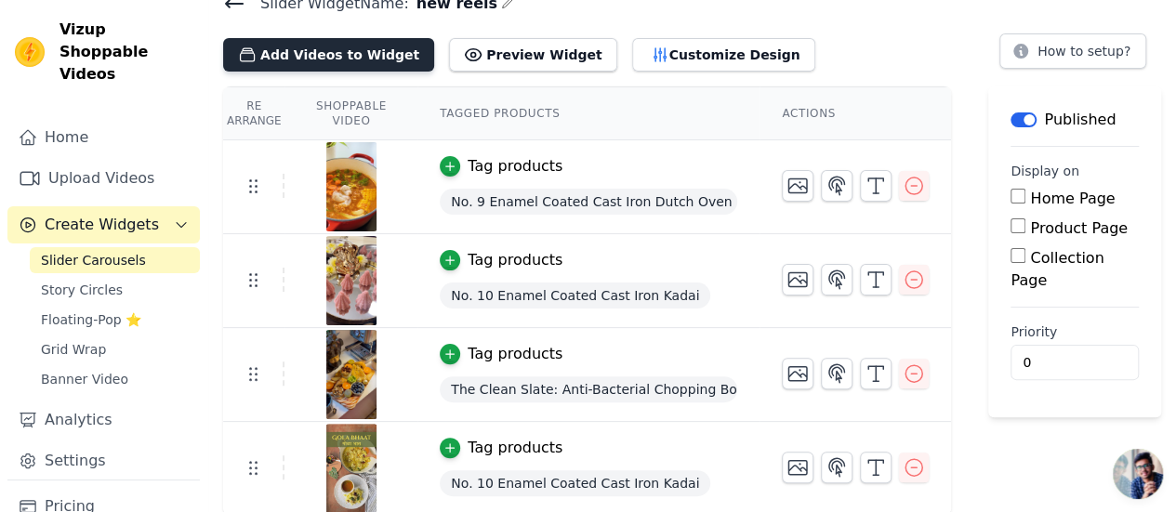
click at [380, 55] on button "Add Videos to Widget" at bounding box center [328, 54] width 211 height 33
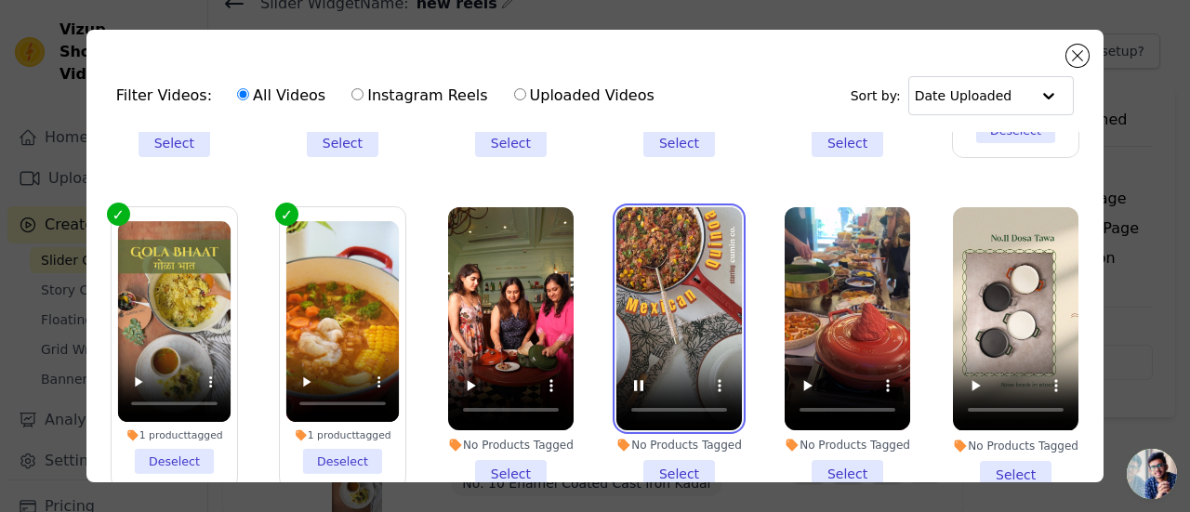
scroll to position [930, 0]
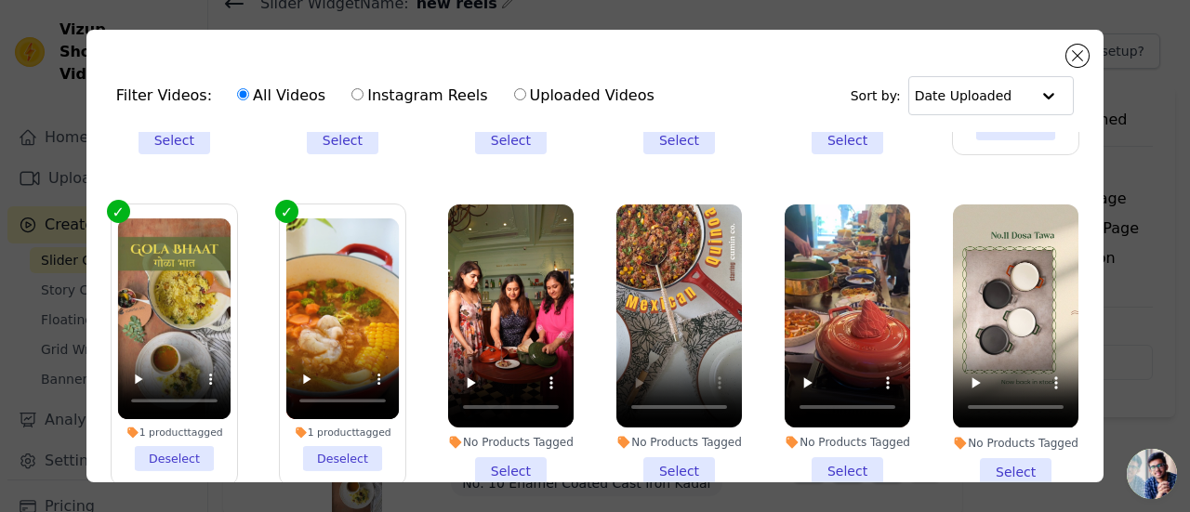
click at [651, 442] on li "No Products Tagged Select" at bounding box center [678, 344] width 125 height 281
click at [0, 0] on input "No Products Tagged Select" at bounding box center [0, 0] width 0 height 0
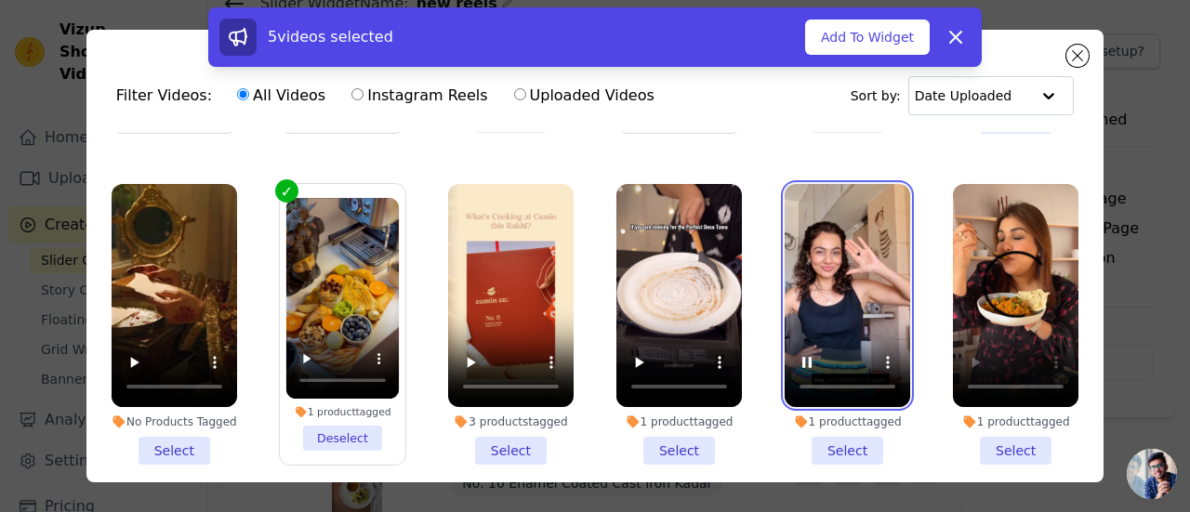
scroll to position [1284, 0]
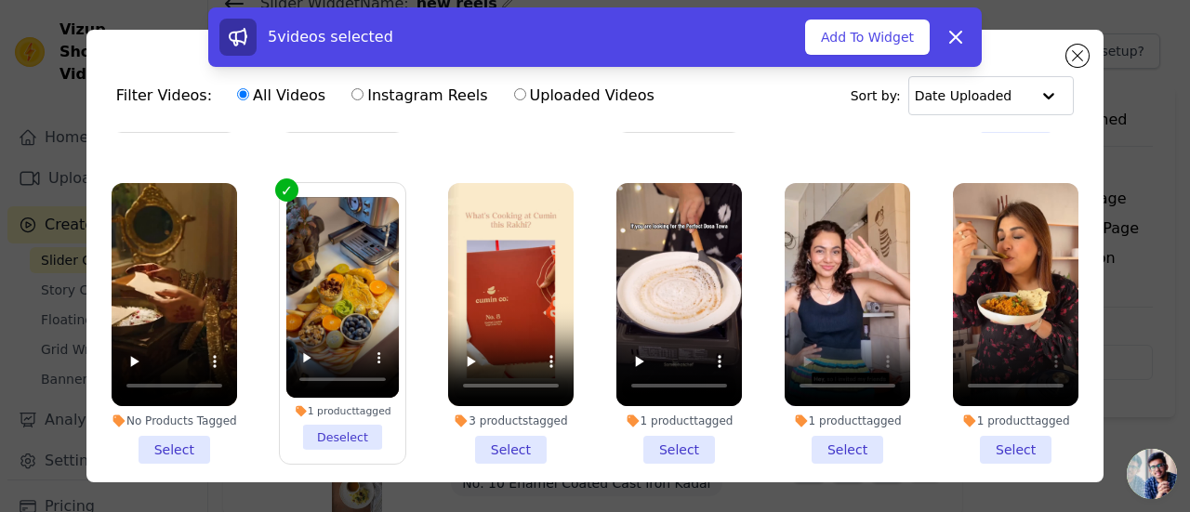
click at [823, 418] on li "1 product tagged Select" at bounding box center [847, 323] width 125 height 281
click at [0, 0] on input "1 product tagged Select" at bounding box center [0, 0] width 0 height 0
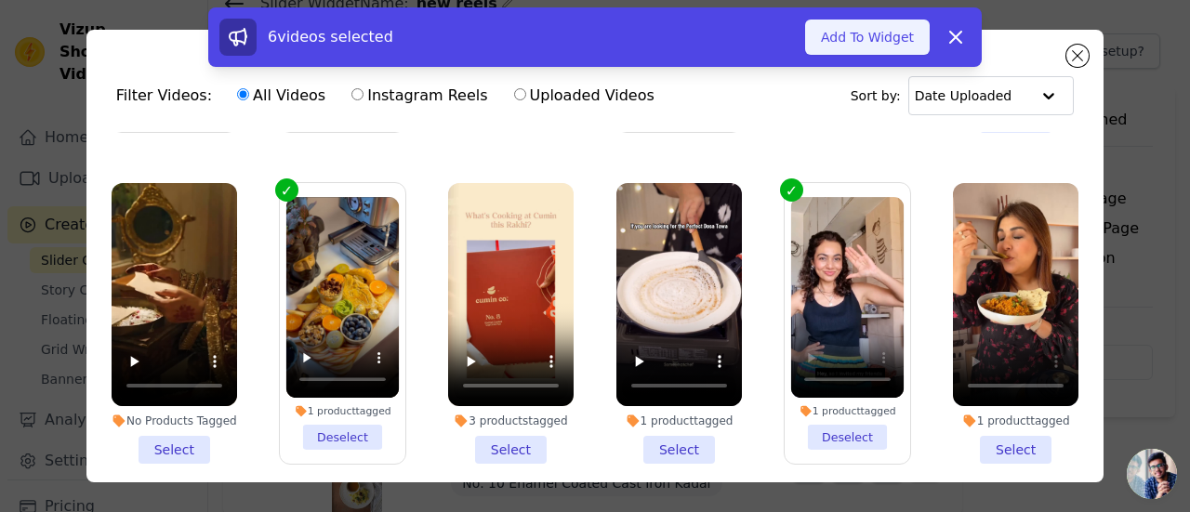
click at [867, 42] on button "Add To Widget" at bounding box center [867, 37] width 125 height 35
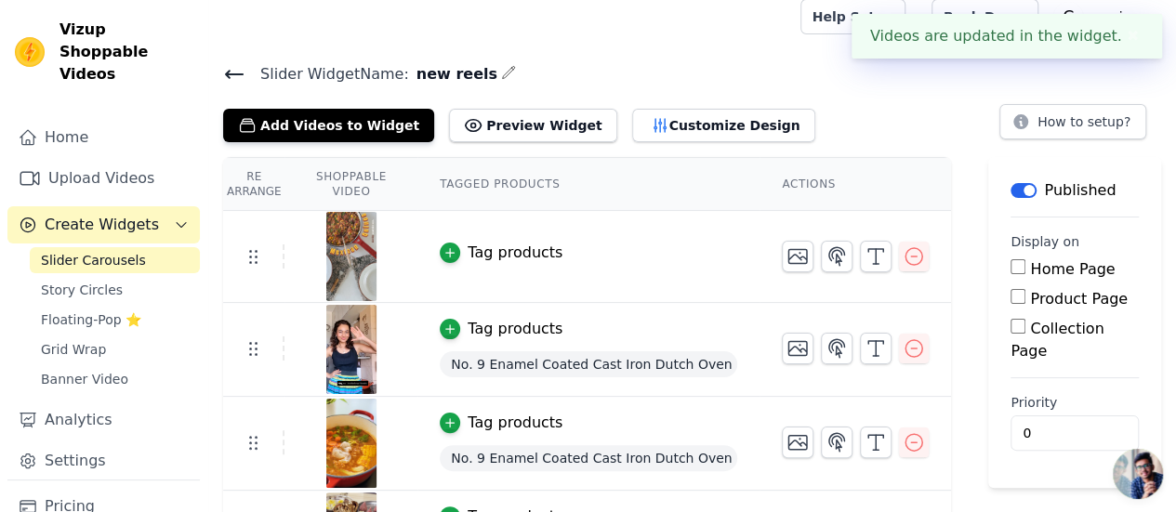
scroll to position [58, 0]
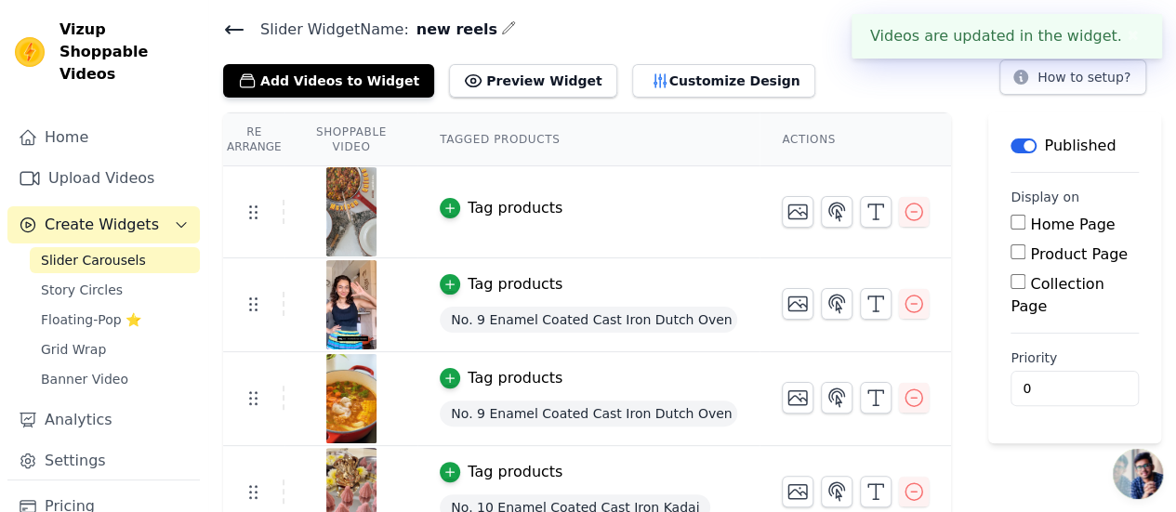
click at [350, 209] on img at bounding box center [351, 211] width 52 height 89
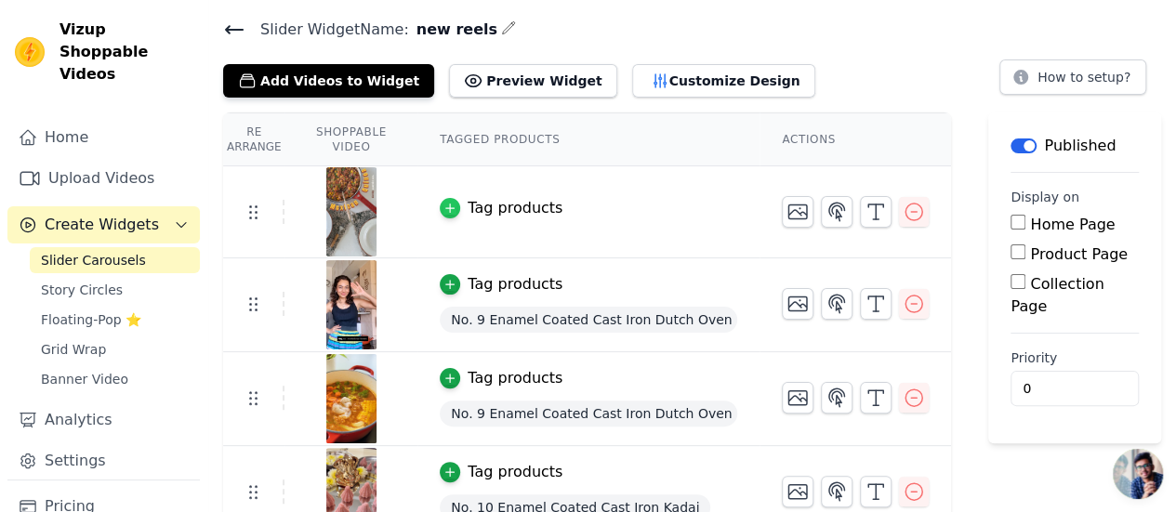
click at [456, 204] on icon "button" at bounding box center [449, 208] width 13 height 13
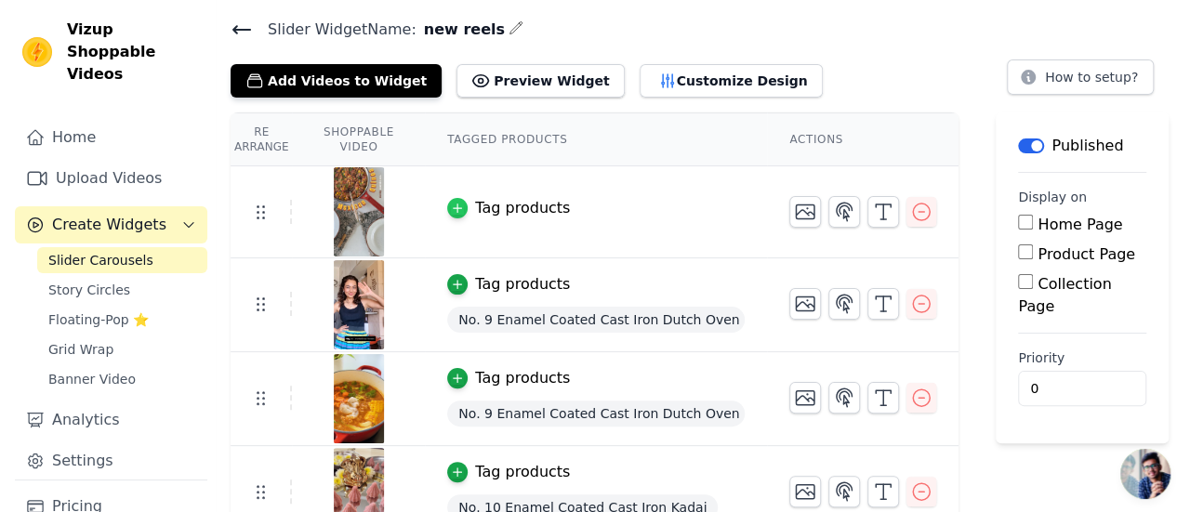
scroll to position [0, 0]
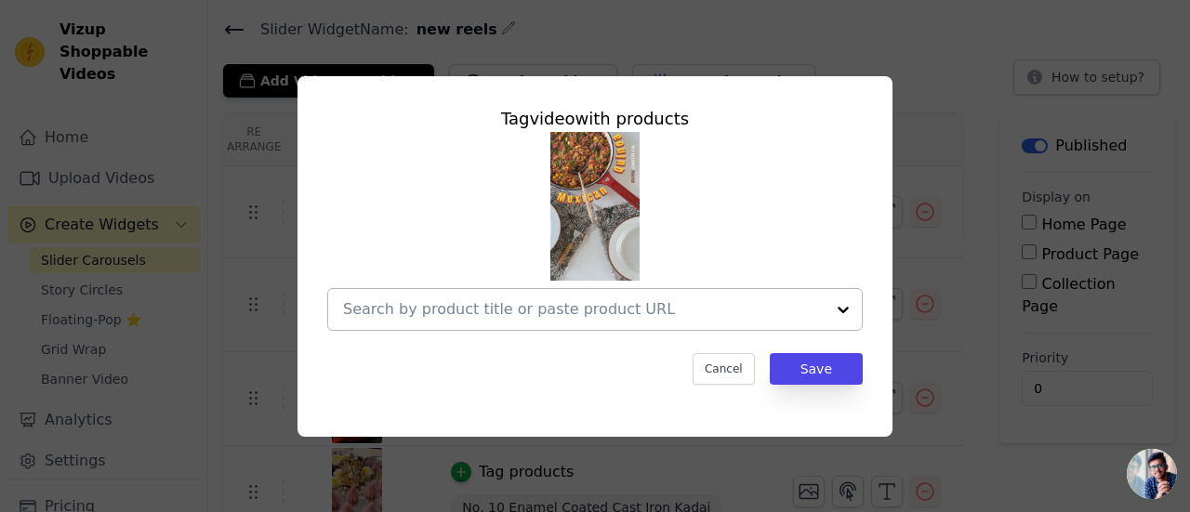
click at [510, 315] on input "text" at bounding box center [584, 309] width 482 height 22
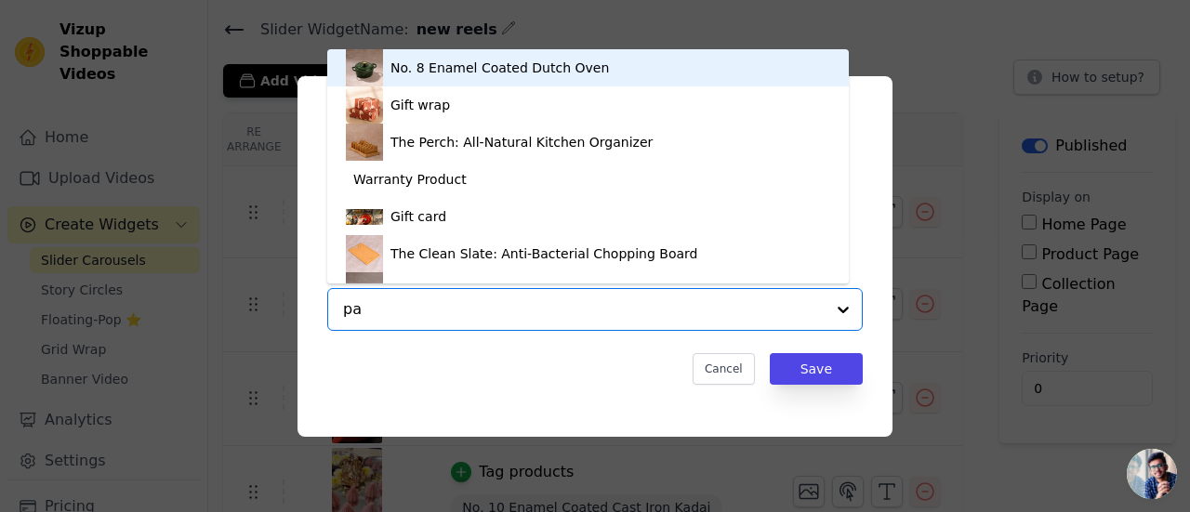
type input "pan"
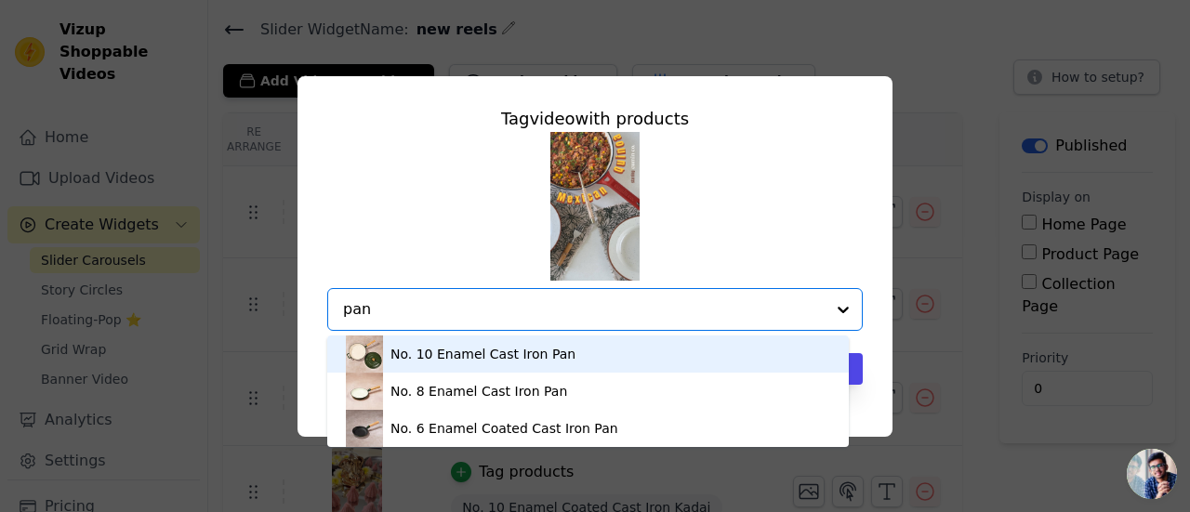
click at [430, 347] on div "No. 10 Enamel Cast Iron Pan" at bounding box center [482, 354] width 185 height 19
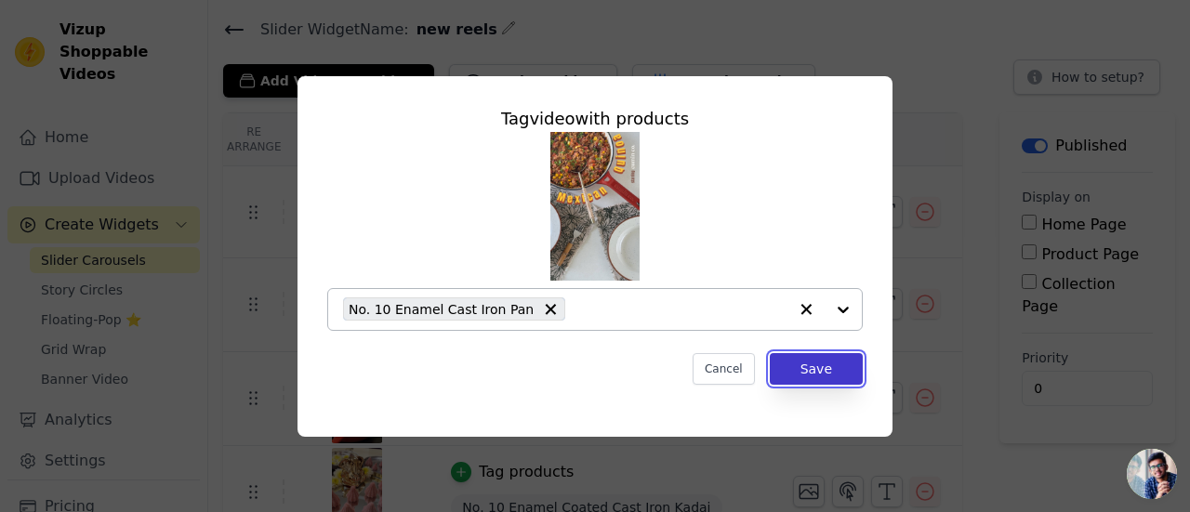
click at [816, 375] on button "Save" at bounding box center [816, 369] width 93 height 32
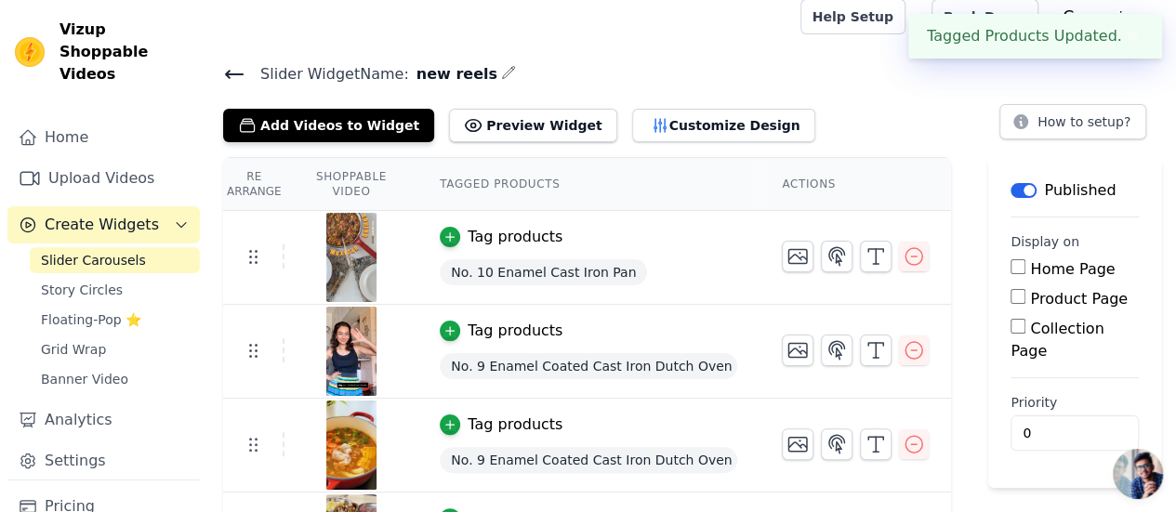
scroll to position [58, 0]
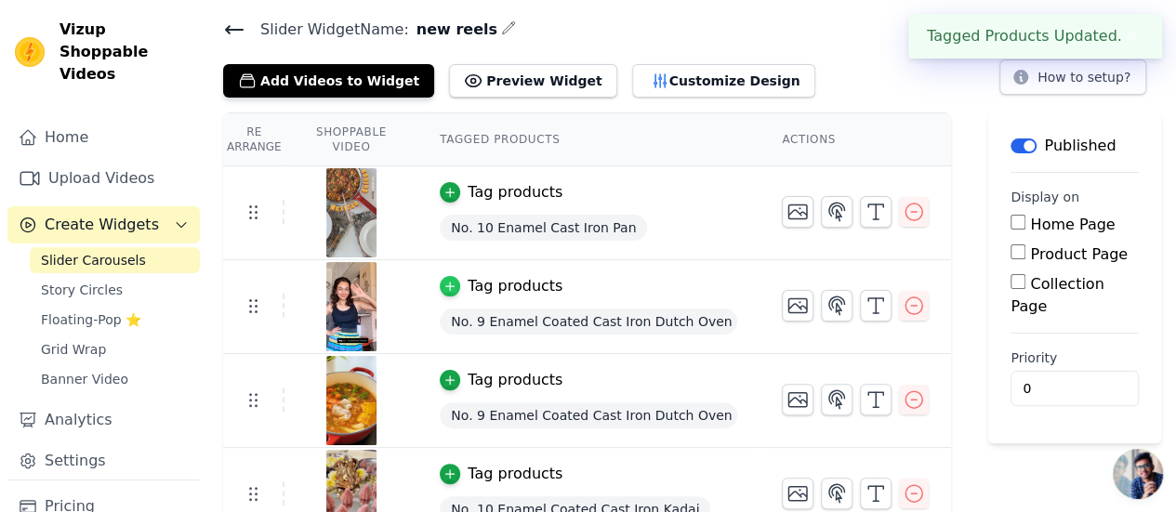
click at [460, 282] on div "button" at bounding box center [450, 286] width 20 height 20
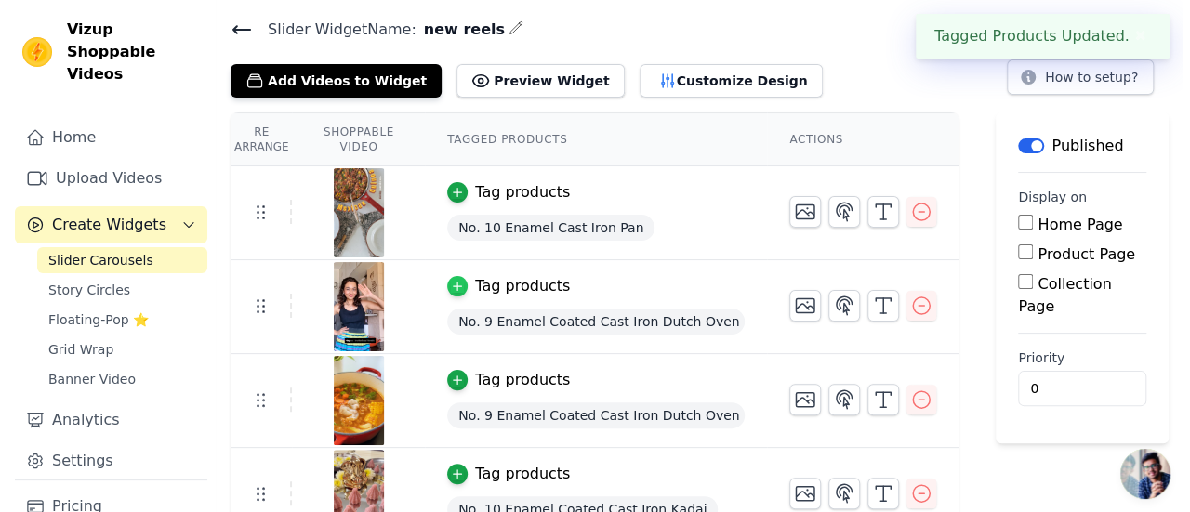
scroll to position [0, 0]
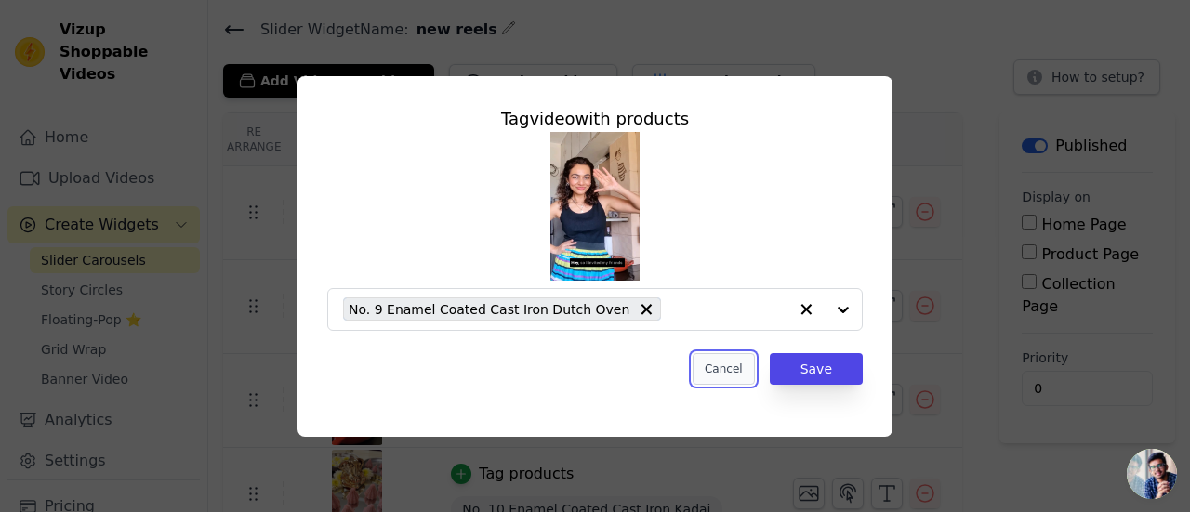
click at [733, 376] on button "Cancel" at bounding box center [724, 369] width 62 height 32
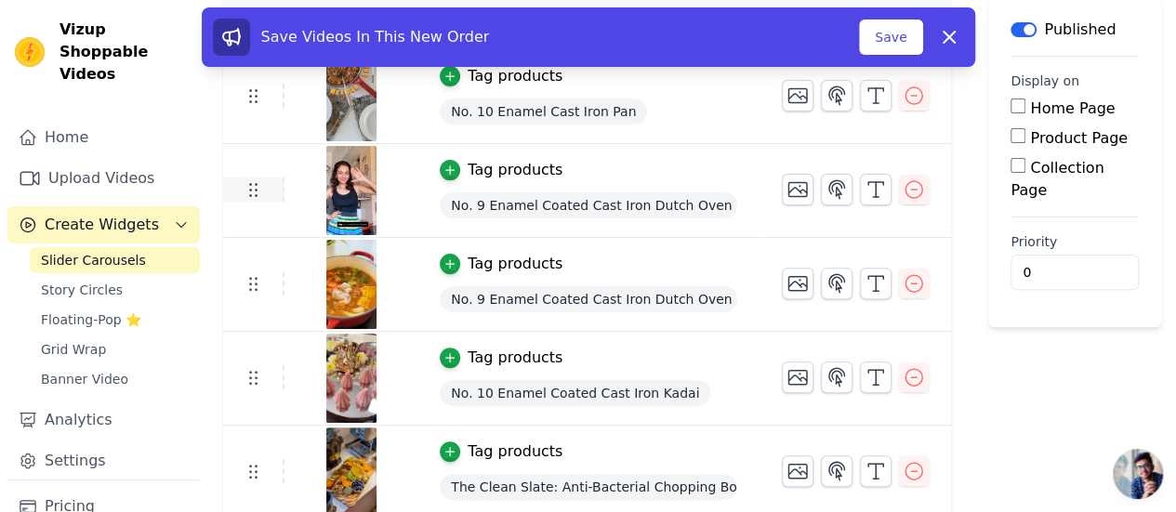
scroll to position [209, 0]
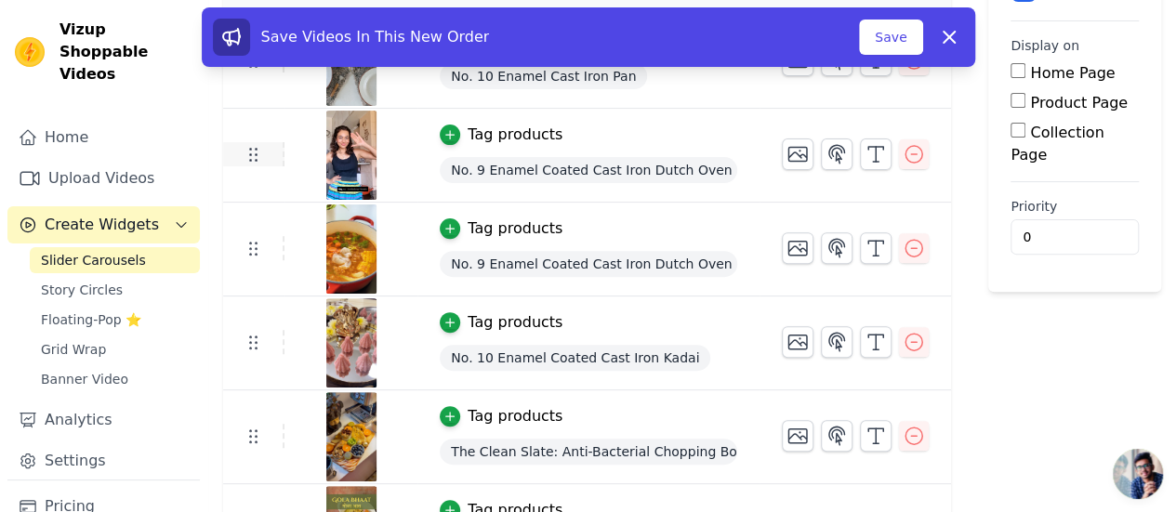
click at [252, 174] on tr "Tag products No. 9 Enamel Coated Cast Iron Dutch Oven" at bounding box center [587, 156] width 728 height 94
drag, startPoint x: 252, startPoint y: 174, endPoint x: 252, endPoint y: 156, distance: 17.7
click at [252, 156] on tr "Tag products No. 9 Enamel Coated Cast Iron Dutch Oven" at bounding box center [587, 156] width 728 height 94
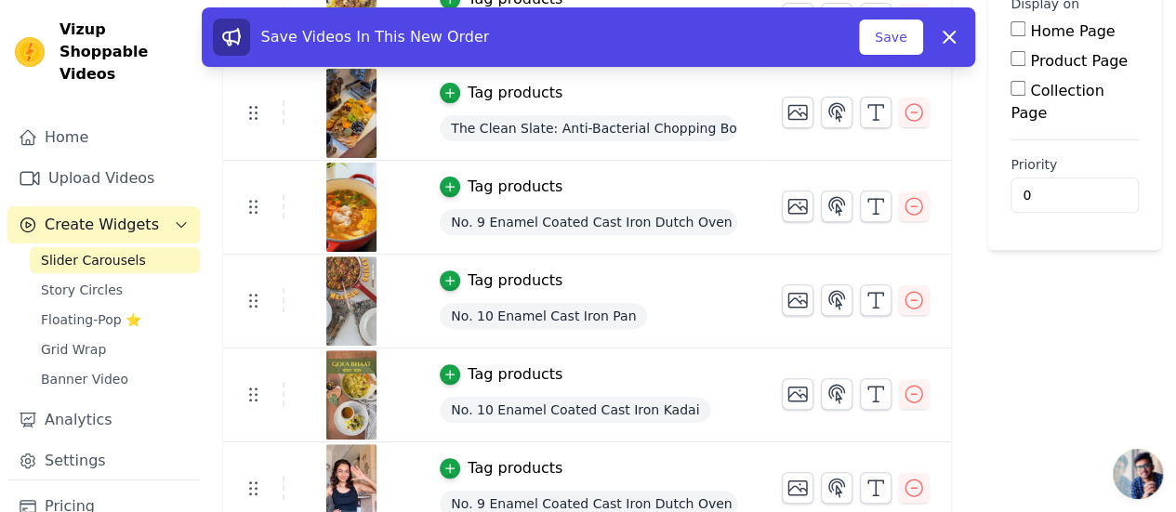
scroll to position [270, 0]
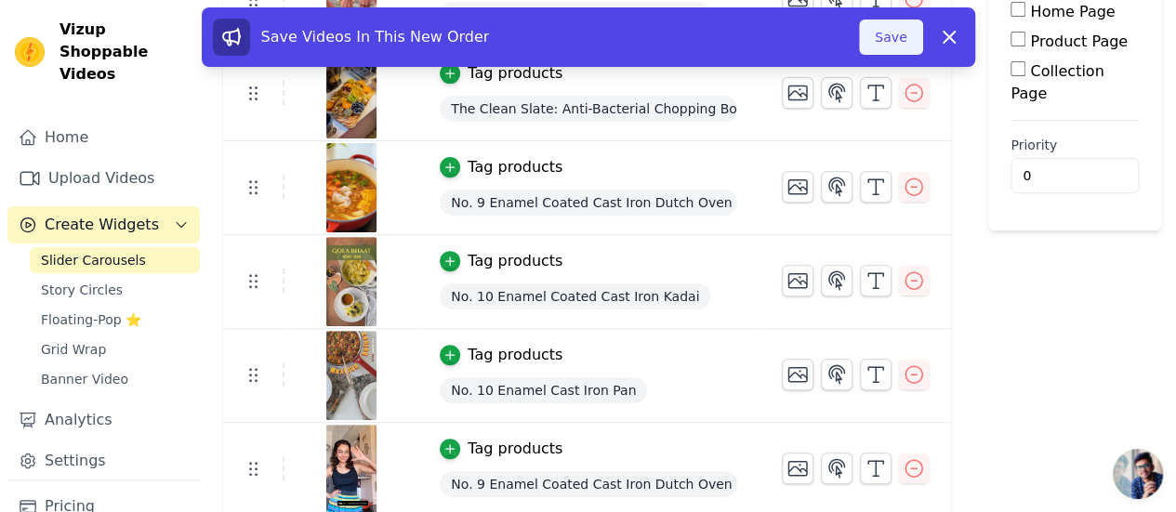
click at [900, 25] on button "Save" at bounding box center [890, 37] width 63 height 35
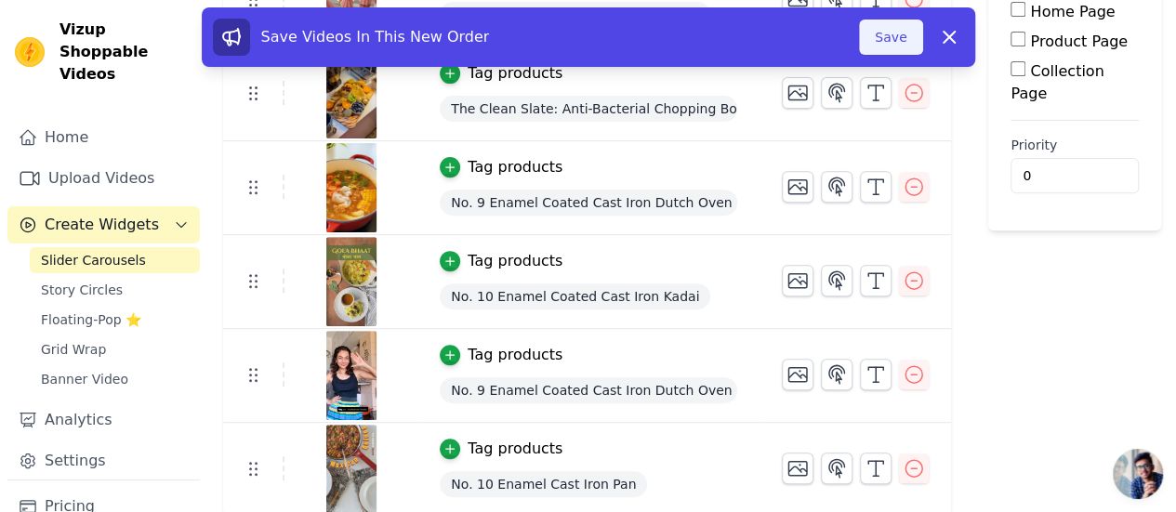
click at [899, 38] on button "Save" at bounding box center [890, 37] width 63 height 35
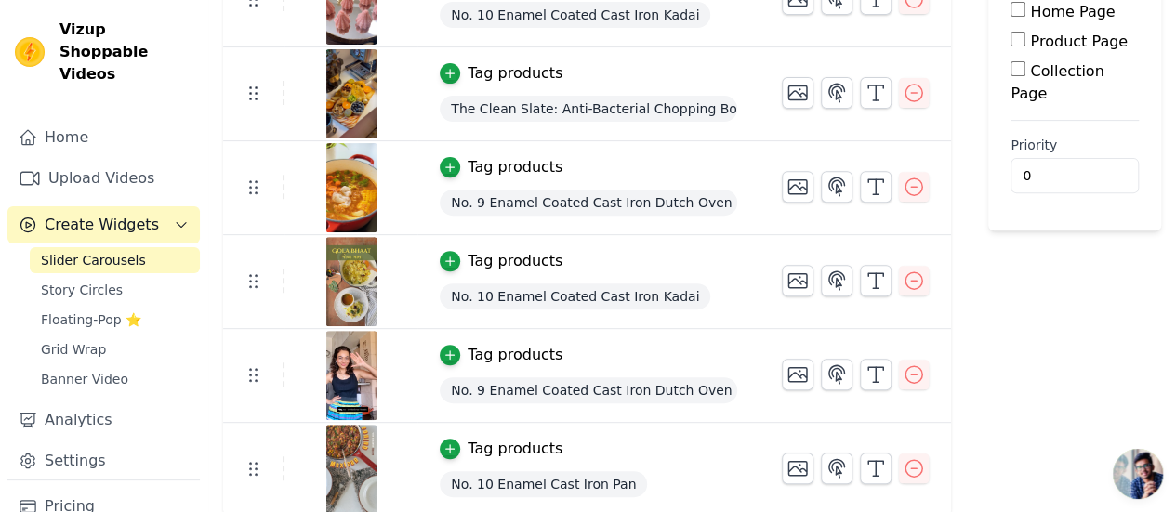
click at [547, 386] on span "No. 9 Enamel Coated Cast Iron Dutch Oven" at bounding box center [588, 390] width 297 height 26
click at [660, 399] on span "No. 9 Enamel Coated Cast Iron Dutch Oven" at bounding box center [588, 390] width 297 height 26
click at [566, 383] on span "No. 9 Enamel Coated Cast Iron Dutch Oven" at bounding box center [588, 390] width 297 height 26
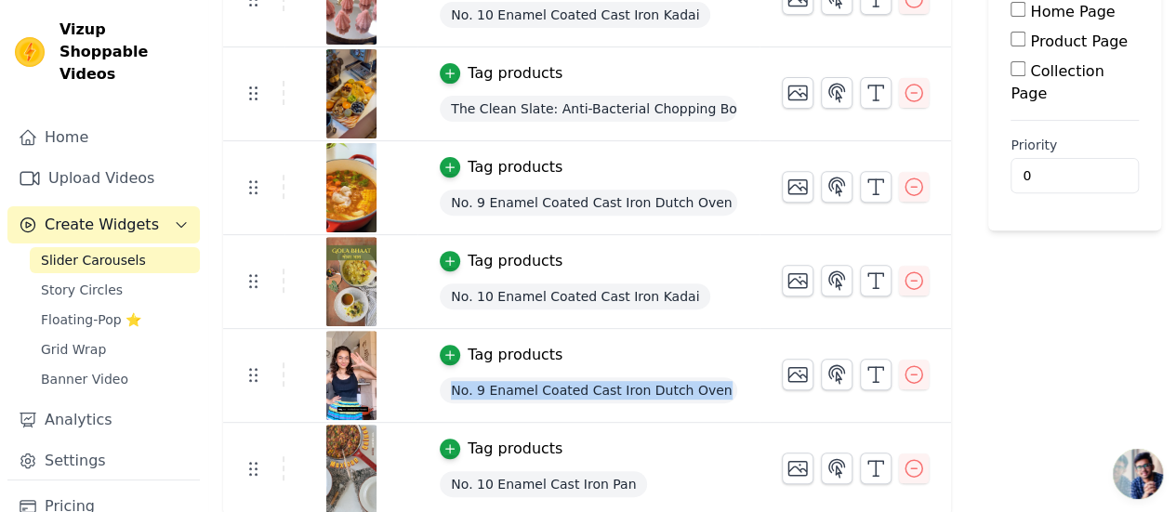
click at [566, 383] on span "No. 9 Enamel Coated Cast Iron Dutch Oven" at bounding box center [588, 390] width 297 height 26
click at [495, 388] on span "No. 9 Enamel Coated Cast Iron Dutch Oven" at bounding box center [588, 390] width 297 height 26
click at [454, 352] on icon "button" at bounding box center [449, 355] width 13 height 13
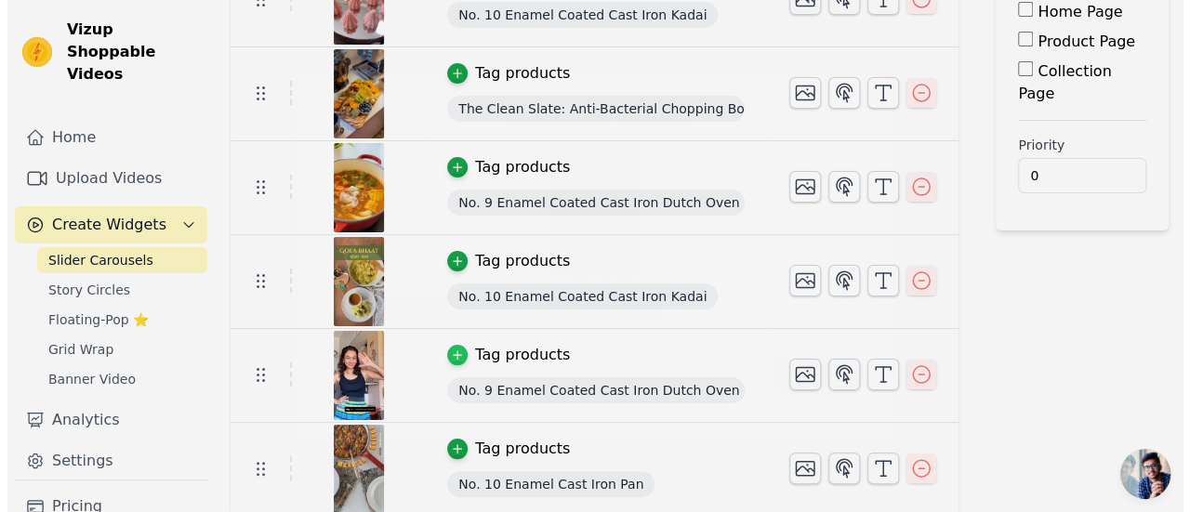
scroll to position [0, 0]
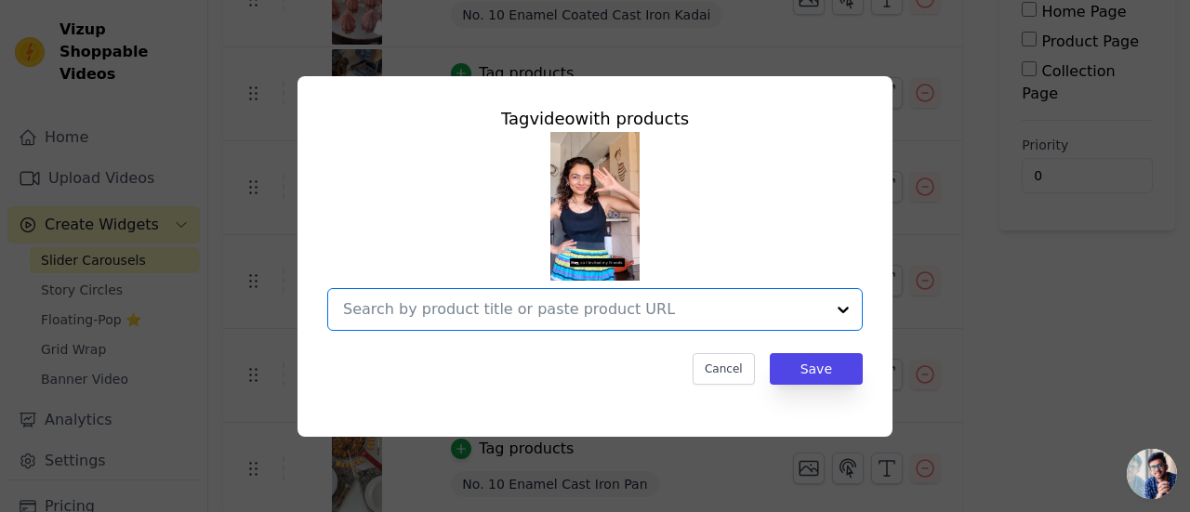
click at [612, 310] on input "text" at bounding box center [584, 309] width 482 height 22
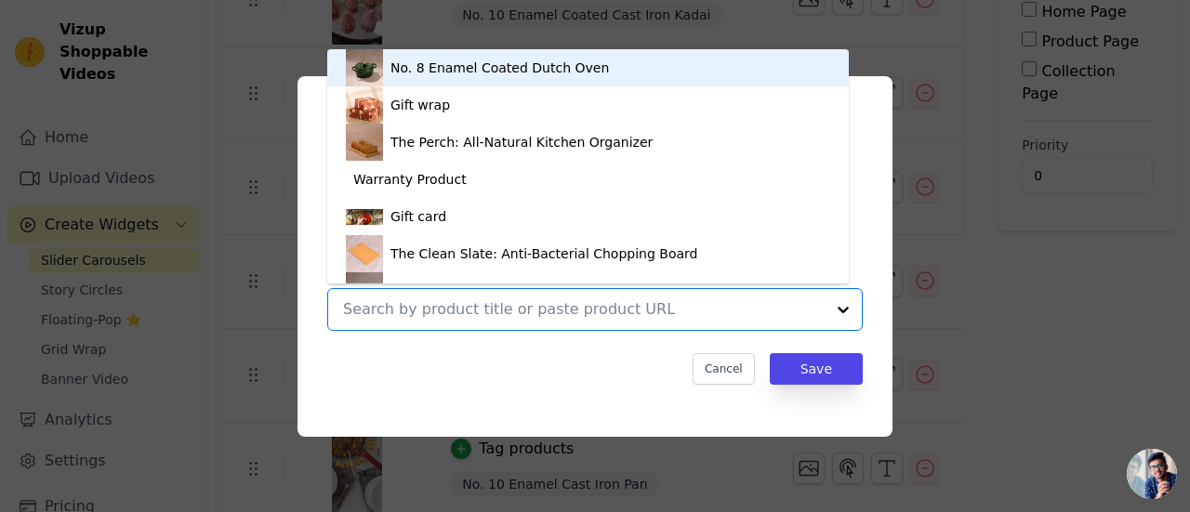
type input "n"
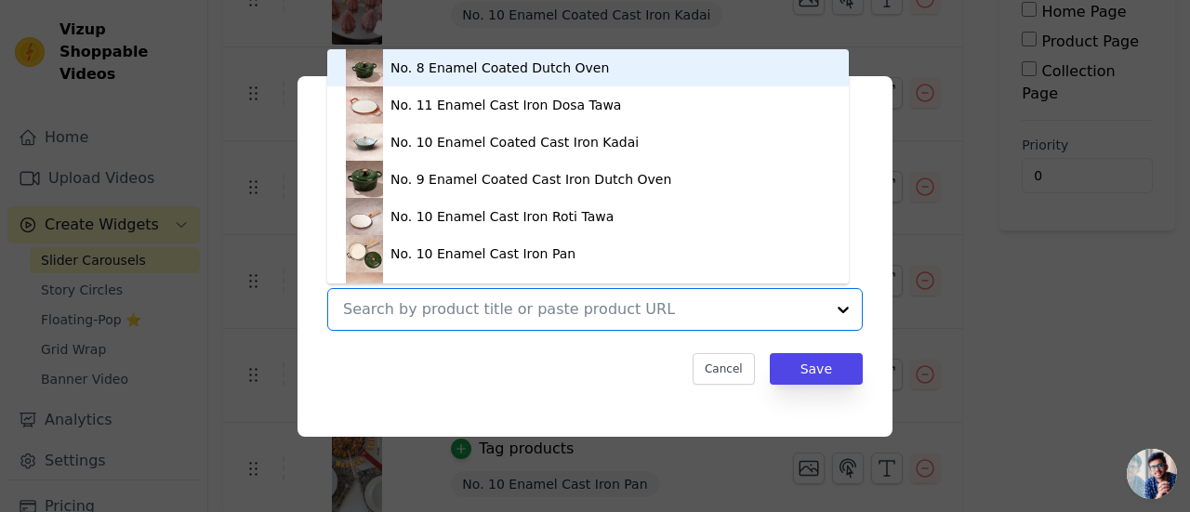
type input "a"
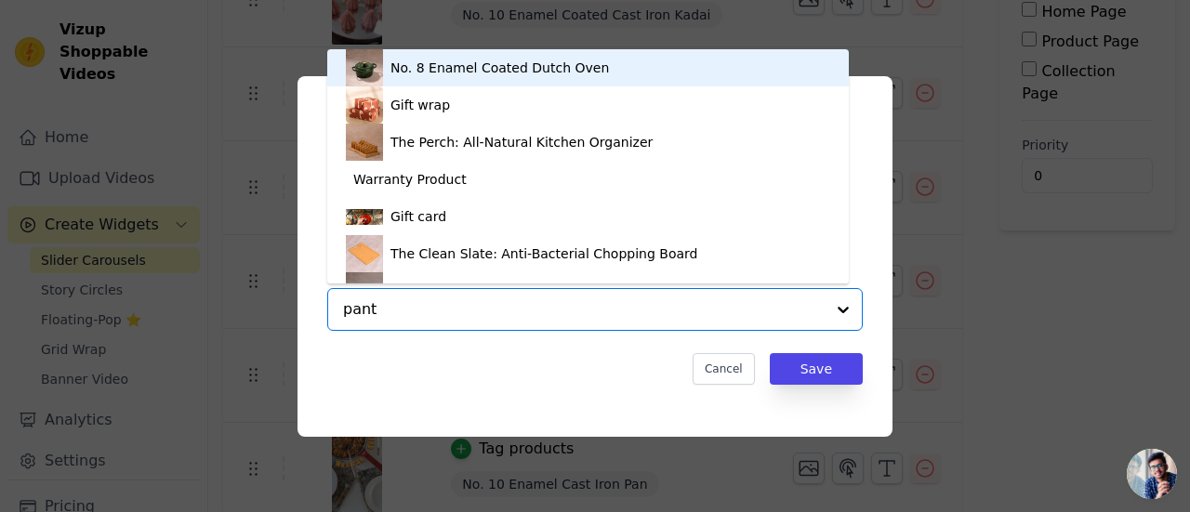
type input "pan"
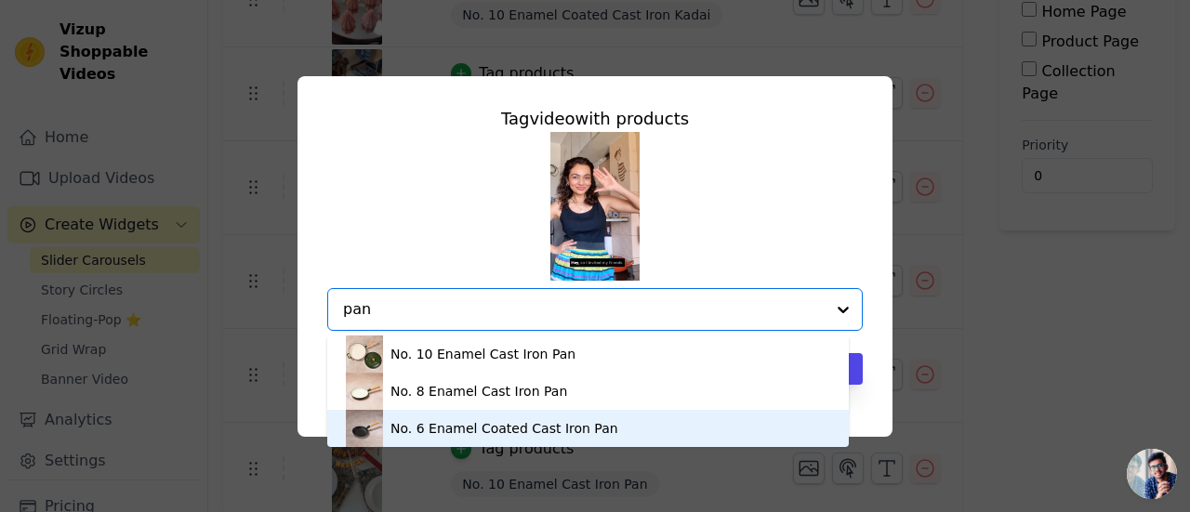
scroll to position [5, 0]
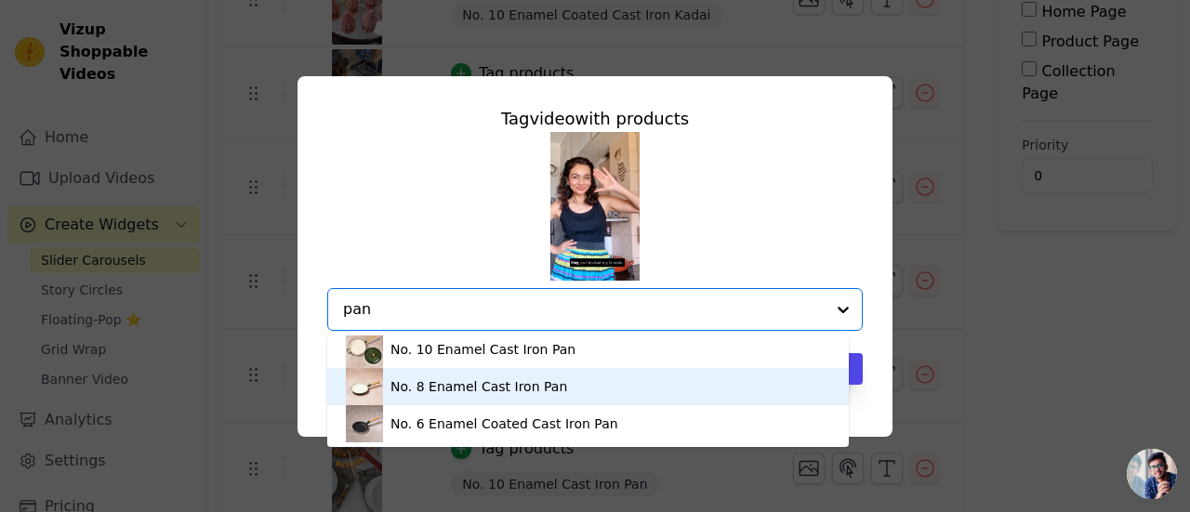
click at [500, 389] on div "No. 8 Enamel Cast Iron Pan" at bounding box center [478, 386] width 177 height 19
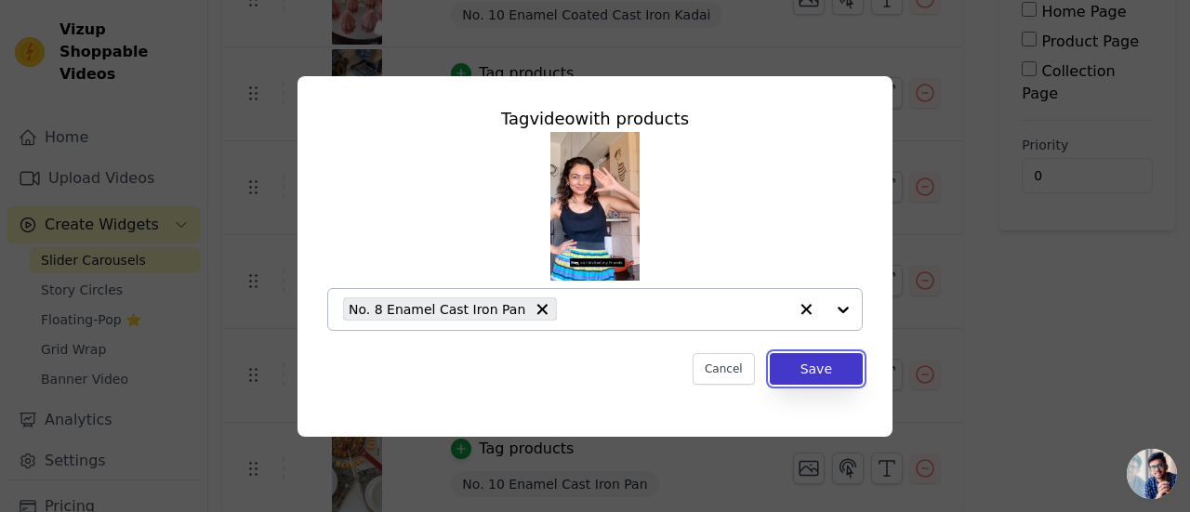
click at [803, 370] on button "Save" at bounding box center [816, 369] width 93 height 32
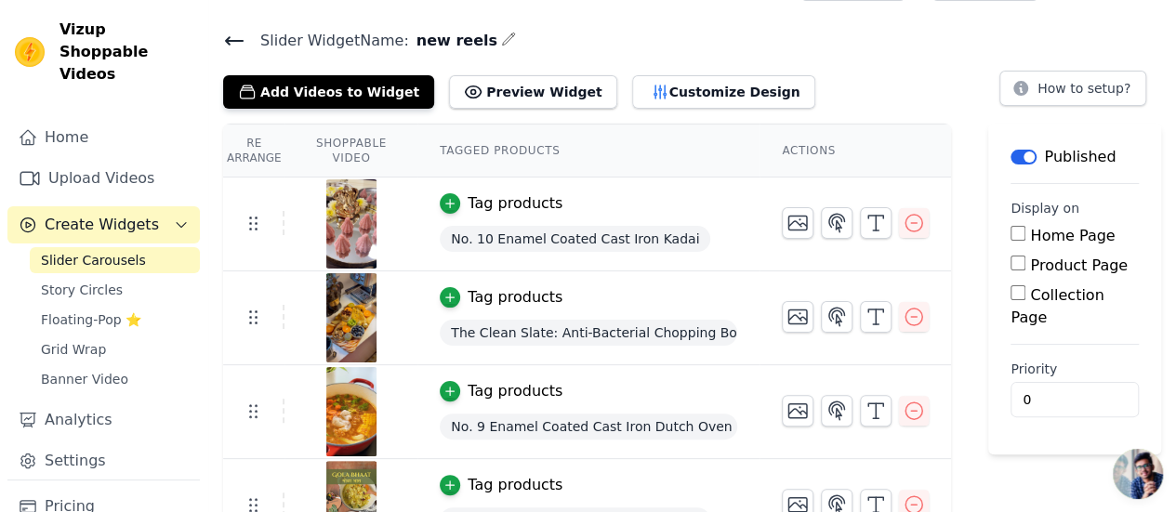
scroll to position [0, 0]
